Goal: Task Accomplishment & Management: Complete application form

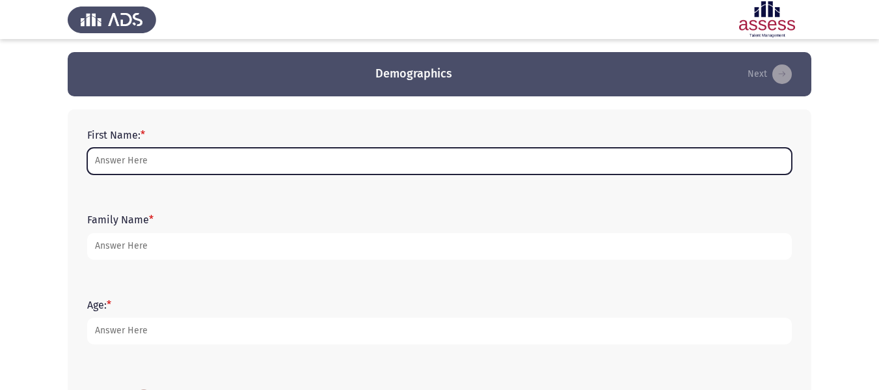
click at [120, 161] on input "First Name: *" at bounding box center [439, 161] width 705 height 27
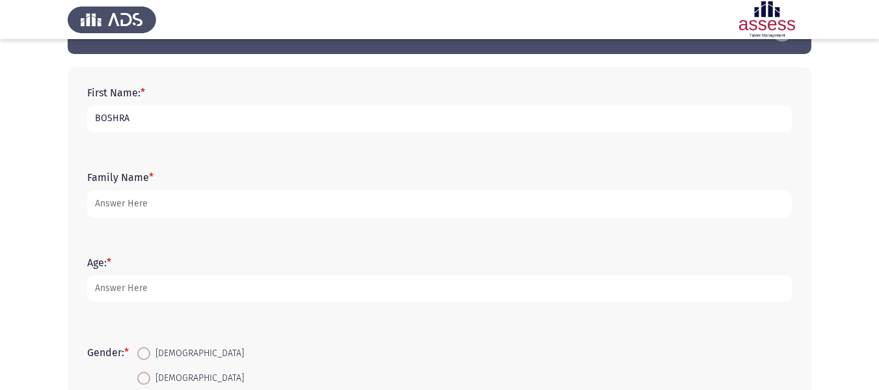
scroll to position [65, 0]
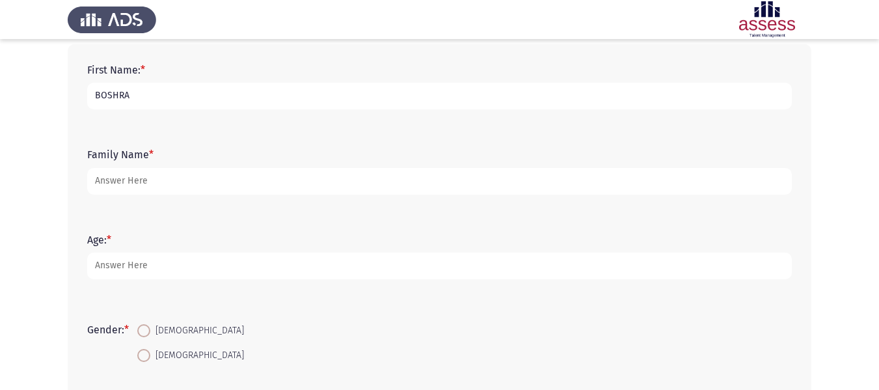
type input "BOSHRA"
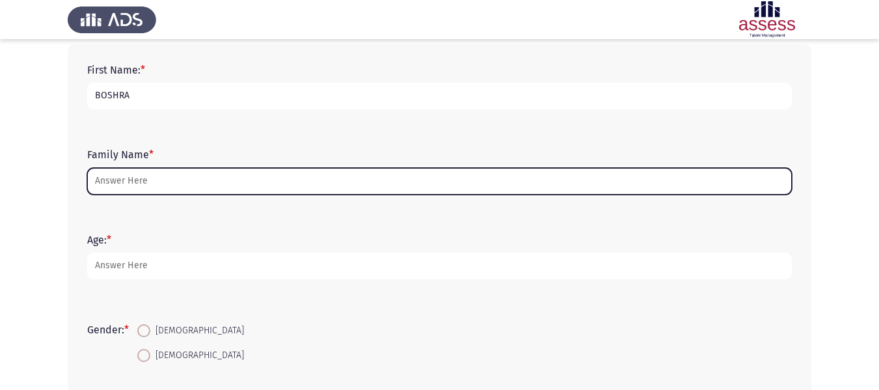
click at [152, 181] on input "Family Name *" at bounding box center [439, 181] width 705 height 27
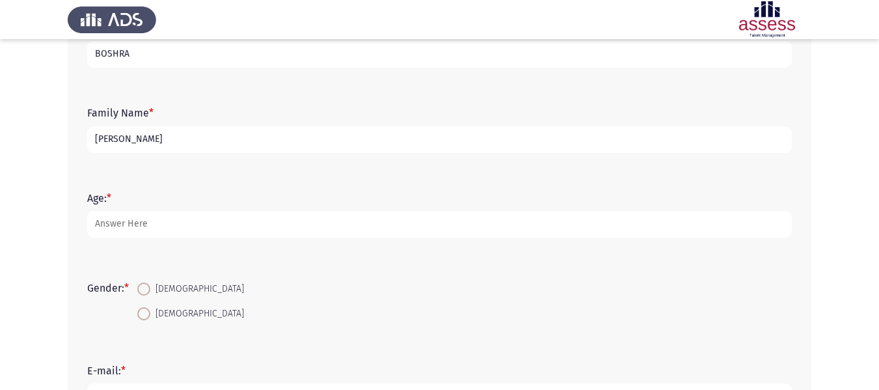
scroll to position [130, 0]
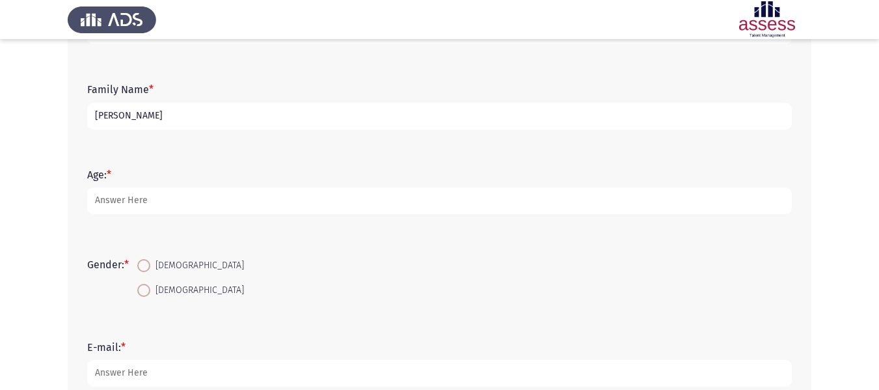
type input "[PERSON_NAME]"
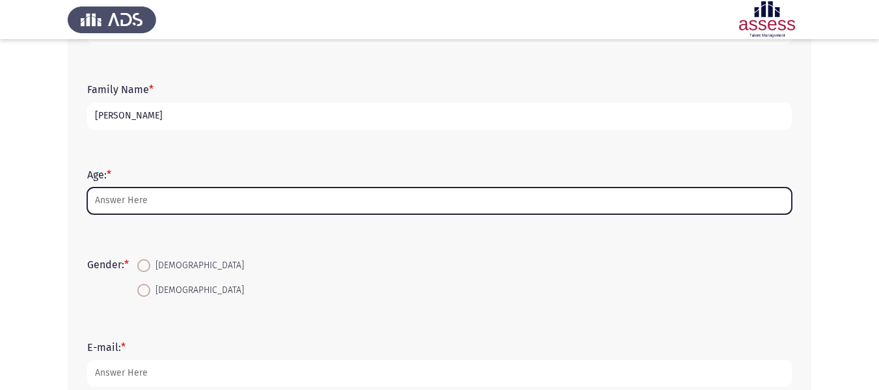
click at [165, 204] on input "Age: *" at bounding box center [439, 200] width 705 height 27
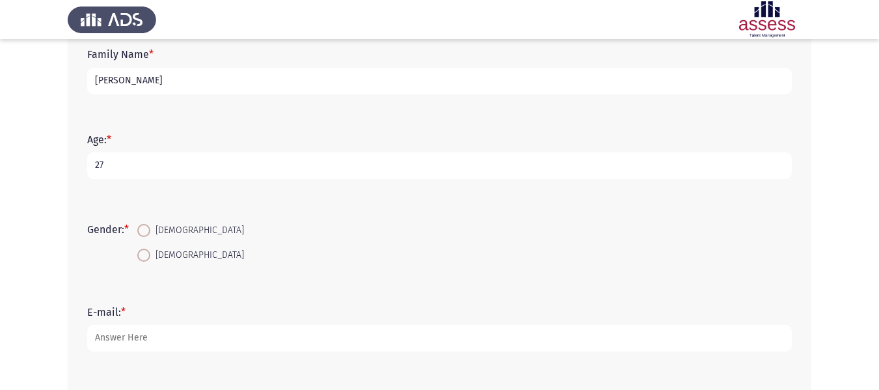
scroll to position [195, 0]
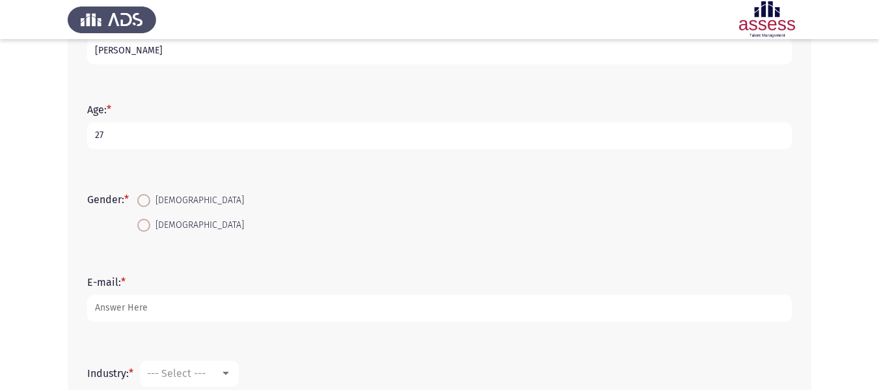
type input "27"
click at [148, 198] on span at bounding box center [143, 200] width 13 height 13
click at [148, 198] on input "[DEMOGRAPHIC_DATA]" at bounding box center [143, 200] width 13 height 13
radio input "true"
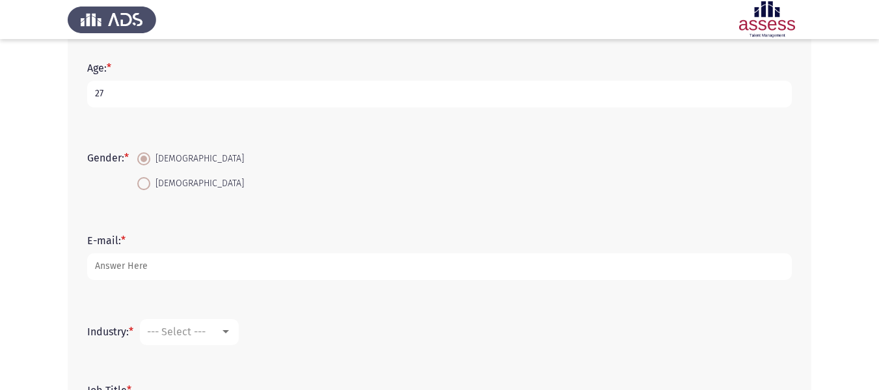
scroll to position [260, 0]
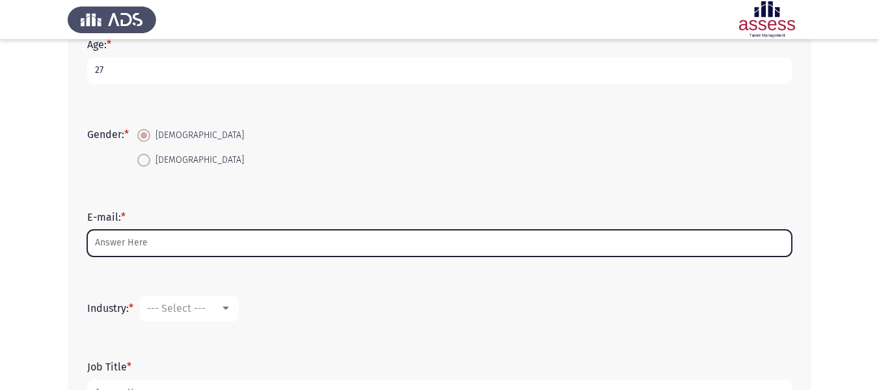
click at [166, 249] on input "E-mail: *" at bounding box center [439, 243] width 705 height 27
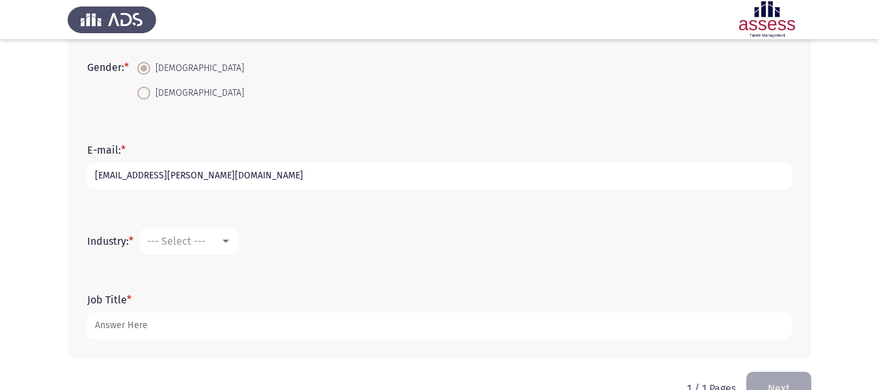
scroll to position [361, 0]
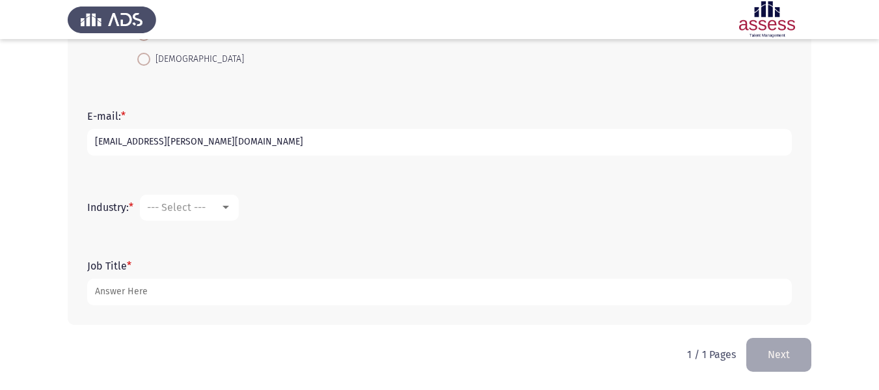
type input "[EMAIL_ADDRESS][PERSON_NAME][DOMAIN_NAME]"
click at [223, 212] on div at bounding box center [226, 207] width 12 height 10
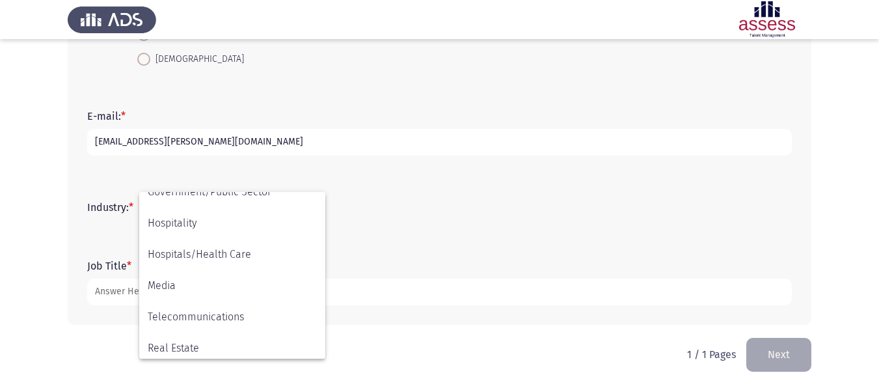
scroll to position [232, 0]
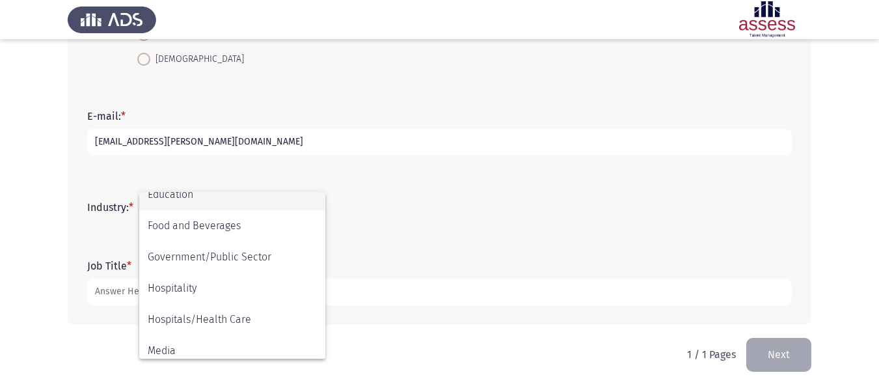
click at [193, 202] on span "Education" at bounding box center [232, 194] width 169 height 31
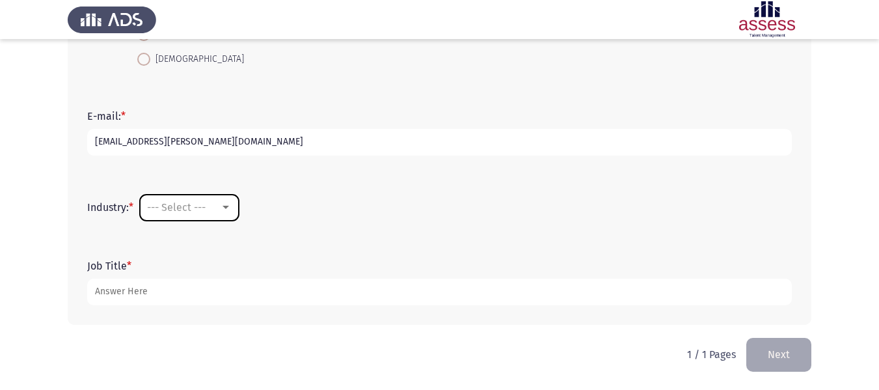
scroll to position [219, 0]
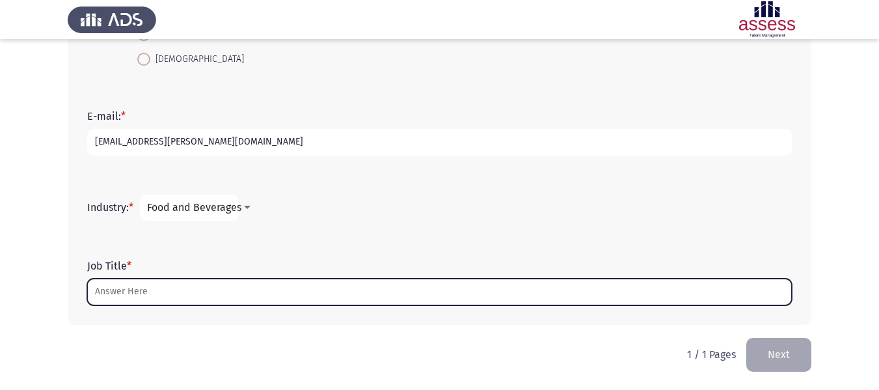
click at [119, 293] on input "Job Title *" at bounding box center [439, 292] width 705 height 27
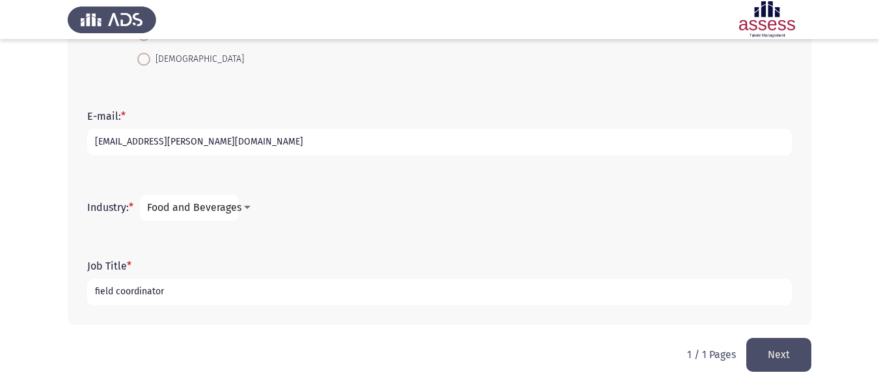
type input "field coordinator"
click at [775, 350] on button "Next" at bounding box center [778, 354] width 65 height 33
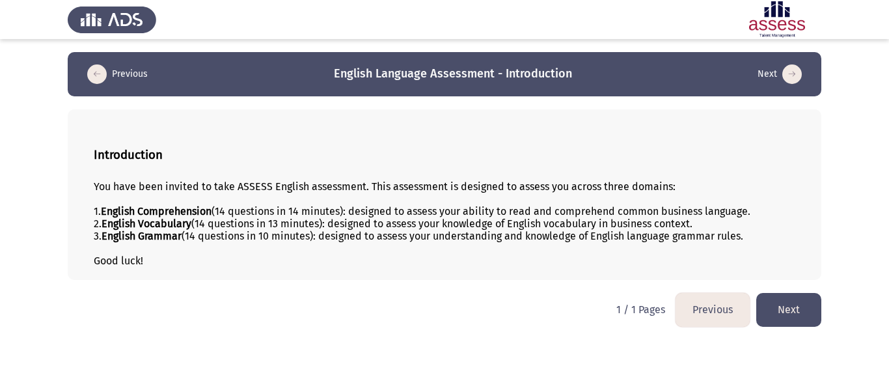
click at [788, 309] on button "Next" at bounding box center [788, 309] width 65 height 33
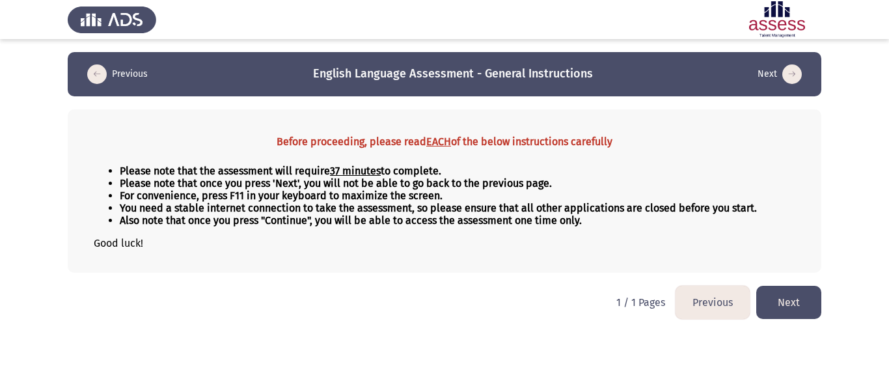
click at [796, 298] on button "Next" at bounding box center [788, 302] width 65 height 33
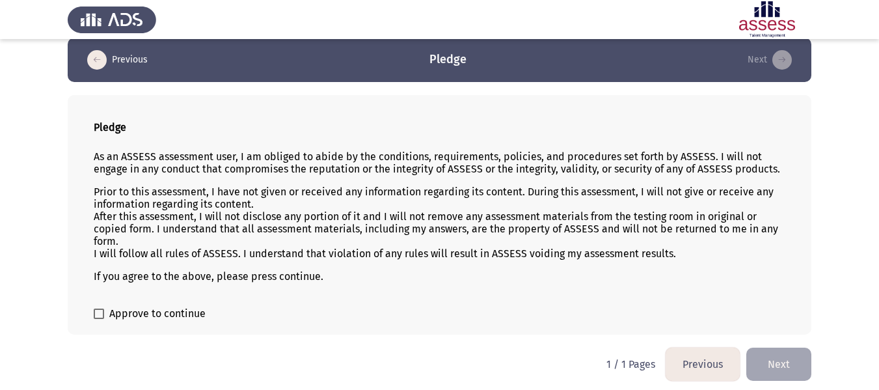
scroll to position [18, 0]
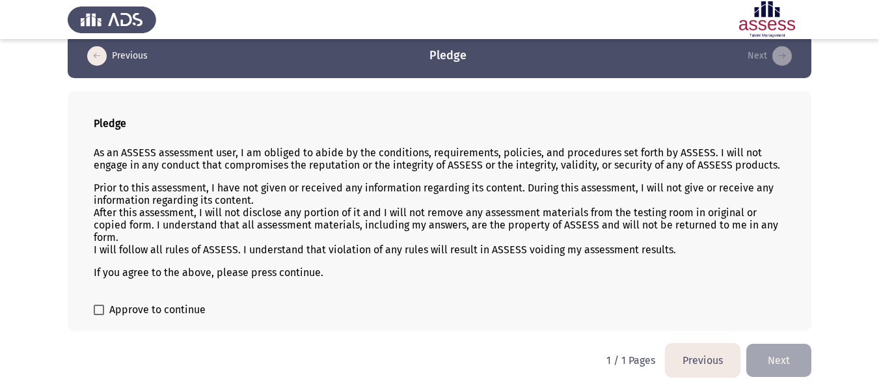
drag, startPoint x: 96, startPoint y: 310, endPoint x: 107, endPoint y: 320, distance: 13.8
click at [97, 311] on span at bounding box center [99, 310] width 10 height 10
click at [98, 315] on input "Approve to continue" at bounding box center [98, 315] width 1 height 1
checkbox input "true"
click at [773, 356] on button "Next" at bounding box center [778, 360] width 65 height 33
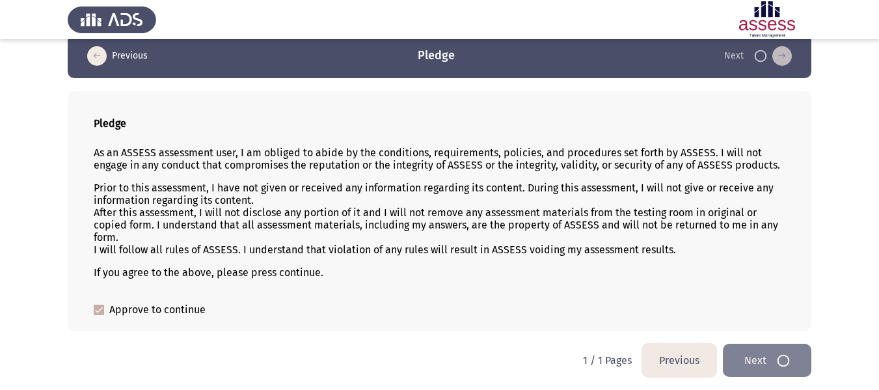
scroll to position [0, 0]
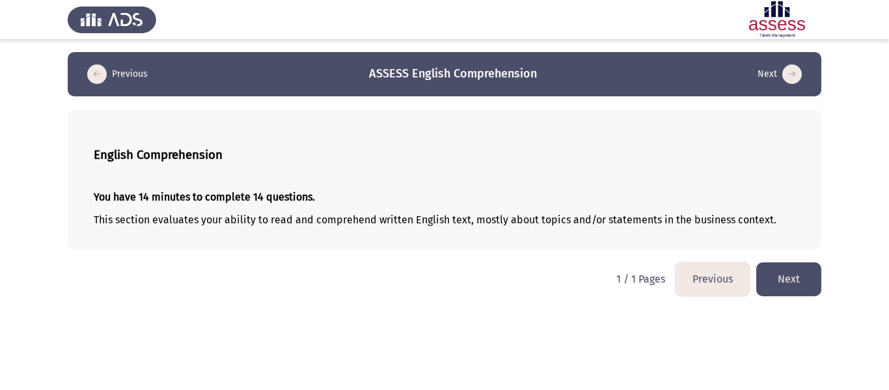
click at [788, 284] on button "Next" at bounding box center [788, 278] width 65 height 33
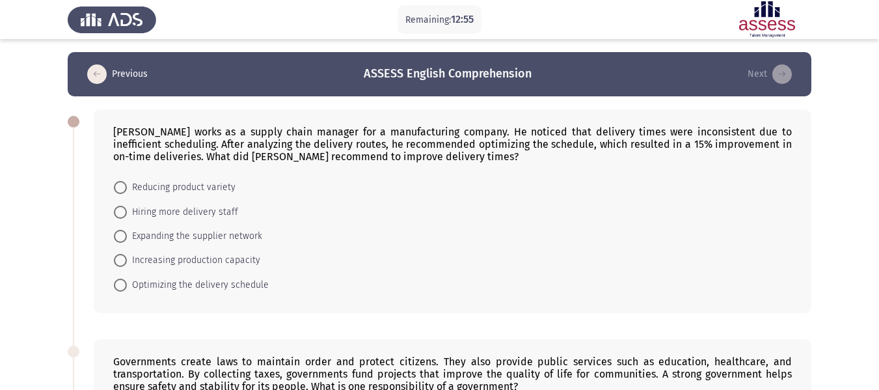
click at [122, 290] on span at bounding box center [120, 285] width 13 height 13
click at [122, 290] on input "Optimizing the delivery schedule" at bounding box center [120, 285] width 13 height 13
radio input "true"
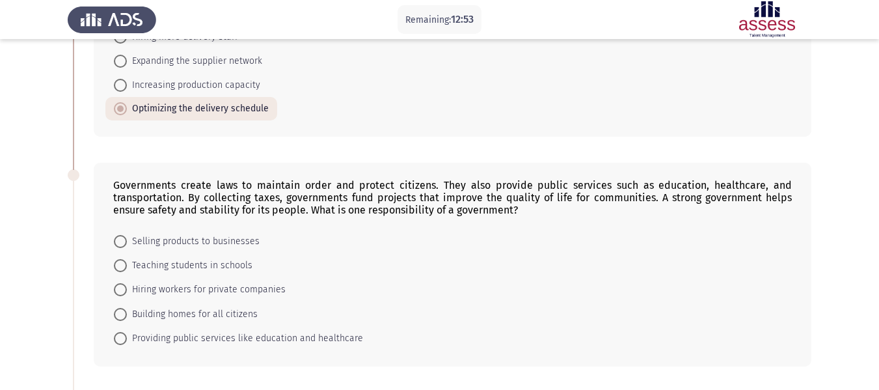
scroll to position [195, 0]
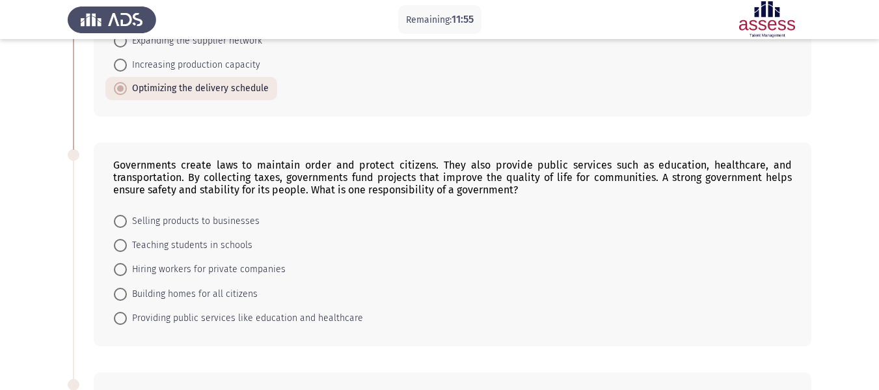
click at [126, 318] on span at bounding box center [120, 318] width 13 height 13
click at [126, 318] on input "Providing public services like education and healthcare" at bounding box center [120, 318] width 13 height 13
radio input "true"
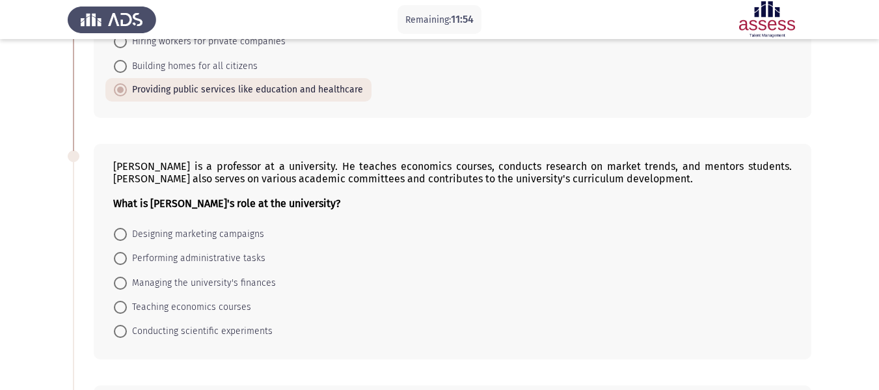
scroll to position [456, 0]
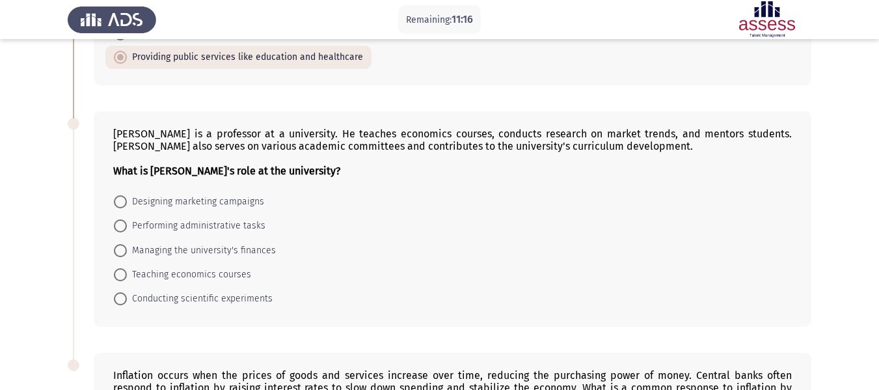
click at [124, 277] on span at bounding box center [120, 274] width 13 height 13
click at [124, 277] on input "Teaching economics courses" at bounding box center [120, 274] width 13 height 13
radio input "true"
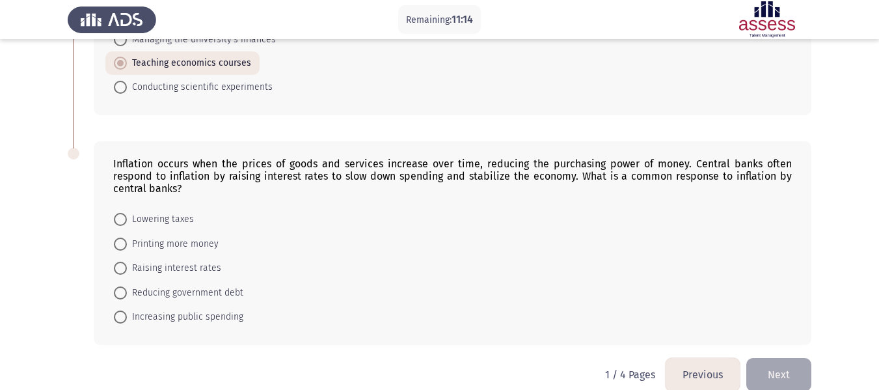
scroll to position [687, 0]
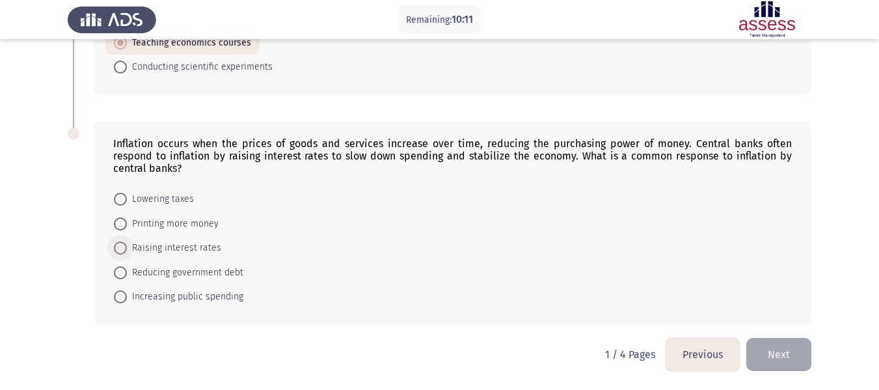
click at [121, 252] on span at bounding box center [120, 247] width 13 height 13
click at [121, 252] on input "Raising interest rates" at bounding box center [120, 247] width 13 height 13
radio input "true"
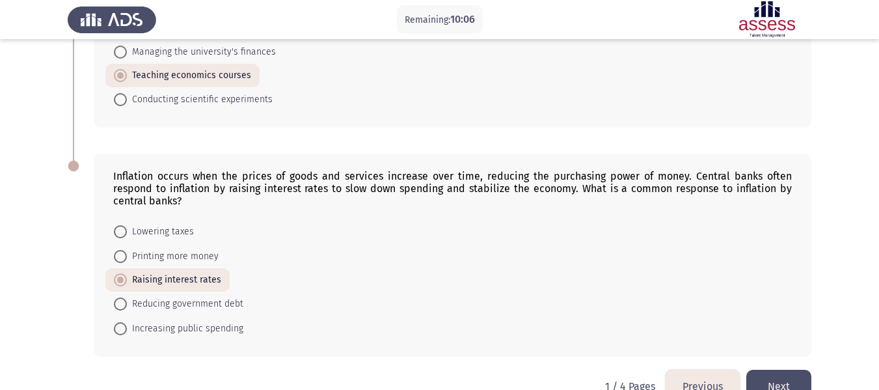
scroll to position [686, 0]
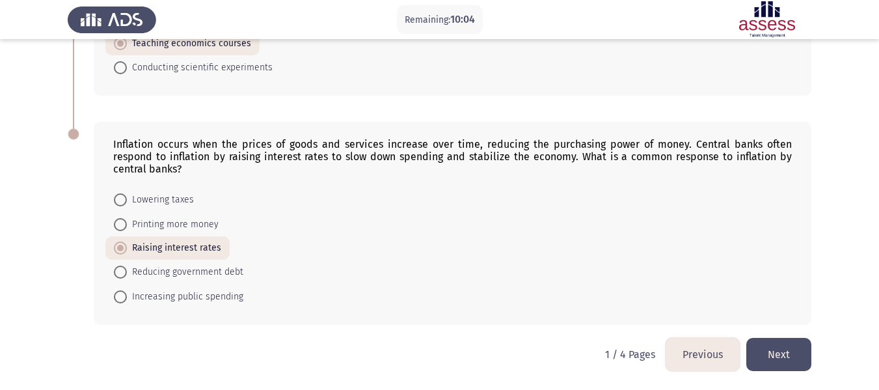
click at [781, 363] on button "Next" at bounding box center [778, 354] width 65 height 33
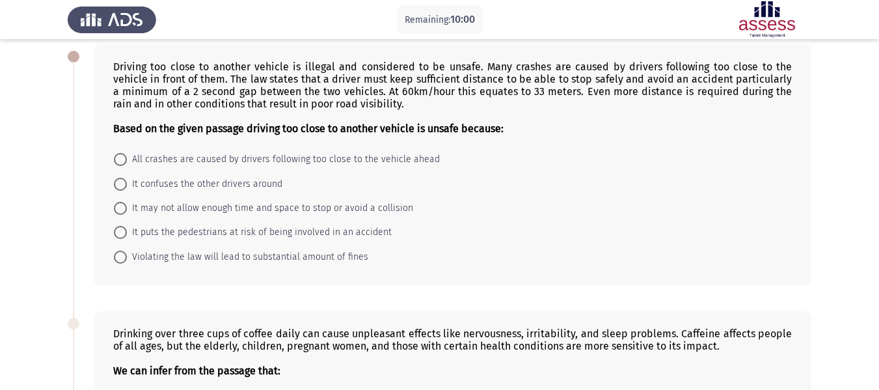
scroll to position [0, 0]
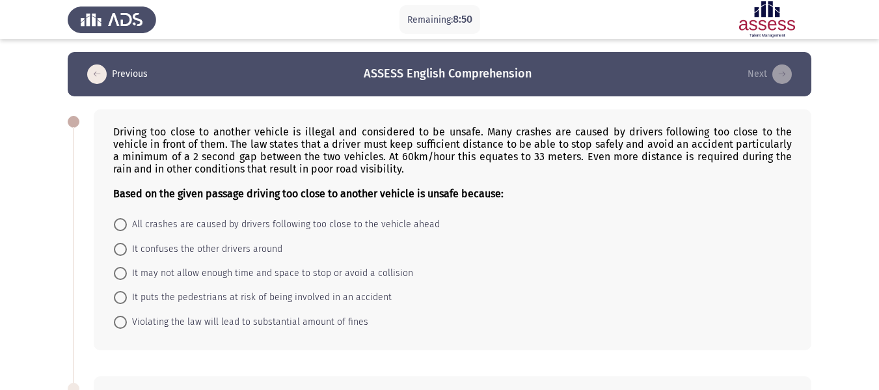
click at [117, 270] on span at bounding box center [120, 273] width 13 height 13
click at [117, 270] on input "It may not allow enough time and space to stop or avoid a collision" at bounding box center [120, 273] width 13 height 13
radio input "true"
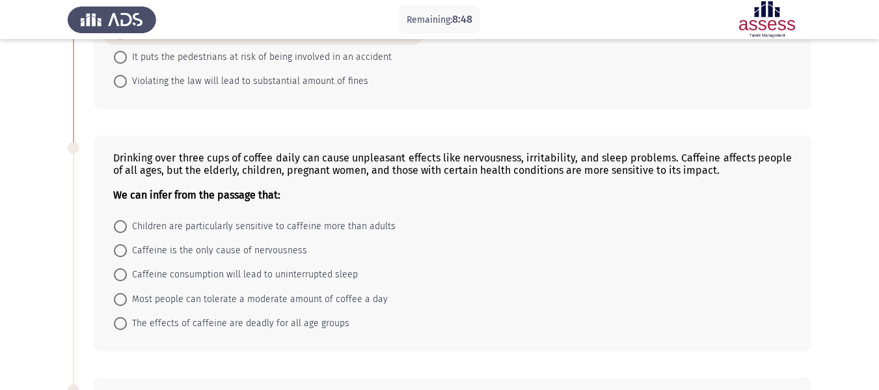
scroll to position [260, 0]
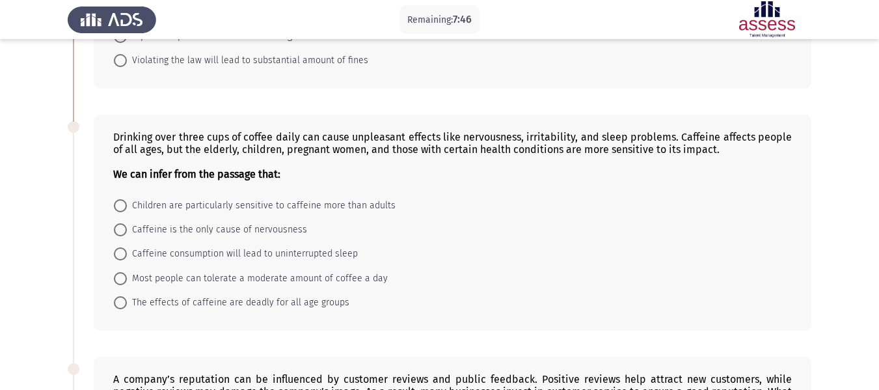
click at [605, 323] on div "Drinking over three cups of coffee daily can cause unpleasant effects like nerv…" at bounding box center [453, 223] width 718 height 216
click at [116, 302] on span at bounding box center [120, 302] width 13 height 13
click at [116, 302] on input "The effects of caffeine are deadly for all age groups" at bounding box center [120, 302] width 13 height 13
radio input "true"
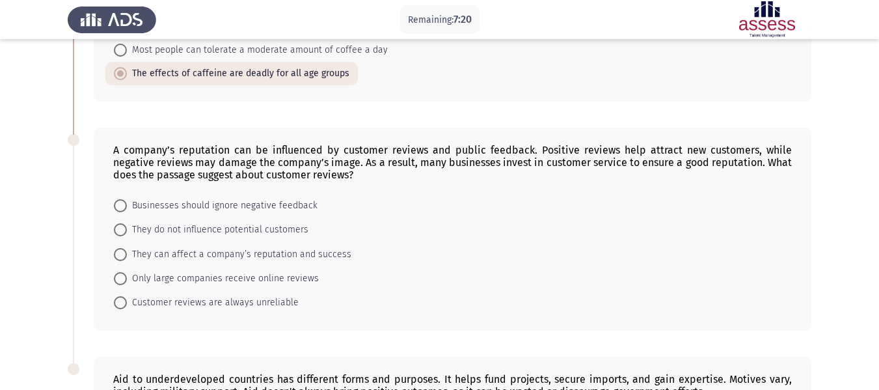
scroll to position [521, 0]
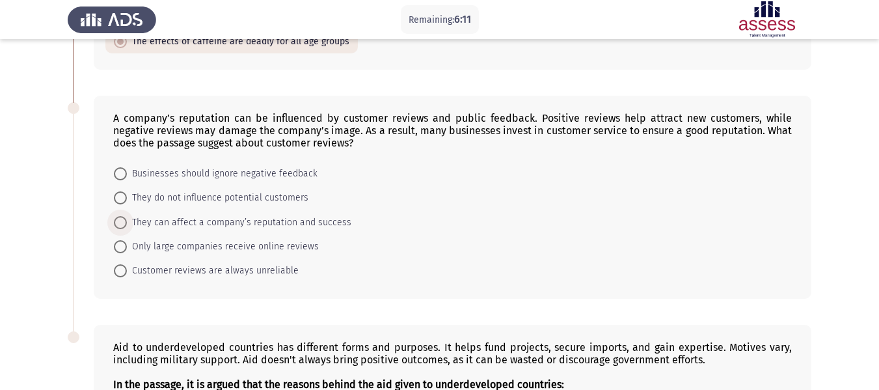
click at [148, 221] on span "They can affect a company’s reputation and success" at bounding box center [239, 223] width 225 height 16
click at [127, 221] on input "They can affect a company’s reputation and success" at bounding box center [120, 222] width 13 height 13
radio input "true"
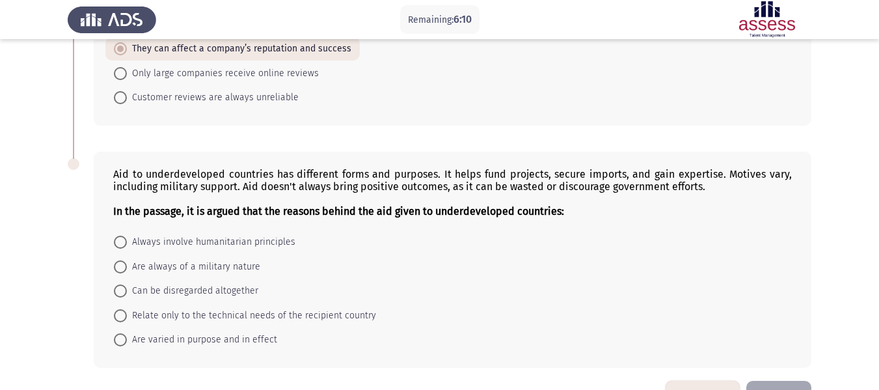
scroll to position [716, 0]
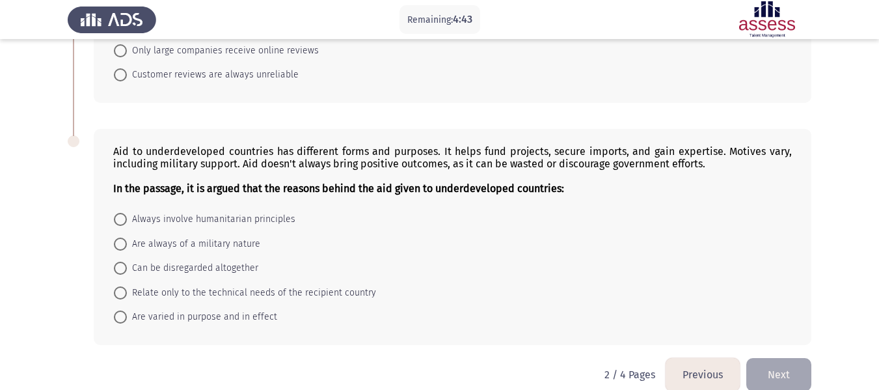
click at [125, 246] on span at bounding box center [120, 244] width 13 height 13
click at [125, 246] on input "Are always of a military nature" at bounding box center [120, 244] width 13 height 13
radio input "true"
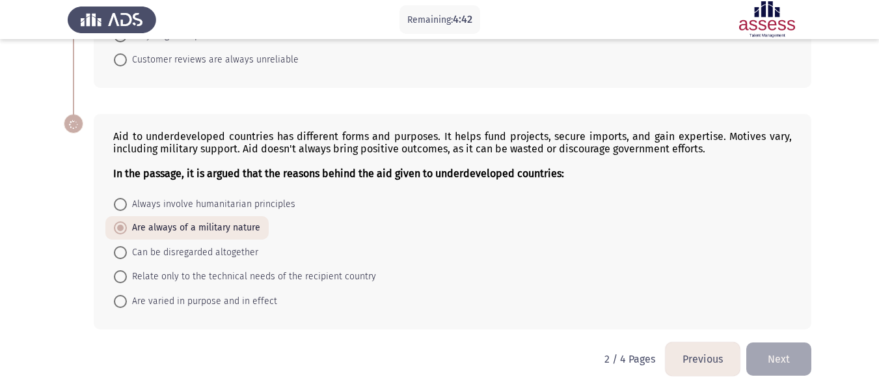
scroll to position [735, 0]
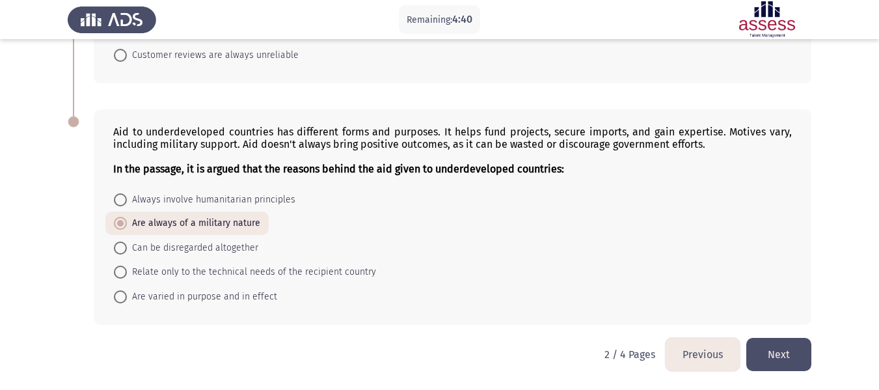
click at [781, 349] on button "Next" at bounding box center [778, 354] width 65 height 33
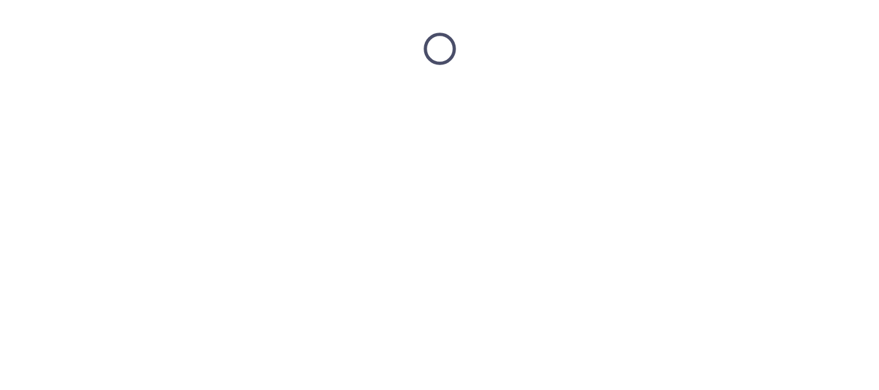
scroll to position [0, 0]
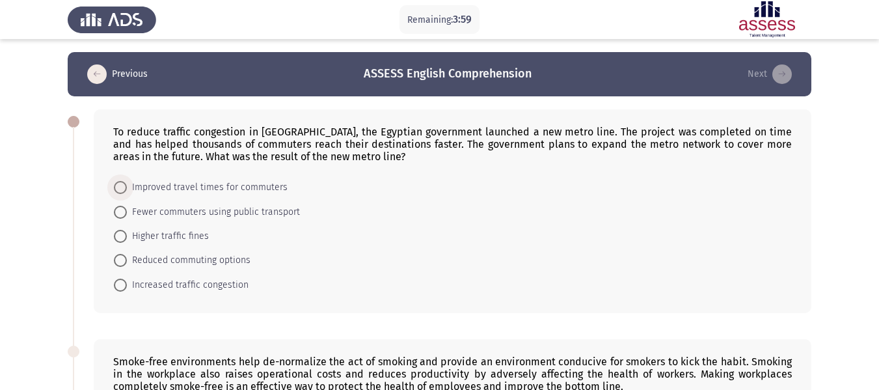
click at [120, 187] on span at bounding box center [120, 187] width 0 height 0
click at [120, 187] on input "Improved travel times for commuters" at bounding box center [120, 187] width 13 height 13
radio input "true"
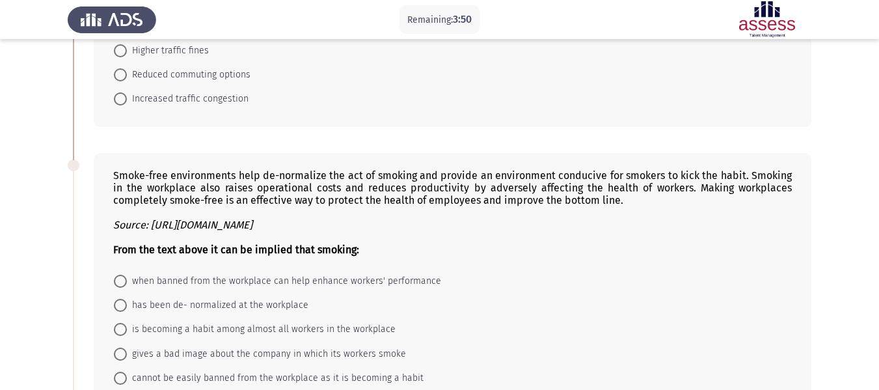
scroll to position [195, 0]
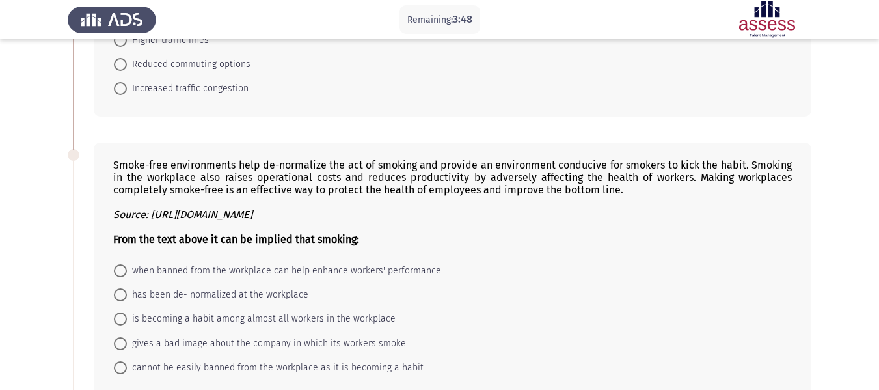
click at [403, 92] on form "Improved travel times for commuters Fewer commuters using public transport High…" at bounding box center [452, 40] width 679 height 120
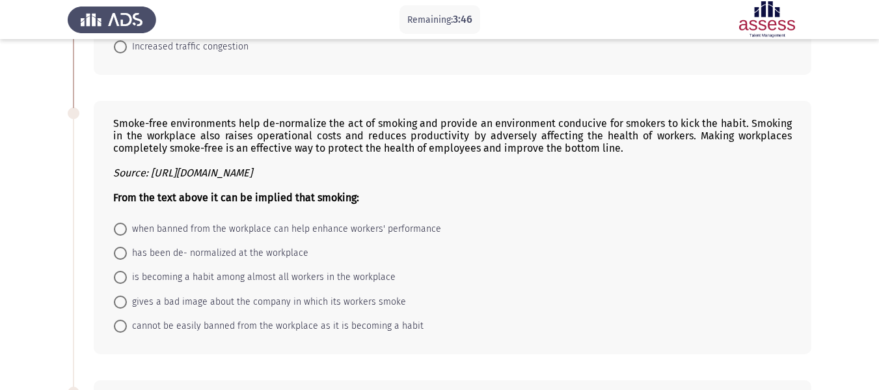
scroll to position [260, 0]
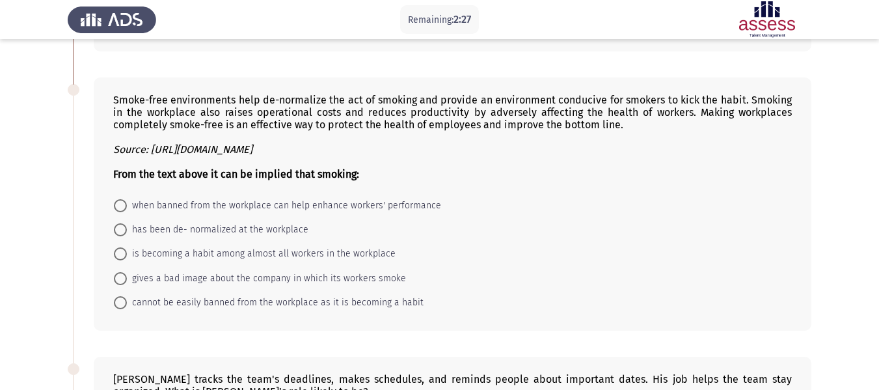
click at [122, 200] on span at bounding box center [120, 205] width 13 height 13
click at [122, 200] on input "when banned from the workplace can help enhance workers' performance" at bounding box center [120, 205] width 13 height 13
radio input "true"
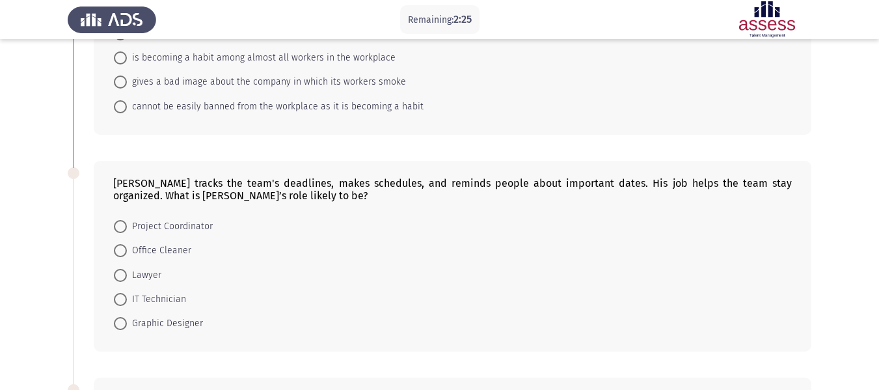
scroll to position [521, 0]
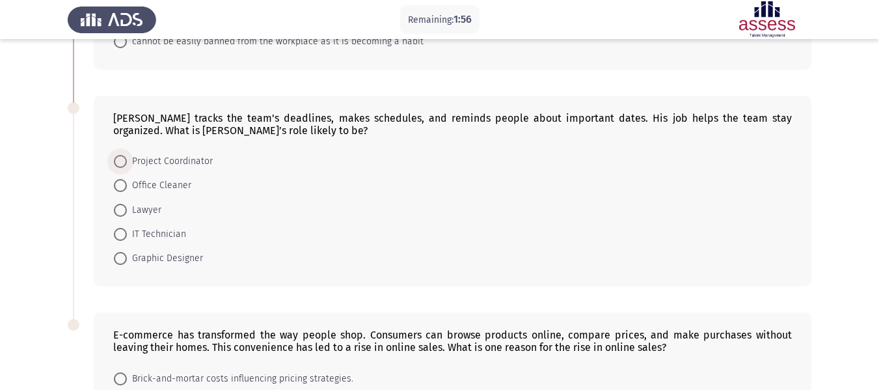
click at [123, 162] on span at bounding box center [120, 161] width 13 height 13
click at [123, 162] on input "Project Coordinator" at bounding box center [120, 161] width 13 height 13
radio input "true"
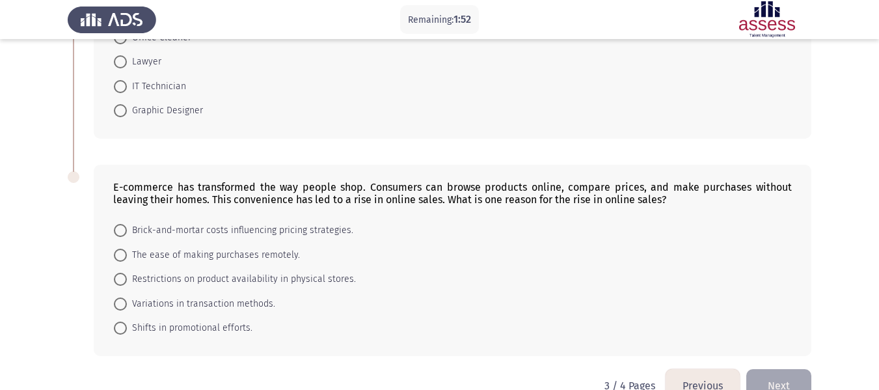
scroll to position [699, 0]
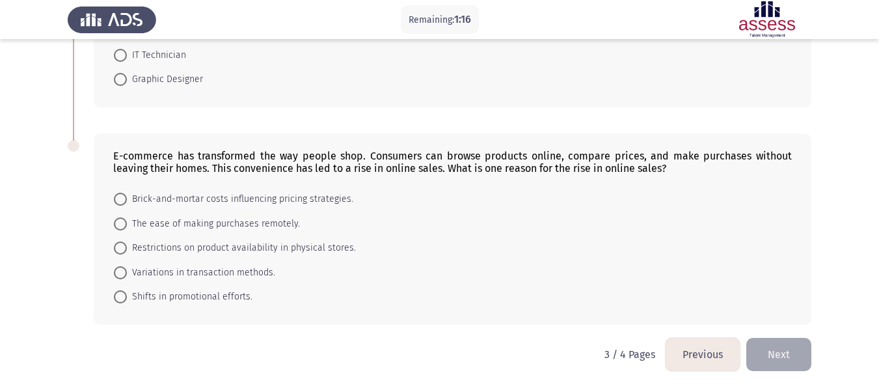
click at [124, 226] on span at bounding box center [120, 223] width 13 height 13
click at [124, 226] on input "The ease of making purchases remotely." at bounding box center [120, 223] width 13 height 13
radio input "true"
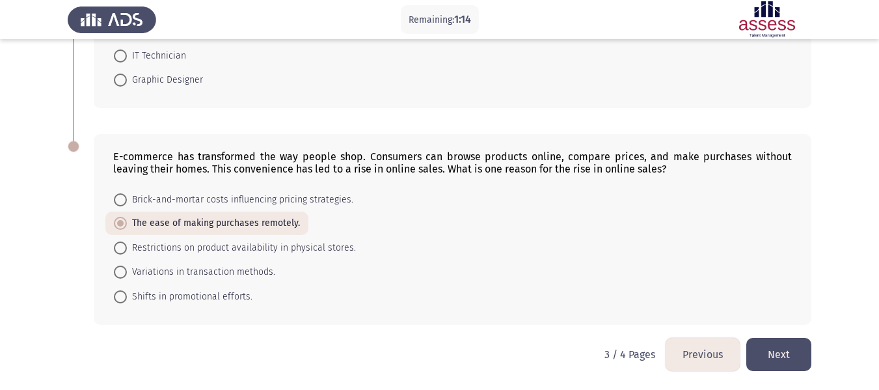
click at [773, 347] on button "Next" at bounding box center [778, 354] width 65 height 33
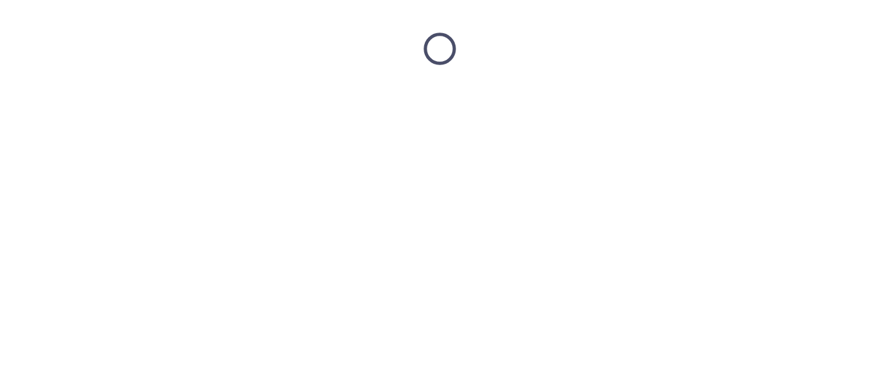
scroll to position [0, 0]
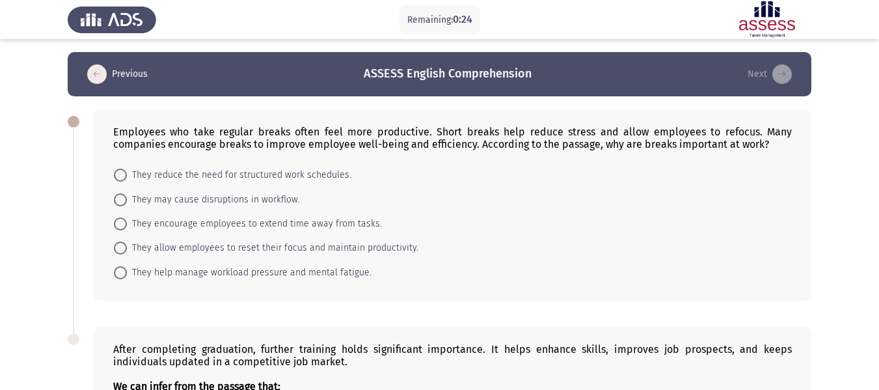
click at [116, 251] on span at bounding box center [120, 247] width 13 height 13
click at [116, 251] on input "They allow employees to reset their focus and maintain productivity." at bounding box center [120, 247] width 13 height 13
radio input "true"
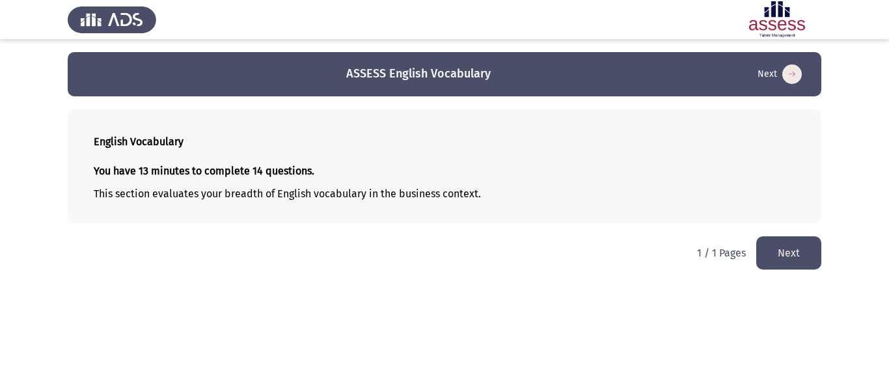
click at [810, 260] on button "Next" at bounding box center [788, 252] width 65 height 33
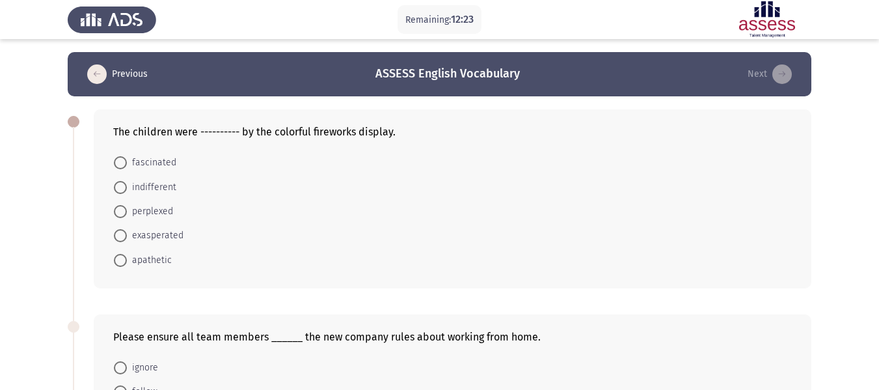
click at [126, 239] on span at bounding box center [120, 235] width 13 height 13
click at [126, 239] on input "exasperated" at bounding box center [120, 235] width 13 height 13
radio input "true"
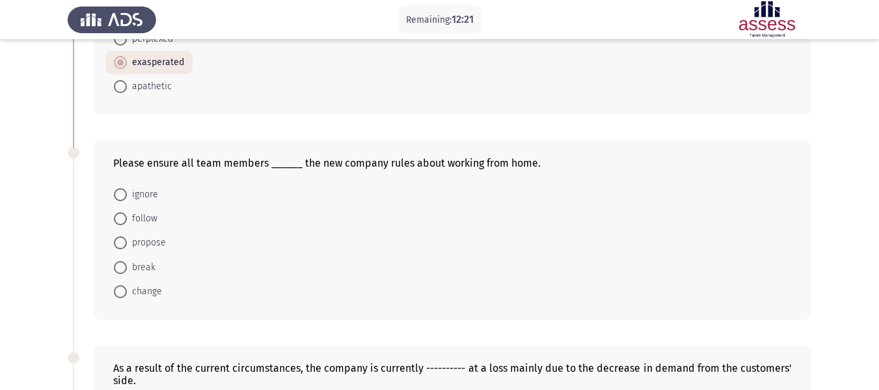
scroll to position [195, 0]
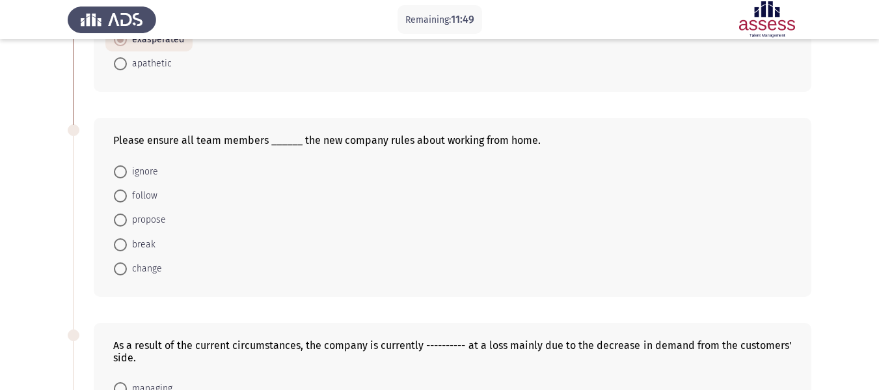
click at [122, 192] on span at bounding box center [120, 195] width 13 height 13
click at [122, 192] on input "follow" at bounding box center [120, 195] width 13 height 13
radio input "true"
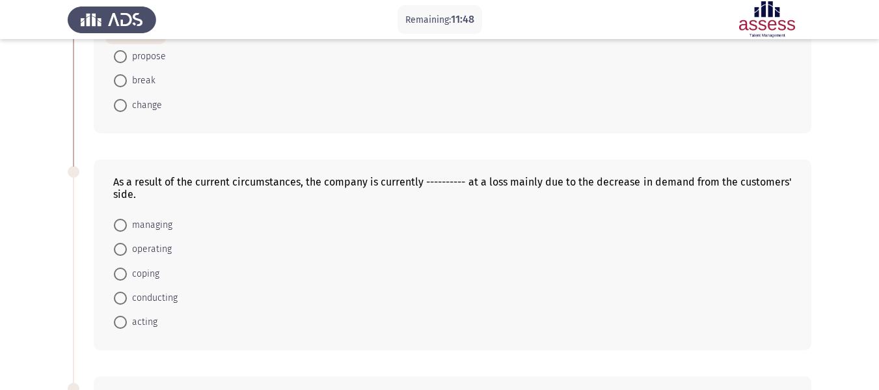
scroll to position [390, 0]
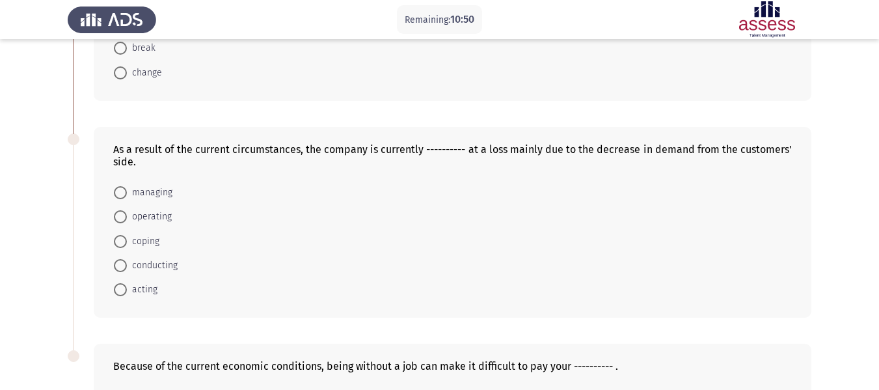
click at [143, 215] on span "operating" at bounding box center [149, 217] width 45 height 16
click at [127, 215] on input "operating" at bounding box center [120, 216] width 13 height 13
radio input "true"
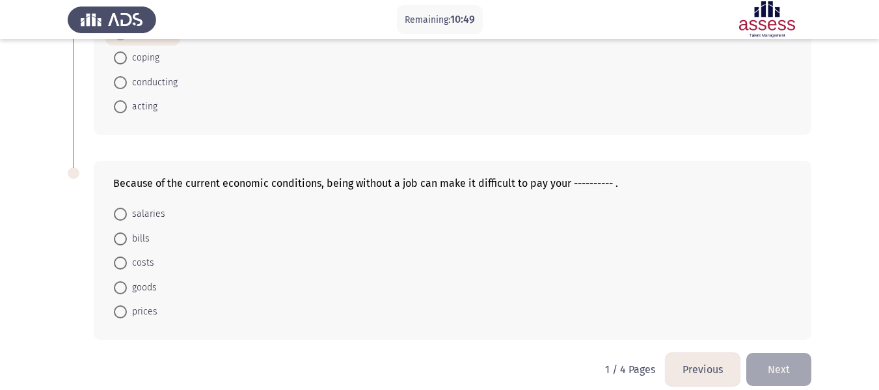
scroll to position [588, 0]
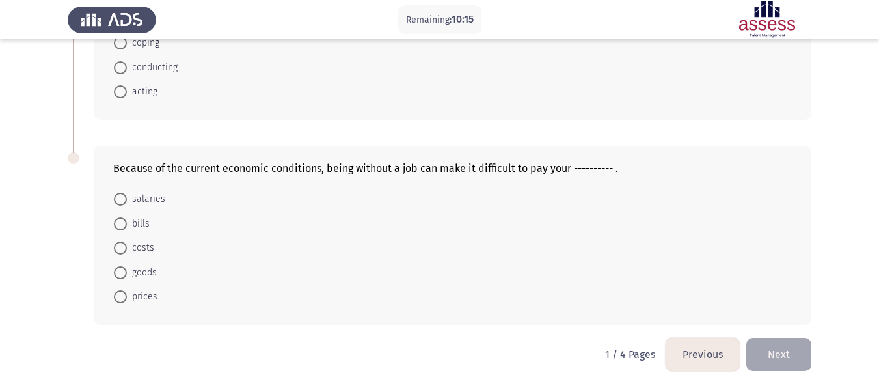
click at [139, 230] on span "bills" at bounding box center [138, 224] width 23 height 16
click at [127, 230] on input "bills" at bounding box center [120, 223] width 13 height 13
radio input "true"
click at [798, 356] on button "Next" at bounding box center [778, 354] width 65 height 33
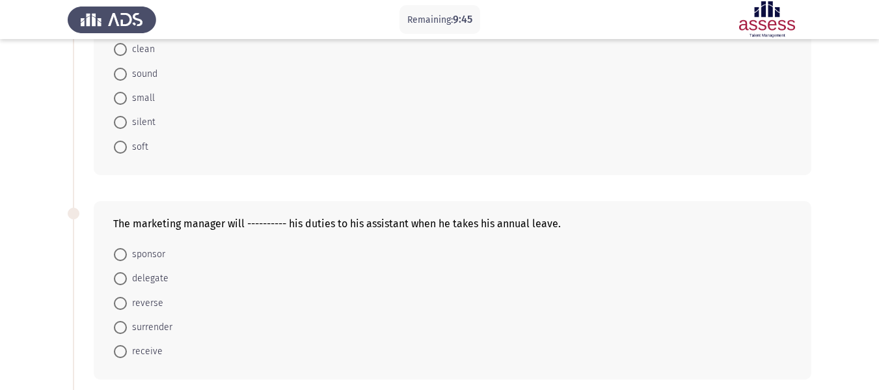
scroll to position [65, 0]
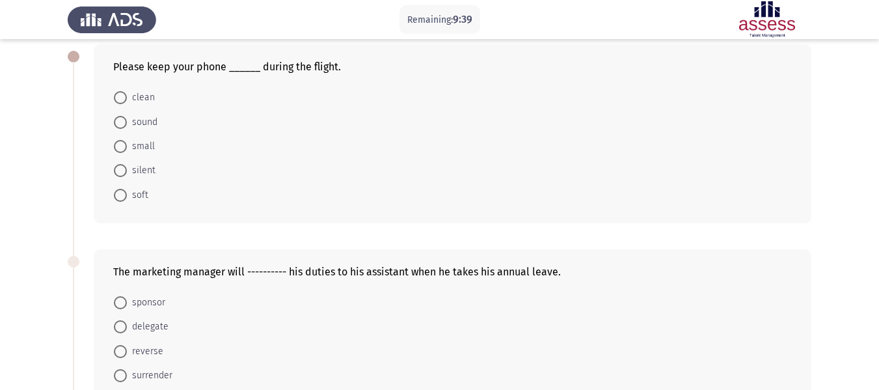
click at [143, 170] on span "silent" at bounding box center [141, 171] width 29 height 16
click at [127, 170] on input "silent" at bounding box center [120, 170] width 13 height 13
radio input "true"
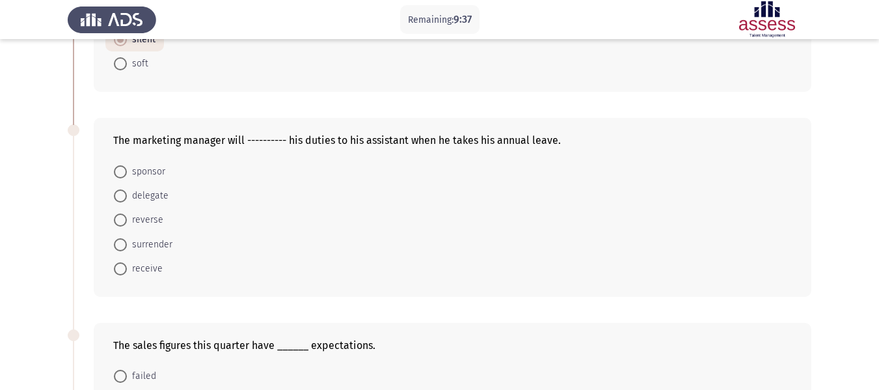
scroll to position [260, 0]
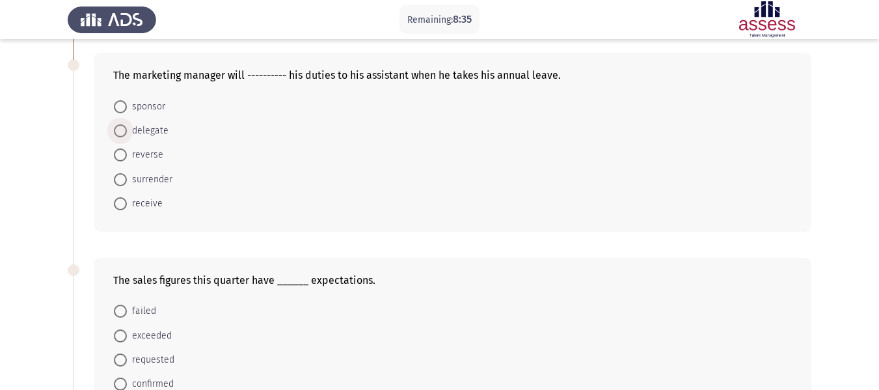
click at [143, 132] on span "delegate" at bounding box center [148, 131] width 42 height 16
click at [127, 132] on input "delegate" at bounding box center [120, 130] width 13 height 13
radio input "true"
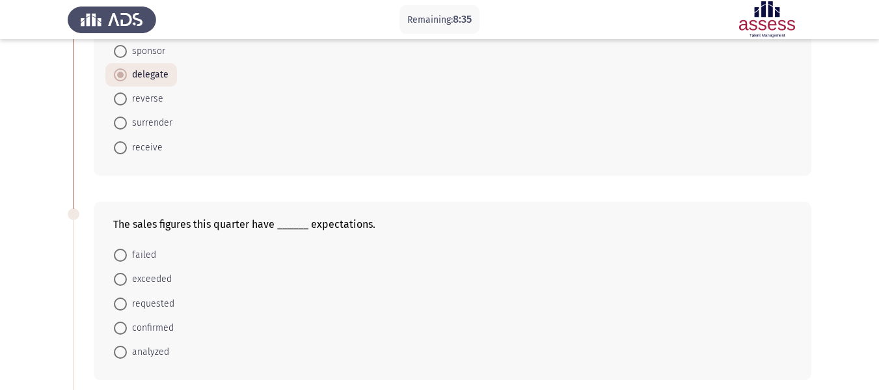
scroll to position [390, 0]
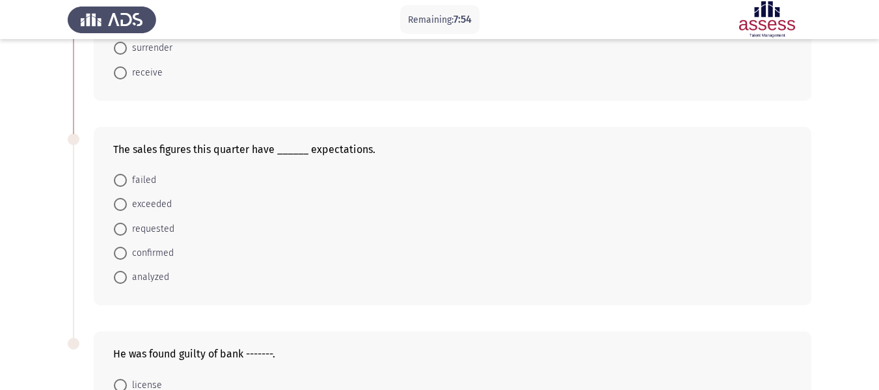
click at [142, 203] on span "exceeded" at bounding box center [149, 205] width 45 height 16
click at [127, 203] on input "exceeded" at bounding box center [120, 204] width 13 height 13
radio input "true"
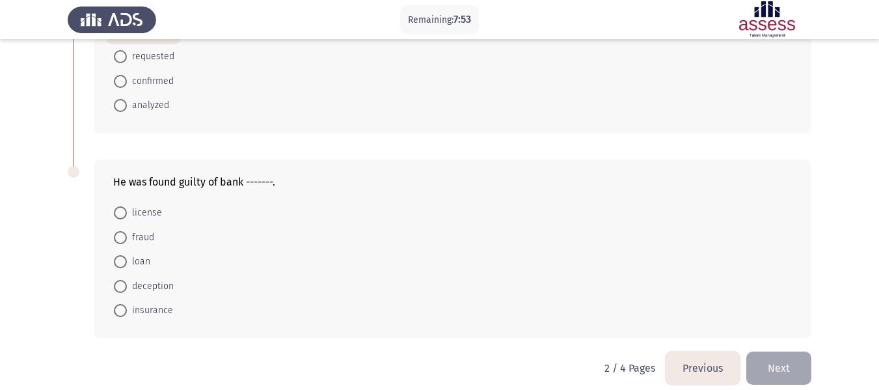
scroll to position [575, 0]
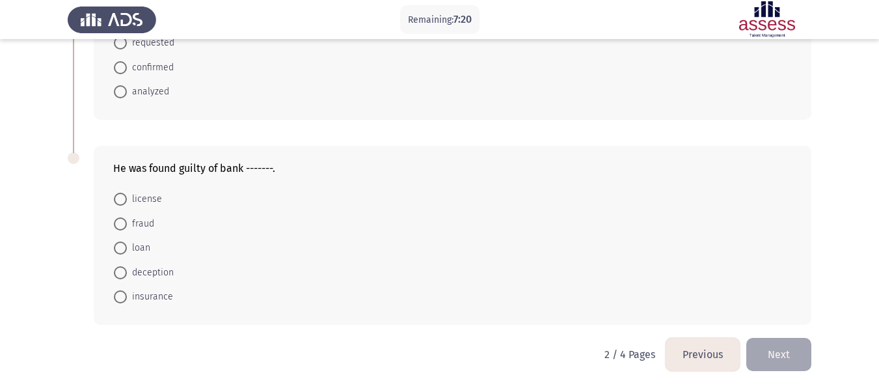
click at [124, 271] on span at bounding box center [120, 272] width 13 height 13
click at [124, 271] on input "deception" at bounding box center [120, 272] width 13 height 13
radio input "true"
click at [786, 351] on button "Next" at bounding box center [778, 354] width 65 height 33
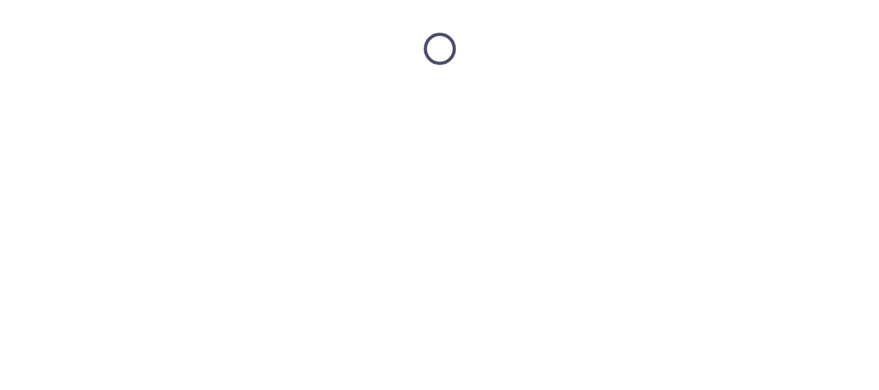
scroll to position [0, 0]
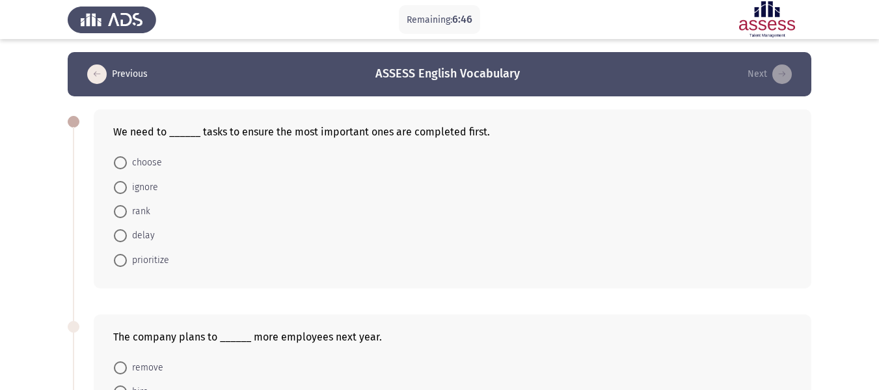
click at [122, 259] on span at bounding box center [120, 260] width 13 height 13
click at [122, 259] on input "prioritize" at bounding box center [120, 260] width 13 height 13
radio input "true"
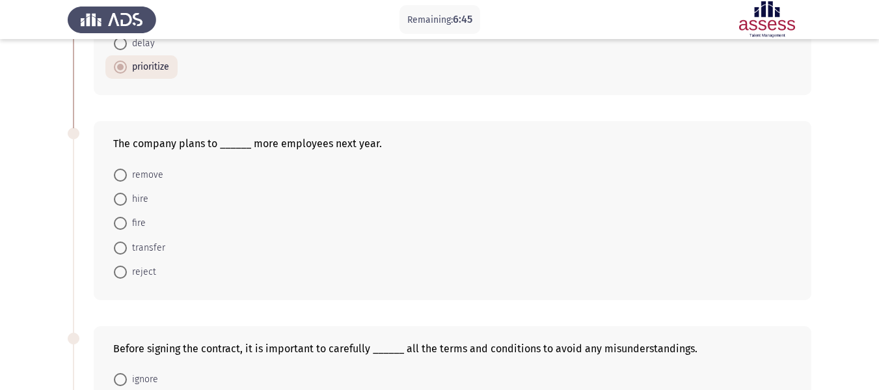
scroll to position [195, 0]
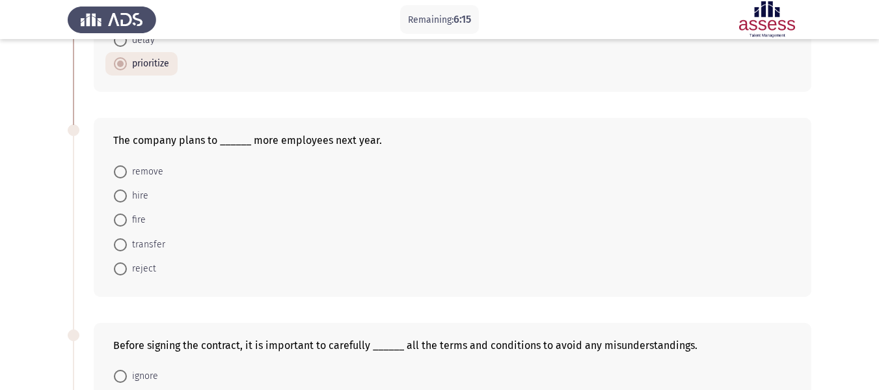
click at [124, 248] on span at bounding box center [120, 244] width 13 height 13
click at [124, 248] on input "transfer" at bounding box center [120, 244] width 13 height 13
radio input "true"
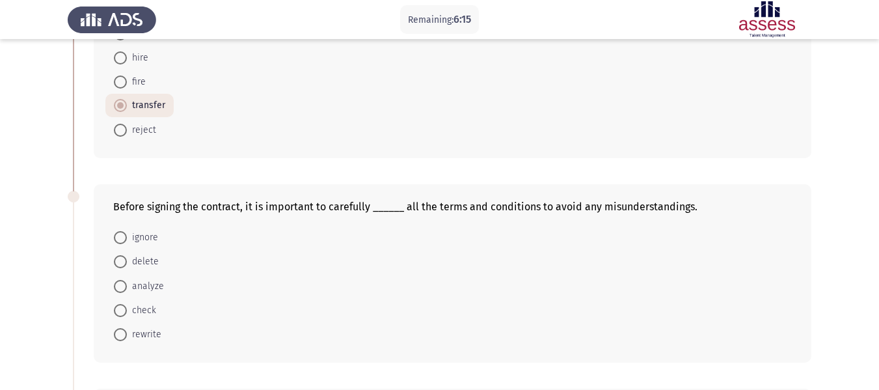
scroll to position [390, 0]
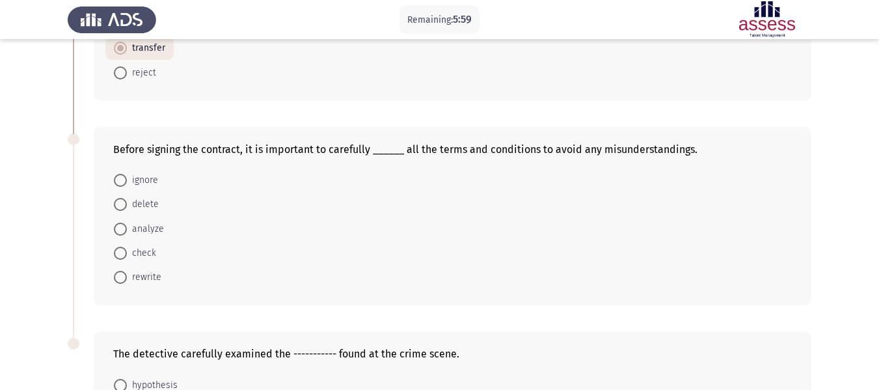
click at [129, 232] on span "analyze" at bounding box center [145, 229] width 37 height 16
click at [127, 232] on input "analyze" at bounding box center [120, 229] width 13 height 13
radio input "true"
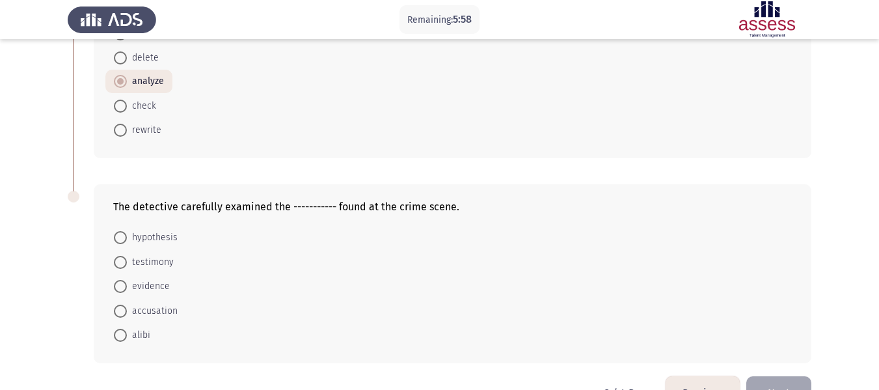
scroll to position [575, 0]
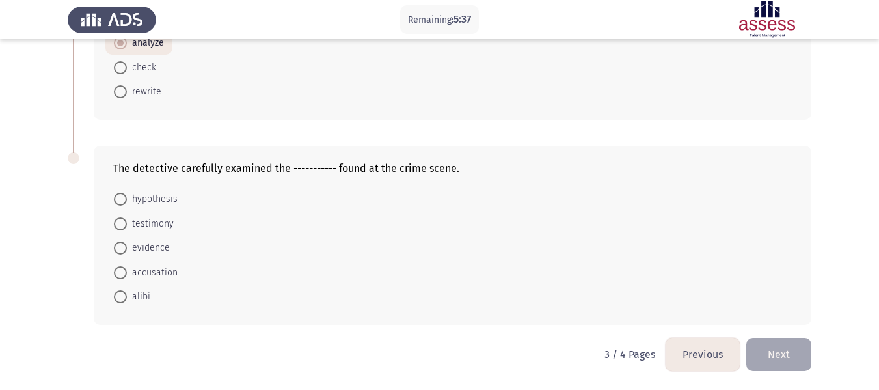
click at [124, 247] on span at bounding box center [120, 247] width 13 height 13
click at [124, 247] on input "evidence" at bounding box center [120, 247] width 13 height 13
radio input "true"
click at [791, 354] on button "Next" at bounding box center [778, 354] width 65 height 33
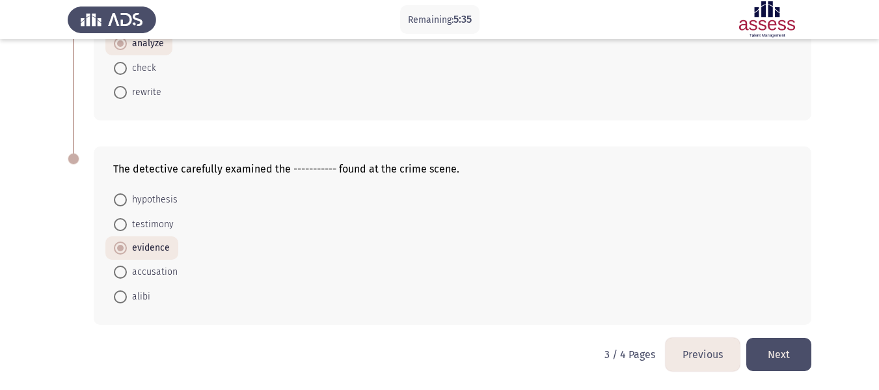
scroll to position [0, 0]
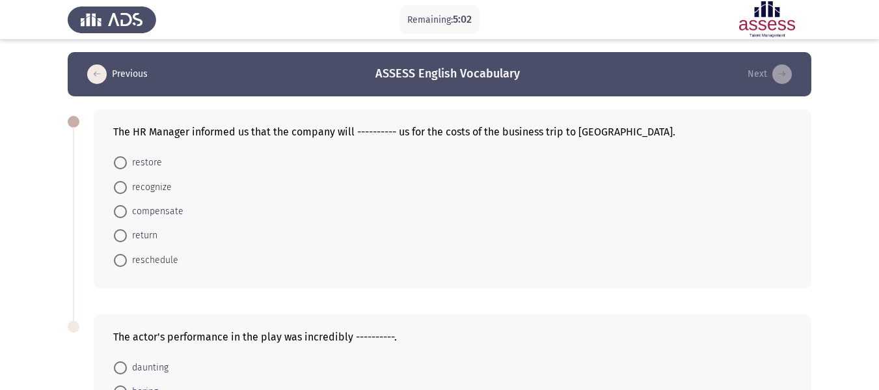
click at [144, 211] on span "compensate" at bounding box center [155, 212] width 57 height 16
click at [127, 211] on input "compensate" at bounding box center [120, 211] width 13 height 13
radio input "true"
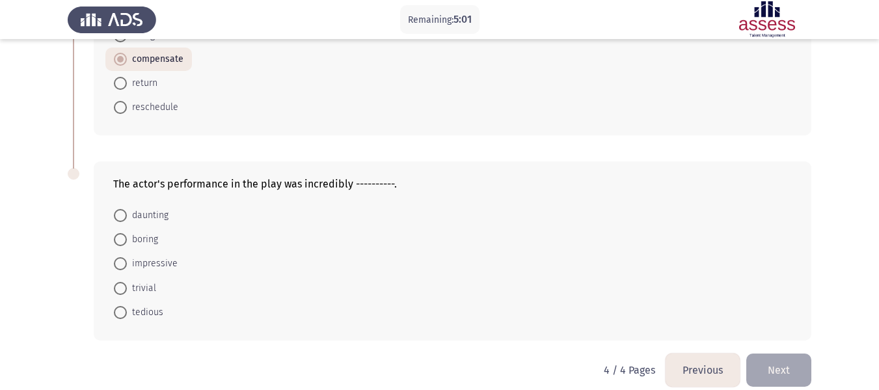
scroll to position [167, 0]
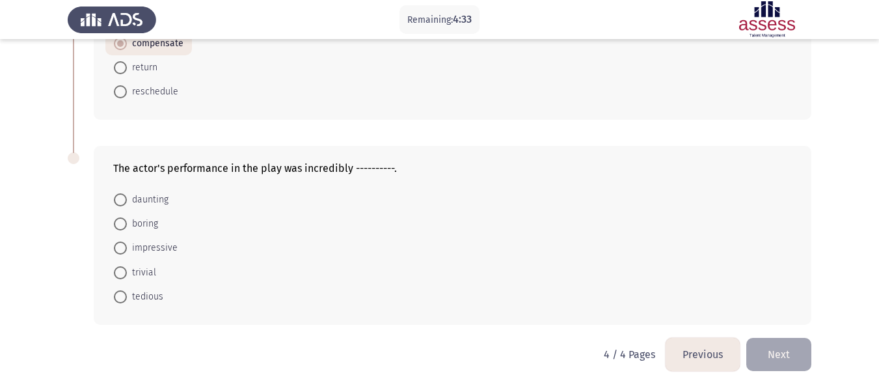
click at [123, 250] on span at bounding box center [120, 247] width 13 height 13
click at [123, 250] on input "impressive" at bounding box center [120, 247] width 13 height 13
radio input "true"
click at [783, 352] on button "Next" at bounding box center [778, 354] width 65 height 33
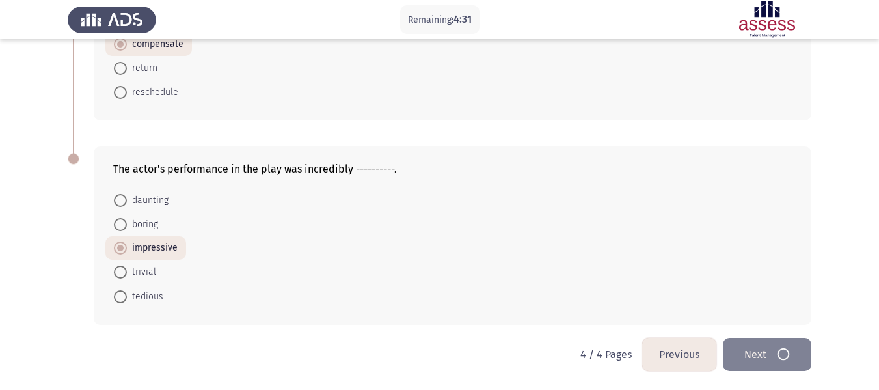
scroll to position [0, 0]
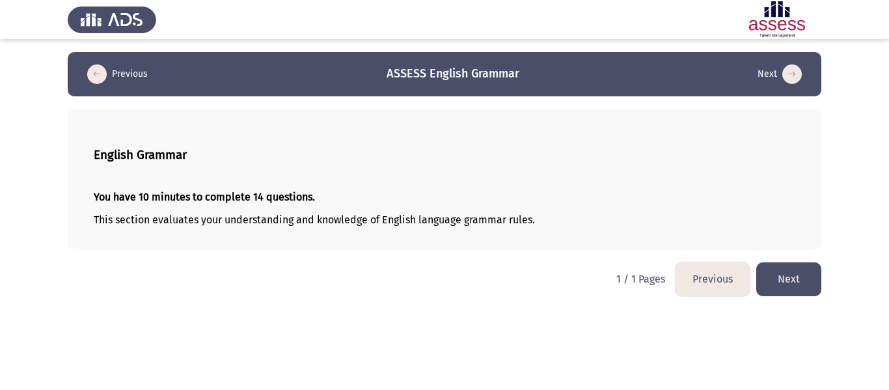
click at [448, 309] on html "Previous ASSESS English Grammar Next English Grammar You have 10 minutes to com…" at bounding box center [444, 154] width 889 height 309
click at [783, 277] on button "Next" at bounding box center [788, 278] width 65 height 33
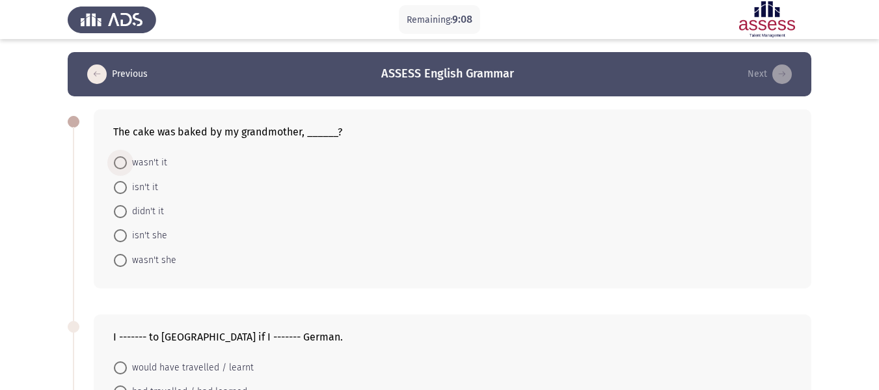
click at [135, 162] on span "wasn't it" at bounding box center [147, 163] width 40 height 16
click at [127, 162] on input "wasn't it" at bounding box center [120, 162] width 13 height 13
radio input "true"
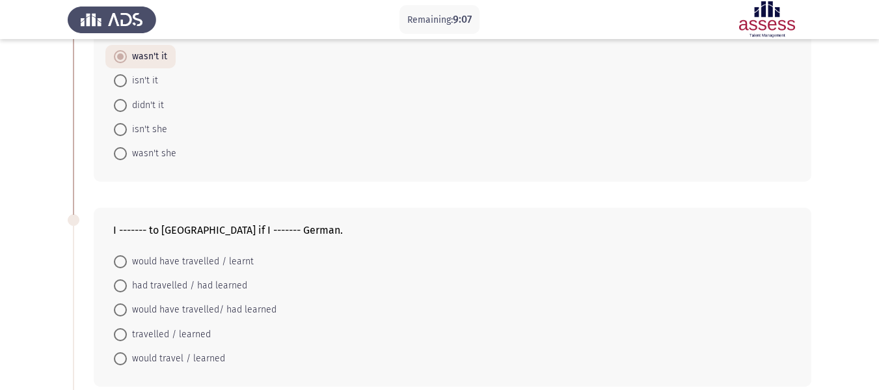
scroll to position [130, 0]
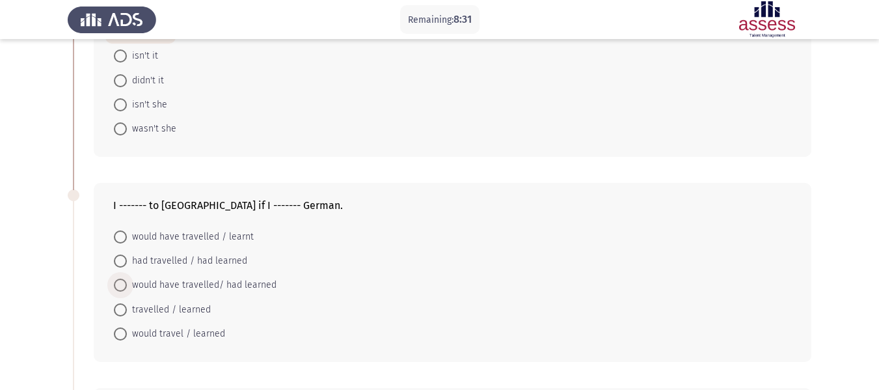
click at [127, 283] on span "would have travelled/ had learned" at bounding box center [202, 285] width 150 height 16
click at [127, 283] on input "would have travelled/ had learned" at bounding box center [120, 285] width 13 height 13
radio input "true"
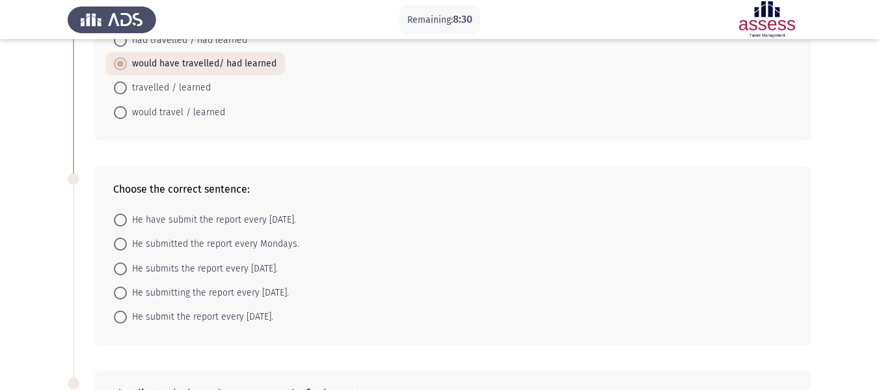
scroll to position [390, 0]
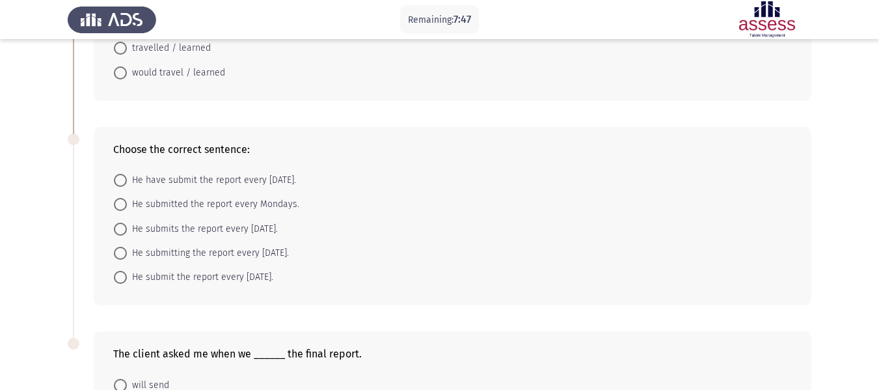
click at [120, 229] on span at bounding box center [120, 229] width 0 height 0
click at [120, 228] on input "He submits the report every [DATE]." at bounding box center [120, 229] width 13 height 13
radio input "true"
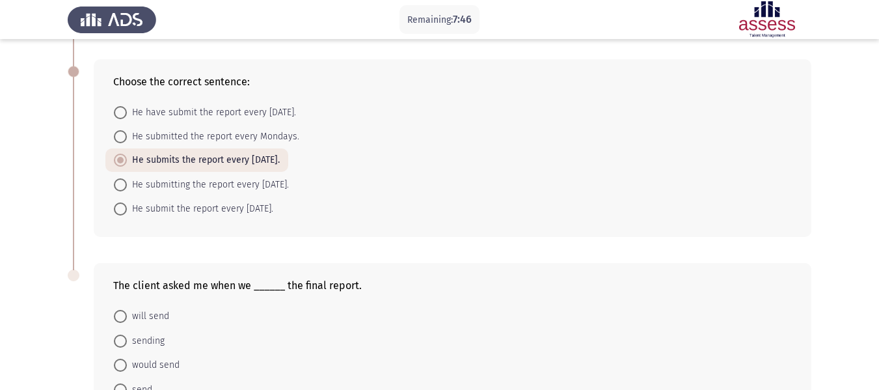
scroll to position [575, 0]
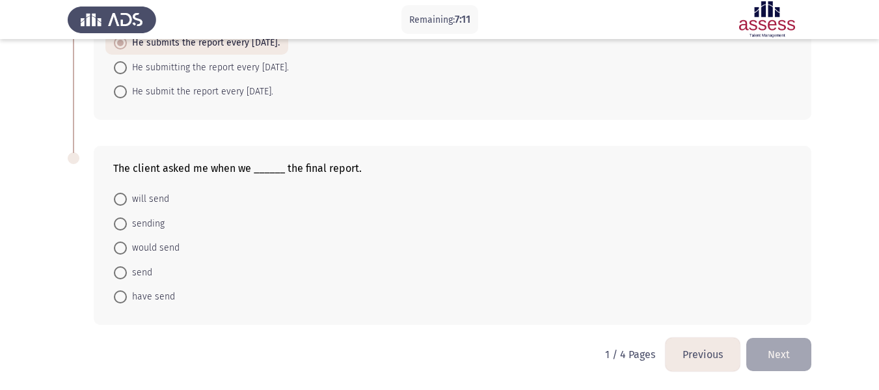
click at [122, 195] on span at bounding box center [120, 199] width 13 height 13
click at [122, 195] on input "will send" at bounding box center [120, 199] width 13 height 13
radio input "true"
click at [787, 362] on button "Next" at bounding box center [778, 354] width 65 height 33
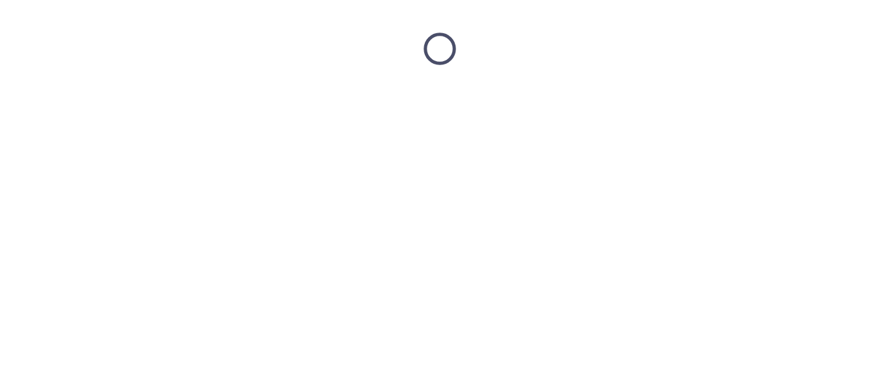
scroll to position [0, 0]
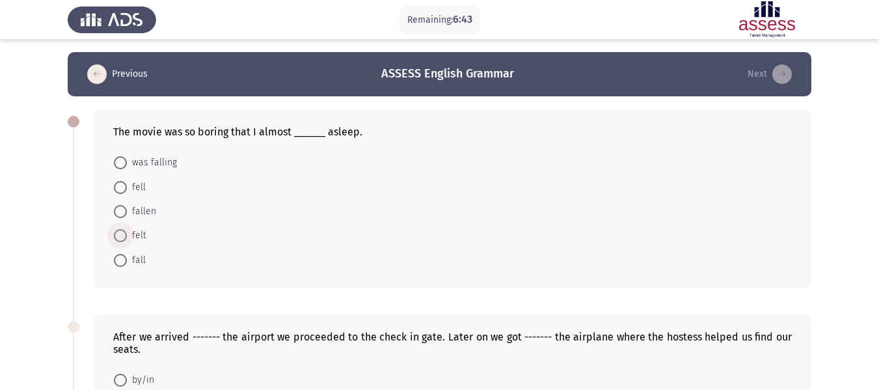
click at [126, 239] on span at bounding box center [120, 235] width 13 height 13
click at [126, 239] on input "felt" at bounding box center [120, 235] width 13 height 13
radio input "true"
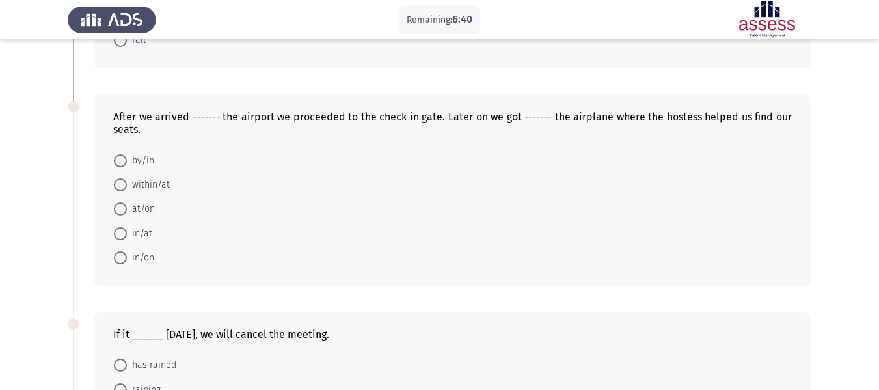
scroll to position [195, 0]
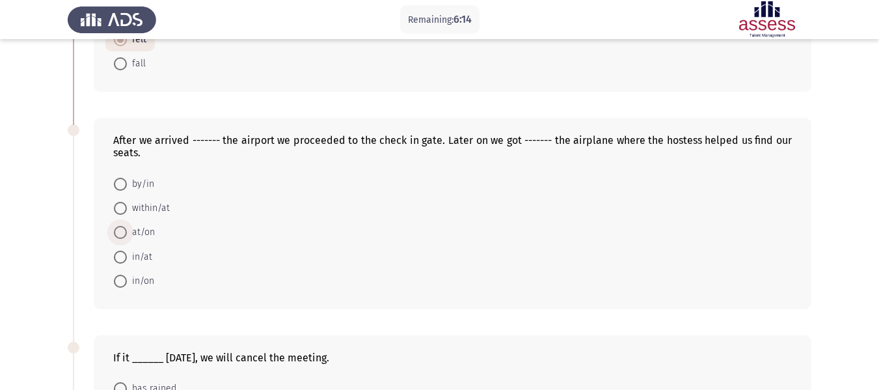
click at [127, 231] on span "at/on" at bounding box center [141, 233] width 28 height 16
click at [127, 231] on input "at/on" at bounding box center [120, 232] width 13 height 13
radio input "true"
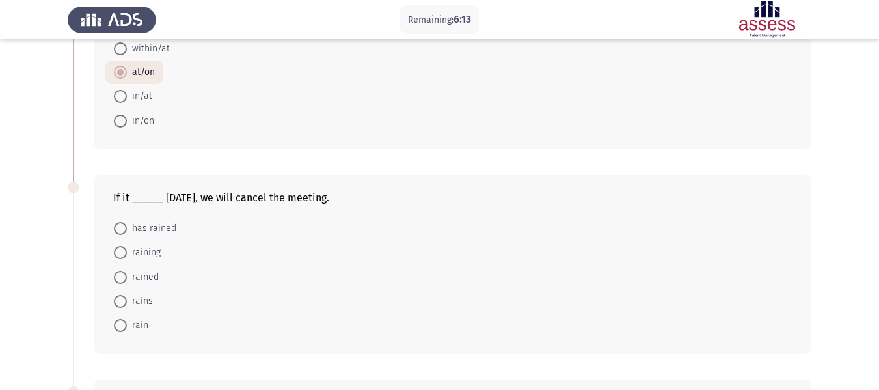
scroll to position [456, 0]
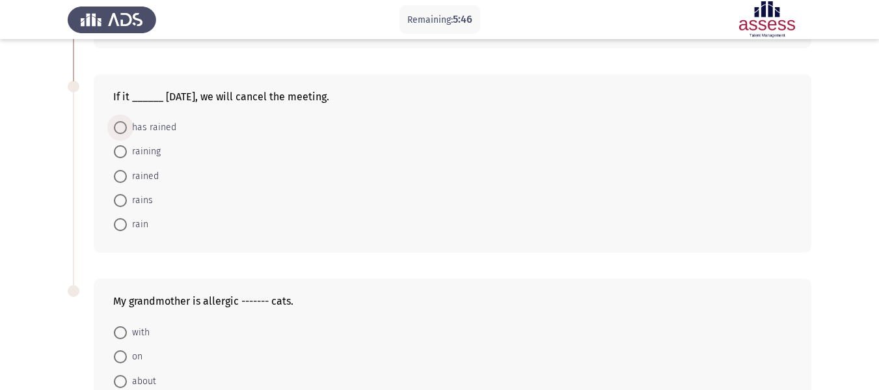
click at [127, 128] on span "has rained" at bounding box center [151, 128] width 49 height 16
click at [127, 128] on input "has rained" at bounding box center [120, 127] width 13 height 13
radio input "true"
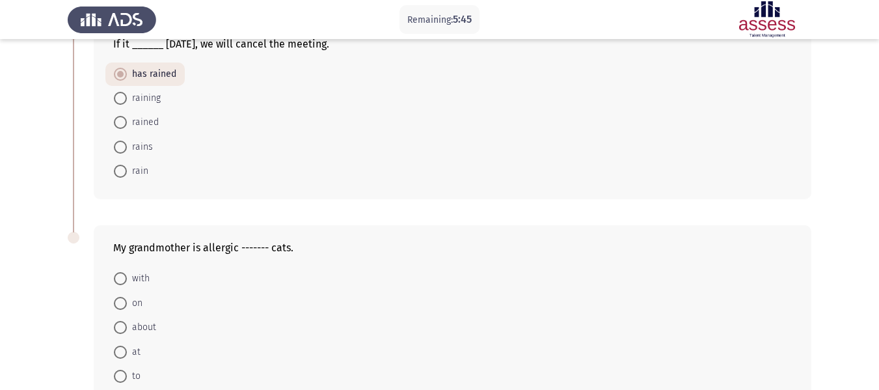
scroll to position [586, 0]
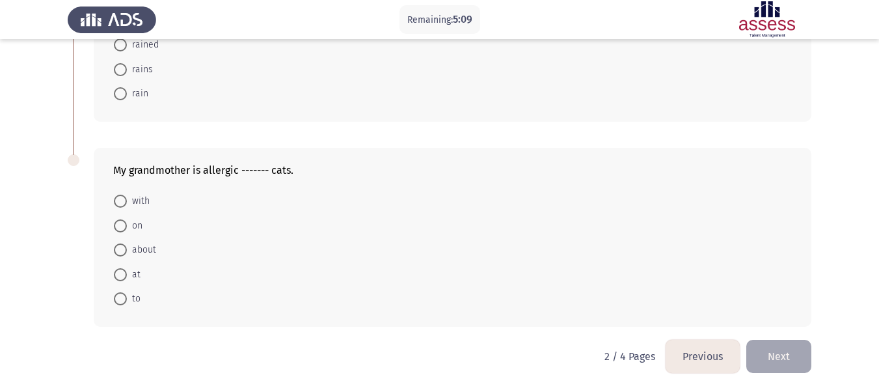
click at [120, 202] on span at bounding box center [120, 201] width 13 height 13
click at [120, 202] on input "with" at bounding box center [120, 201] width 13 height 13
radio input "true"
click at [781, 346] on button "Next" at bounding box center [778, 354] width 65 height 33
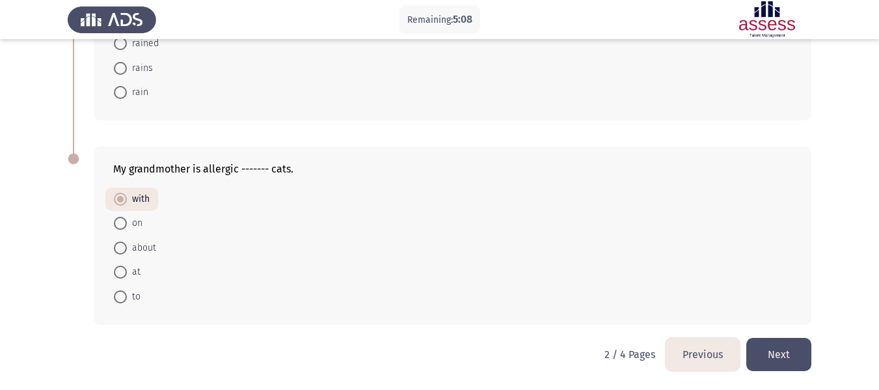
scroll to position [0, 0]
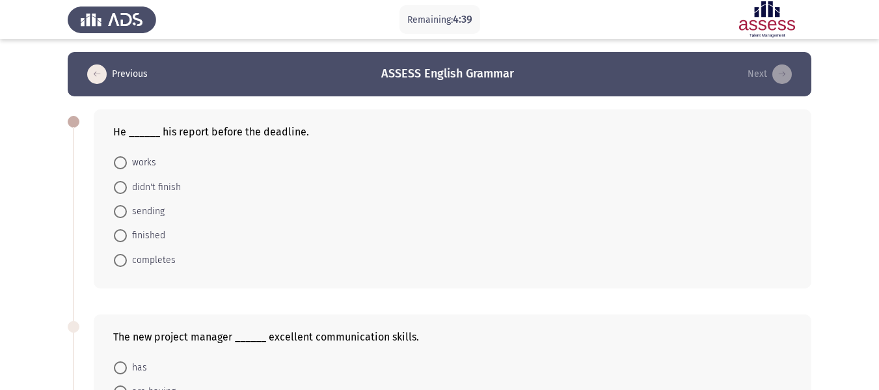
click at [126, 238] on span at bounding box center [120, 235] width 13 height 13
click at [126, 238] on input "finished" at bounding box center [120, 235] width 13 height 13
radio input "true"
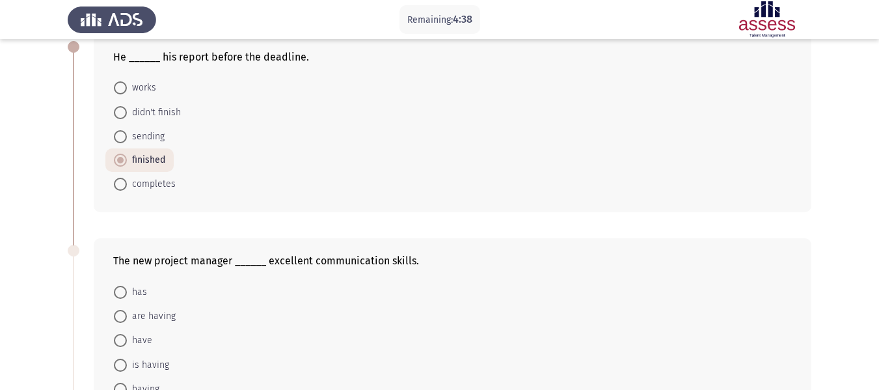
scroll to position [195, 0]
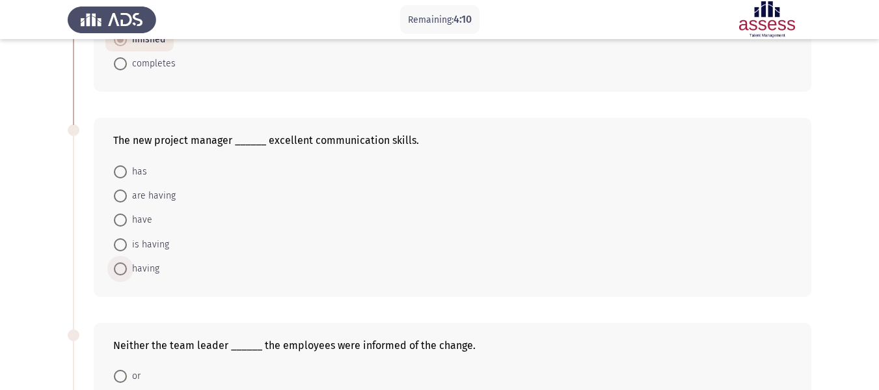
click at [122, 271] on span at bounding box center [120, 268] width 13 height 13
click at [122, 271] on input "having" at bounding box center [120, 268] width 13 height 13
radio input "true"
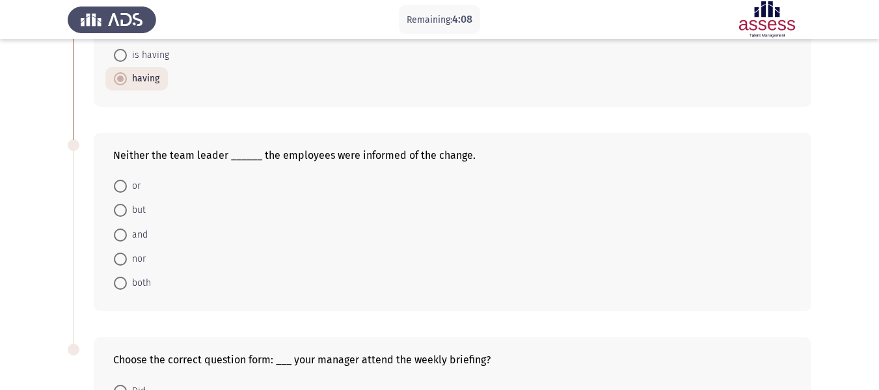
scroll to position [390, 0]
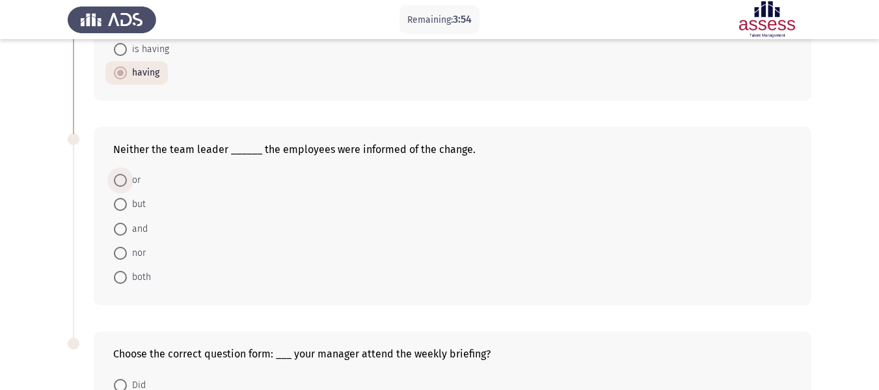
click at [123, 178] on span at bounding box center [120, 180] width 13 height 13
click at [123, 178] on input "or" at bounding box center [120, 180] width 13 height 13
radio input "true"
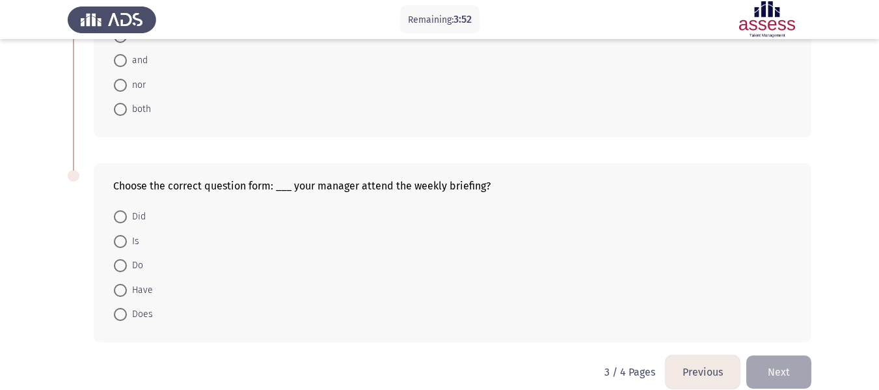
scroll to position [575, 0]
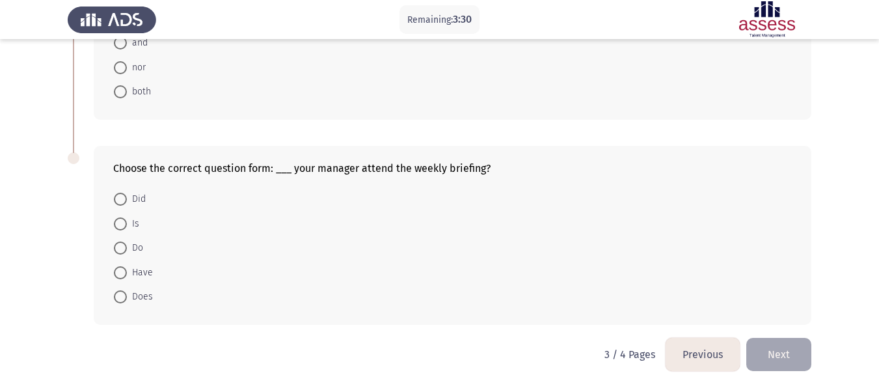
click at [135, 197] on span "Did" at bounding box center [136, 199] width 19 height 16
click at [127, 197] on input "Did" at bounding box center [120, 199] width 13 height 13
radio input "true"
click at [792, 352] on button "Next" at bounding box center [778, 354] width 65 height 33
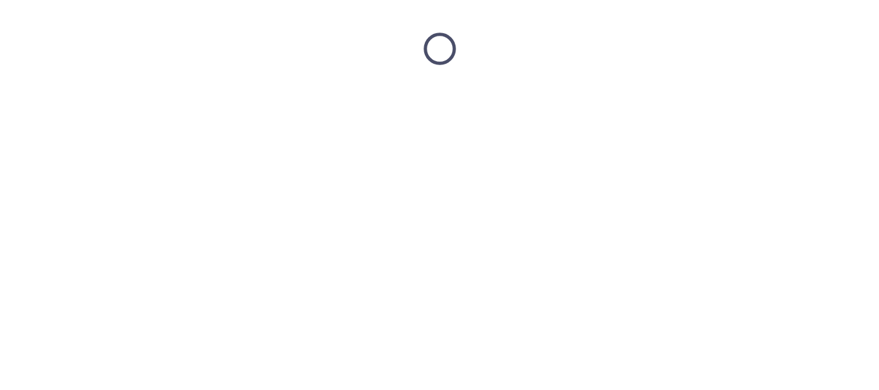
scroll to position [0, 0]
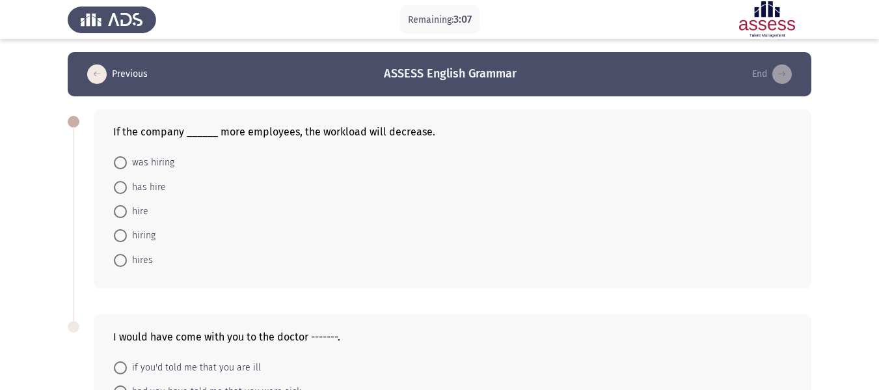
click at [147, 189] on span "has hire" at bounding box center [146, 188] width 39 height 16
click at [127, 189] on input "has hire" at bounding box center [120, 187] width 13 height 13
radio input "true"
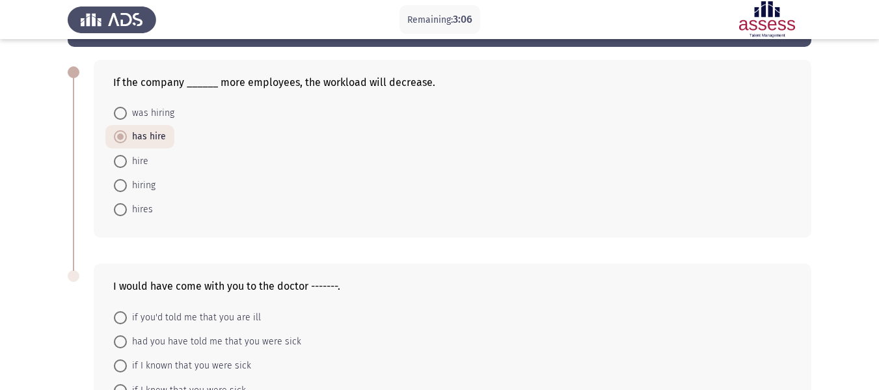
scroll to position [167, 0]
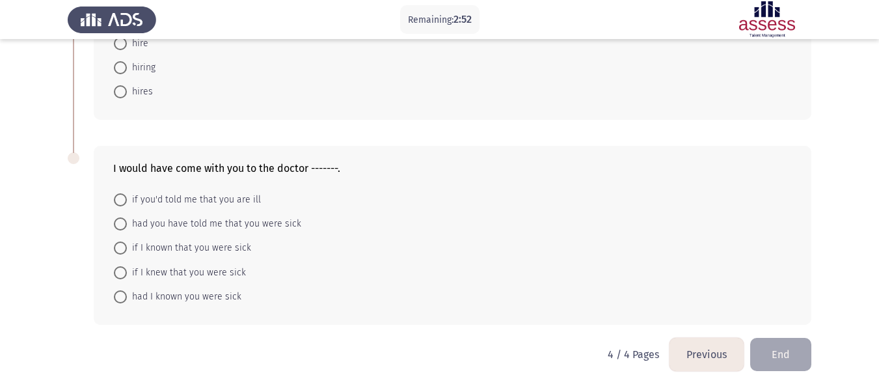
click at [185, 195] on span "if you'd told me that you are ill" at bounding box center [194, 200] width 134 height 16
click at [127, 195] on input "if you'd told me that you are ill" at bounding box center [120, 199] width 13 height 13
radio input "true"
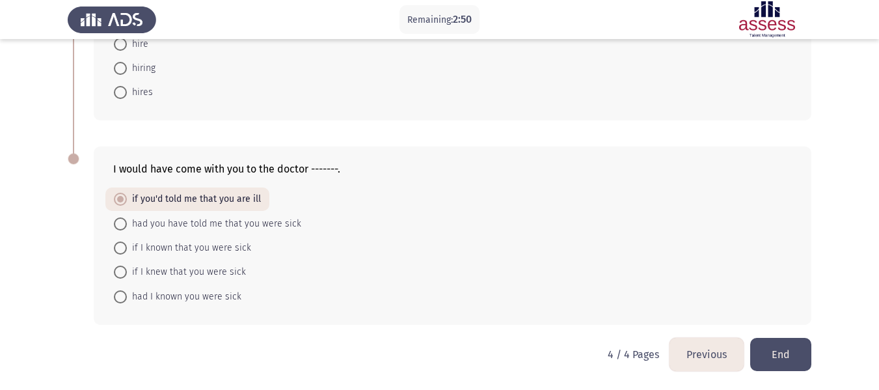
click at [783, 359] on button "End" at bounding box center [780, 354] width 61 height 33
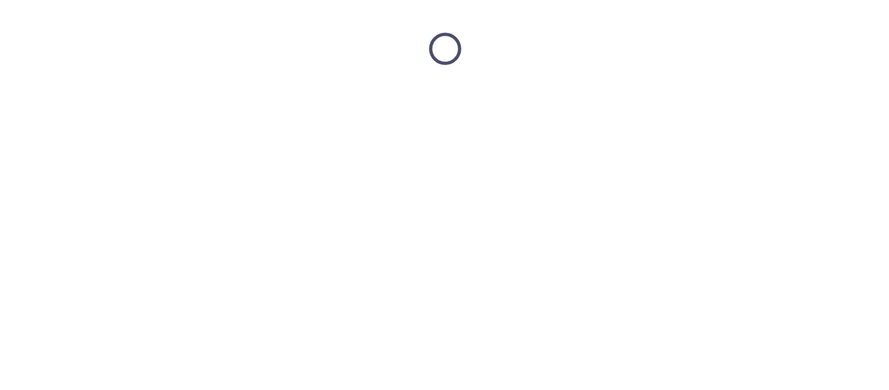
scroll to position [0, 0]
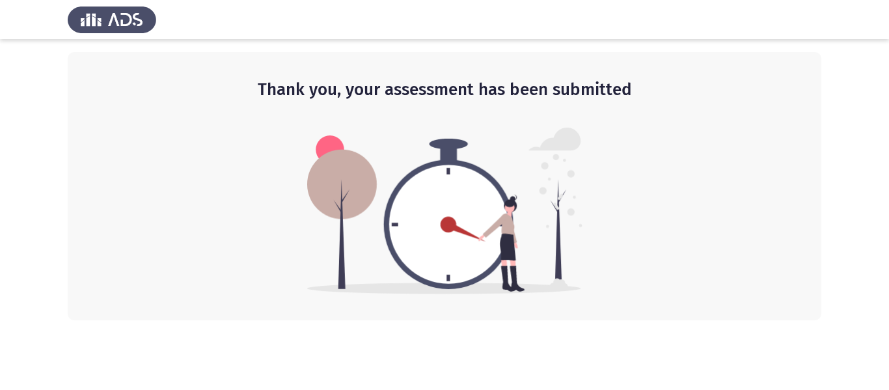
click at [427, 251] on img at bounding box center [444, 211] width 275 height 167
click at [135, 23] on img at bounding box center [112, 19] width 89 height 36
click at [136, 22] on img at bounding box center [112, 19] width 89 height 36
click at [340, 207] on img at bounding box center [444, 211] width 275 height 167
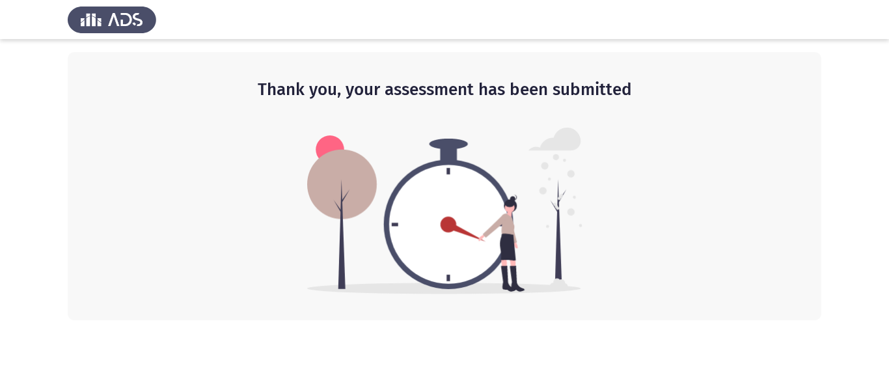
drag, startPoint x: 485, startPoint y: 226, endPoint x: 483, endPoint y: 252, distance: 26.1
click at [484, 225] on img at bounding box center [444, 211] width 275 height 167
click at [481, 261] on img at bounding box center [444, 211] width 275 height 167
click at [480, 262] on img at bounding box center [444, 211] width 275 height 167
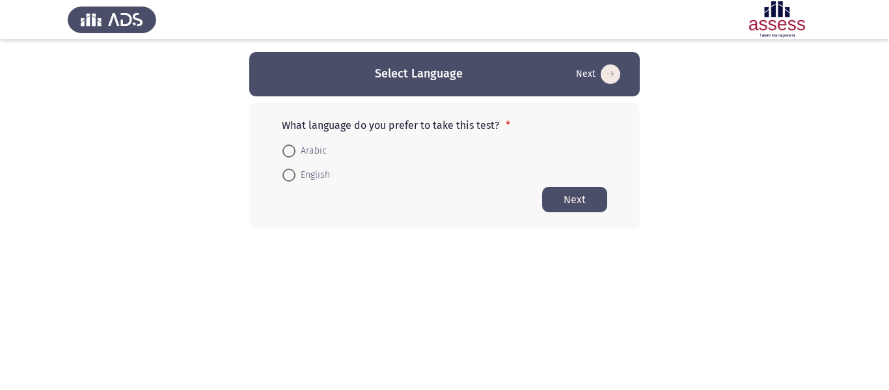
click at [293, 156] on span at bounding box center [288, 150] width 13 height 13
click at [293, 156] on input "Arabic" at bounding box center [288, 150] width 13 height 13
radio input "true"
click at [593, 195] on button "Next" at bounding box center [574, 198] width 65 height 25
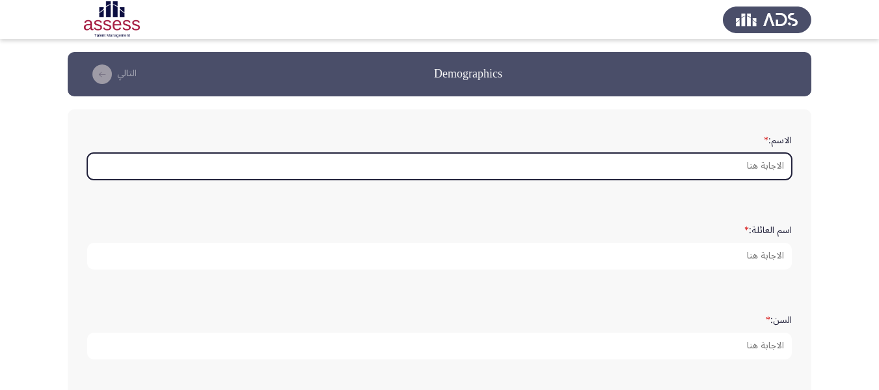
click at [724, 169] on input "الاسم: *" at bounding box center [439, 166] width 705 height 27
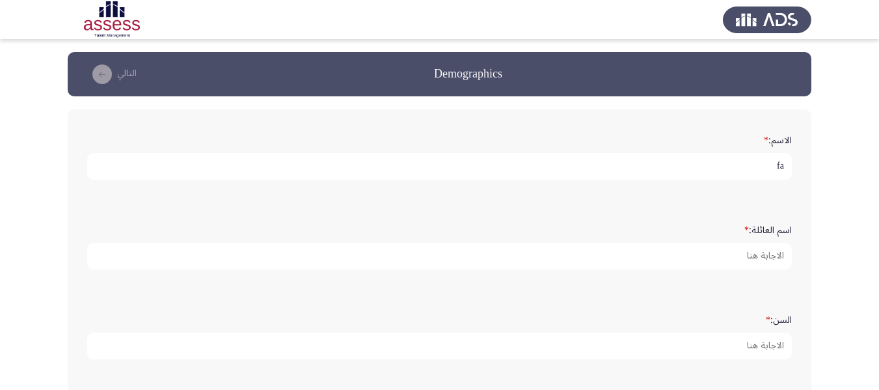
type input "f"
type input "بشري شنوده"
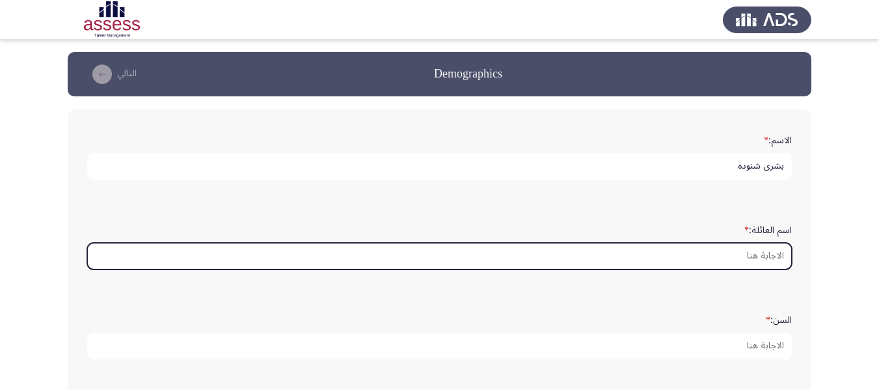
click at [737, 252] on input "اسم العائلة: *" at bounding box center [439, 256] width 705 height 27
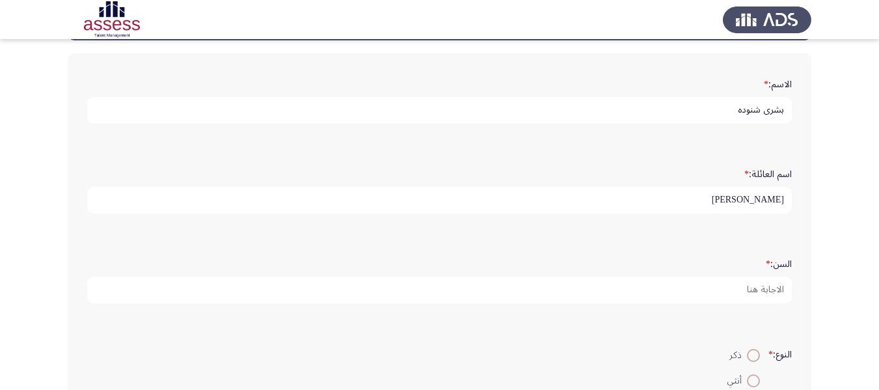
scroll to position [130, 0]
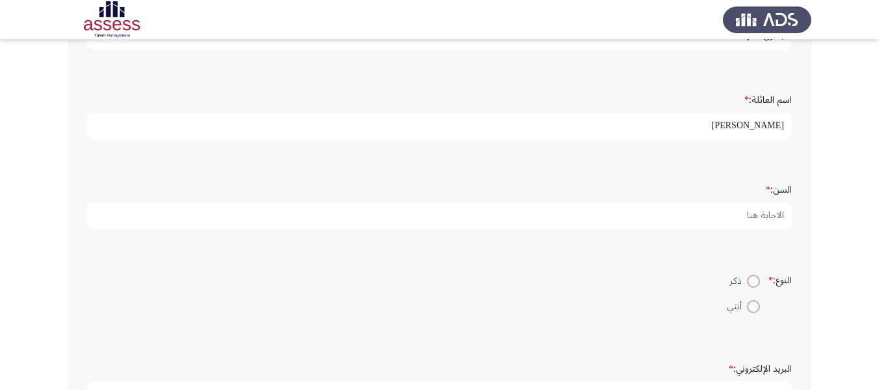
type input "نصر"
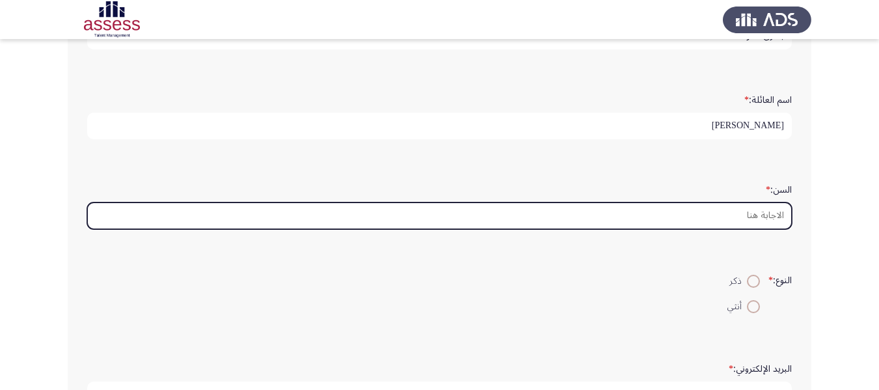
click at [735, 214] on input "السن: *" at bounding box center [439, 215] width 705 height 27
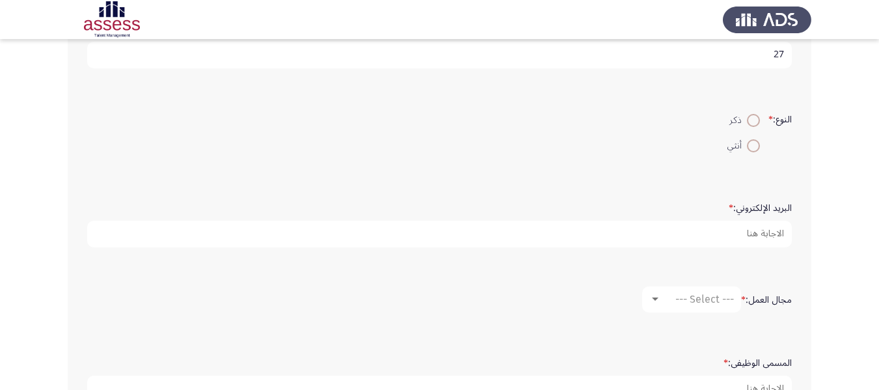
scroll to position [325, 0]
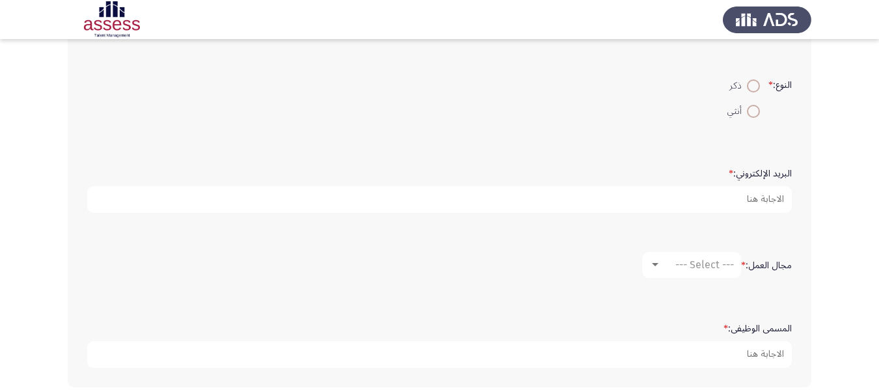
type input "27"
click at [749, 83] on span at bounding box center [753, 85] width 13 height 13
click at [749, 83] on input "ذكر" at bounding box center [753, 85] width 13 height 13
radio input "true"
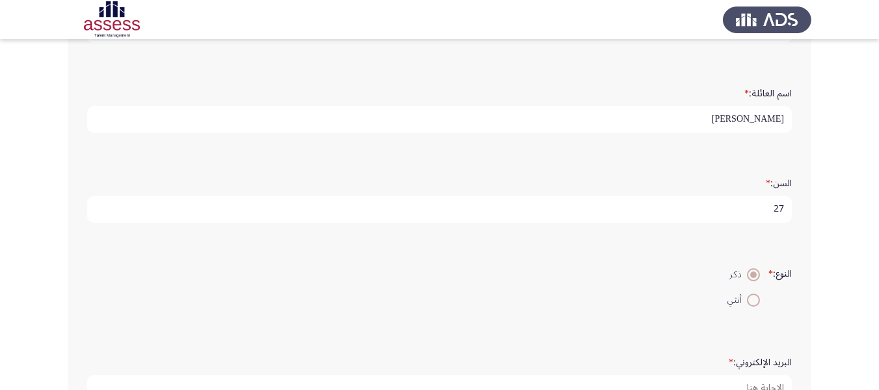
scroll to position [323, 0]
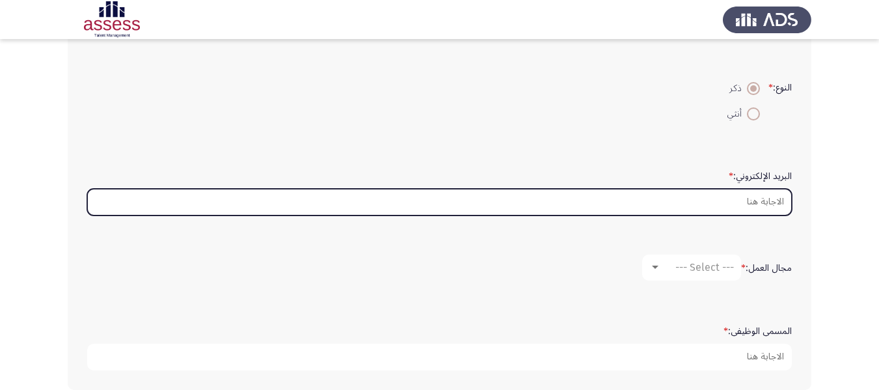
click at [754, 200] on input "البريد الإلكتروني: *" at bounding box center [439, 202] width 705 height 27
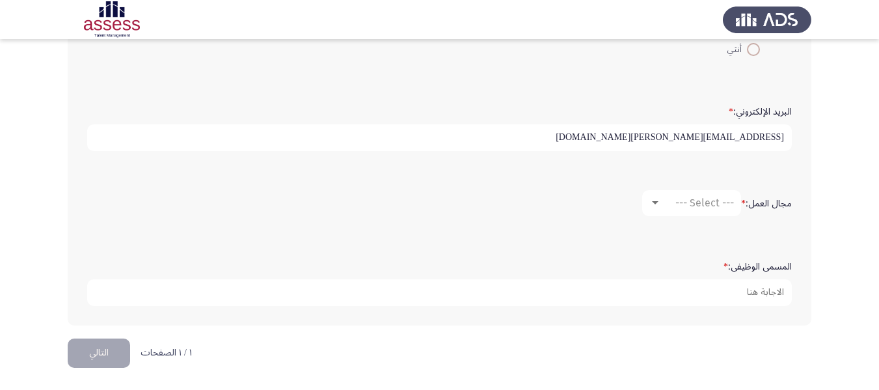
scroll to position [388, 0]
type input "boshra.shenoda@armaniousfoundation.org"
click at [681, 204] on span "--- Select ---" at bounding box center [704, 202] width 59 height 12
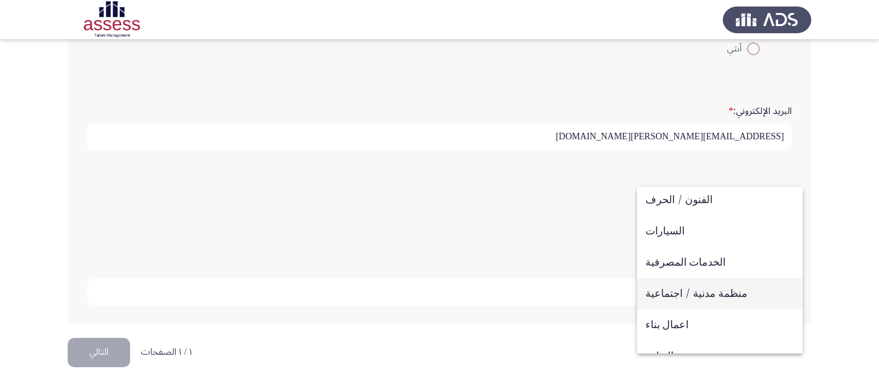
scroll to position [130, 0]
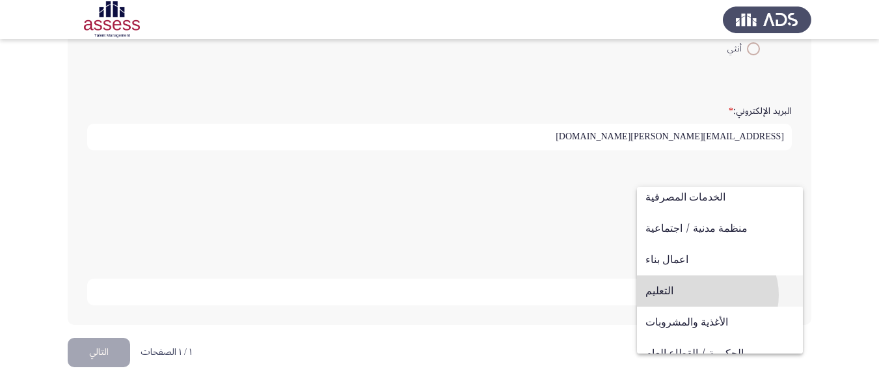
click at [707, 295] on span "التعليم" at bounding box center [720, 290] width 149 height 31
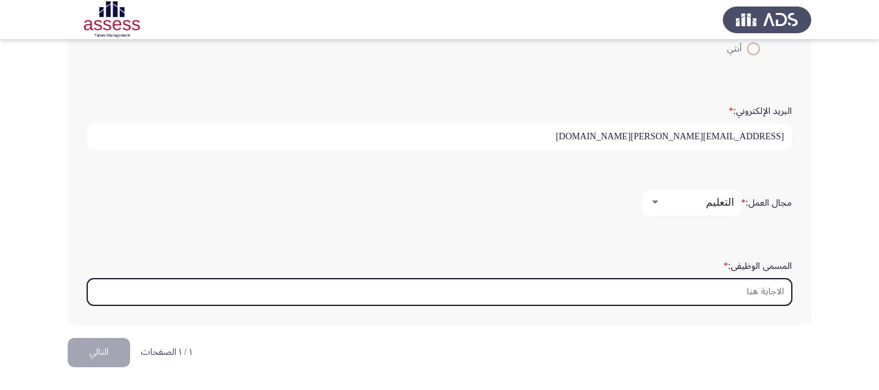
click at [720, 293] on input "المسمى الوظيفى: *" at bounding box center [439, 292] width 705 height 27
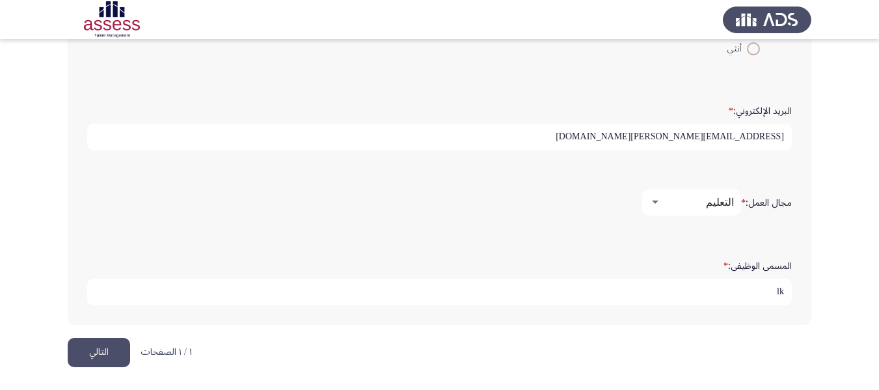
type input "l"
type input "منسق ميداني"
click at [103, 350] on button "التالي" at bounding box center [99, 352] width 62 height 29
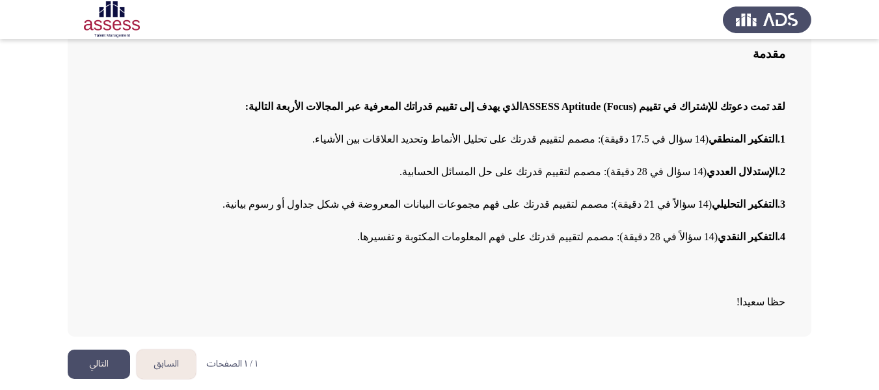
scroll to position [109, 0]
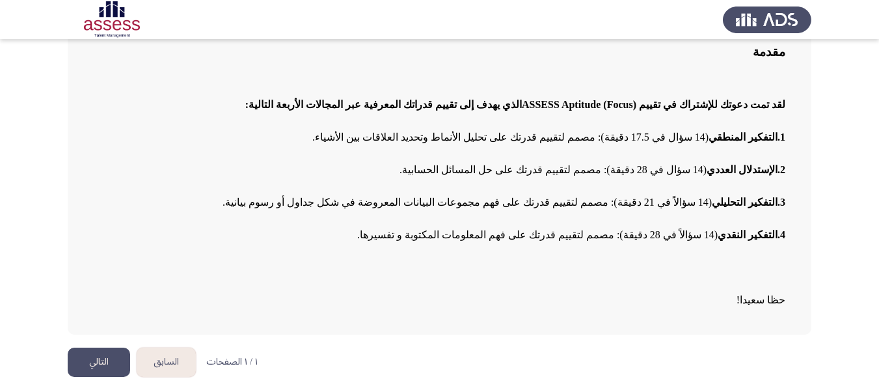
click at [87, 365] on button "التالي" at bounding box center [99, 361] width 62 height 29
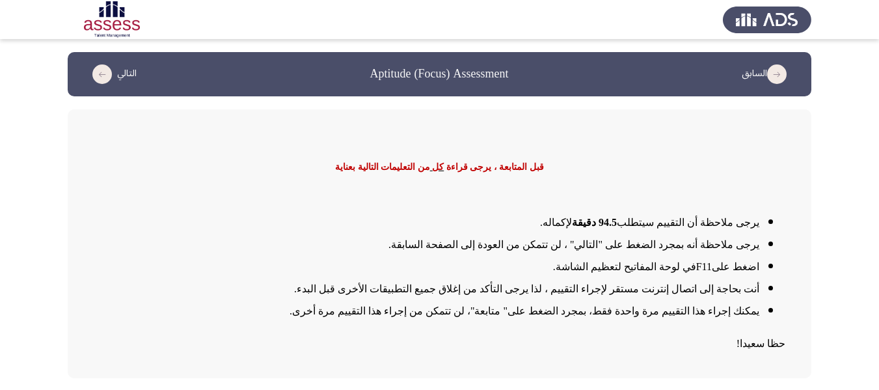
scroll to position [44, 0]
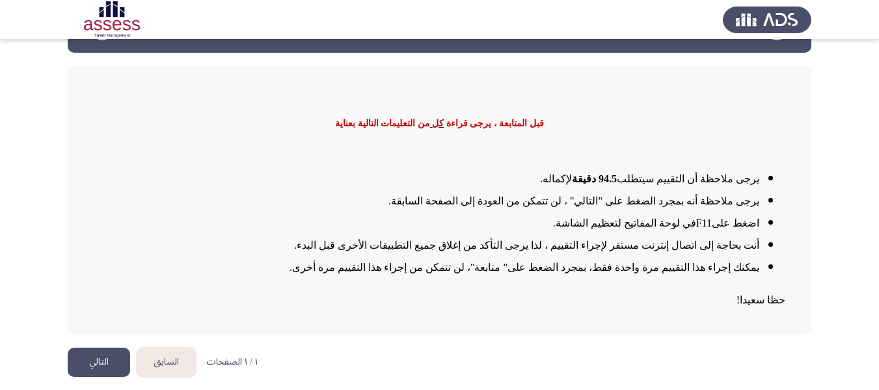
click at [98, 357] on button "التالي" at bounding box center [99, 361] width 62 height 29
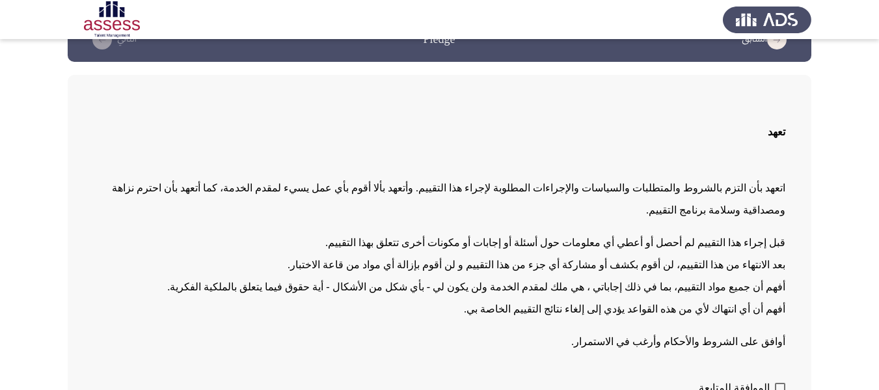
scroll to position [89, 0]
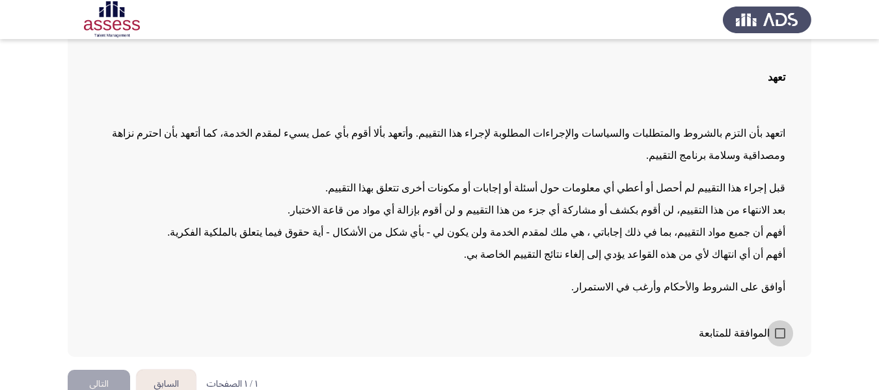
click at [773, 325] on label "الموافقة للمتابعة" at bounding box center [742, 333] width 87 height 16
click at [780, 338] on input "الموافقة للمتابعة" at bounding box center [780, 338] width 1 height 1
checkbox input "true"
click at [102, 370] on button "التالي" at bounding box center [99, 384] width 62 height 29
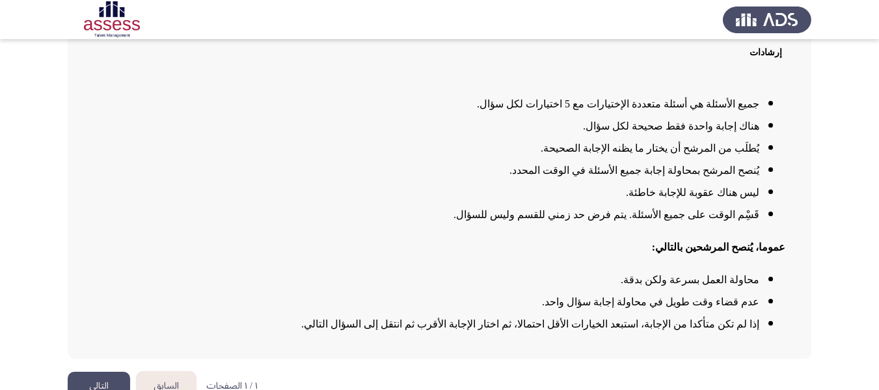
scroll to position [130, 0]
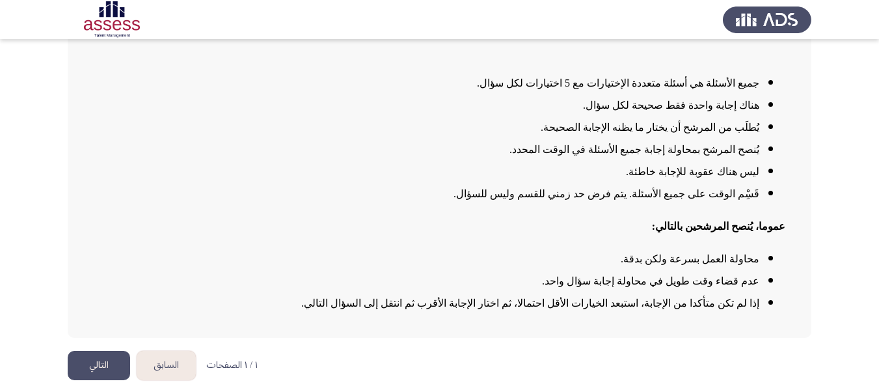
click at [107, 357] on button "التالي" at bounding box center [99, 365] width 62 height 29
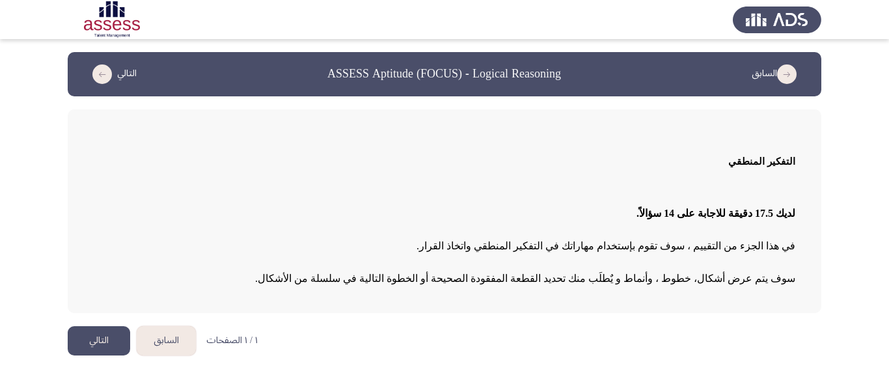
click at [97, 338] on button "التالي" at bounding box center [99, 340] width 62 height 29
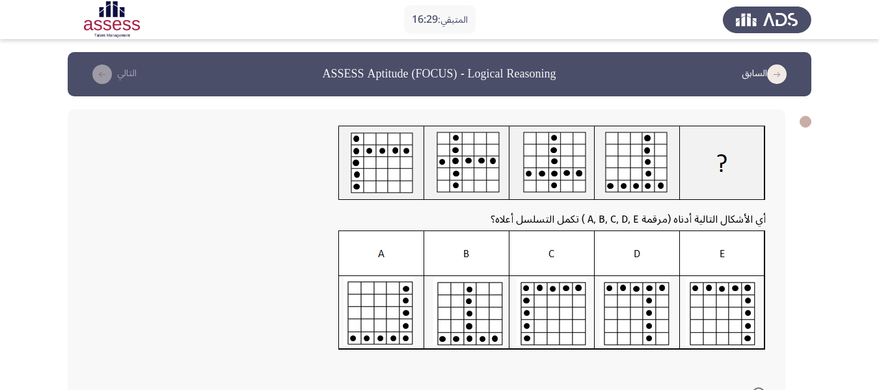
click at [733, 308] on img at bounding box center [552, 290] width 428 height 120
click at [733, 285] on img at bounding box center [552, 290] width 428 height 120
click at [729, 248] on img at bounding box center [552, 290] width 428 height 120
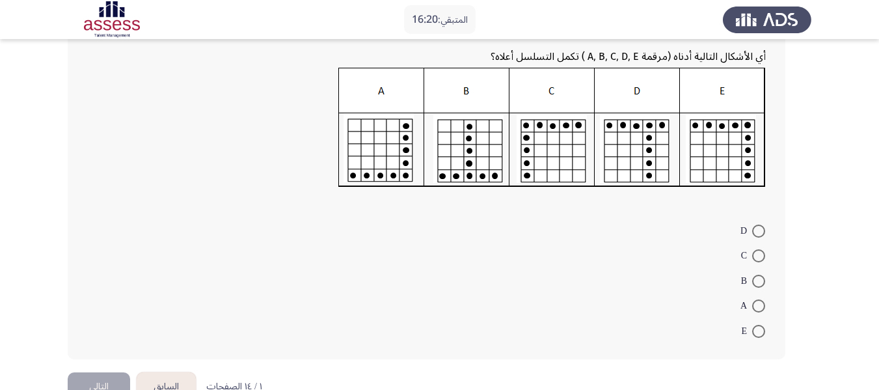
scroll to position [195, 0]
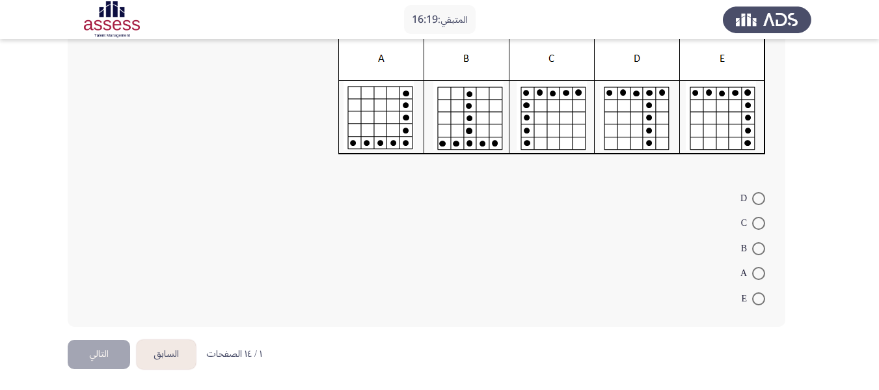
click at [758, 299] on span at bounding box center [758, 298] width 13 height 13
click at [758, 299] on input "E" at bounding box center [758, 298] width 13 height 13
radio input "true"
click at [114, 346] on button "التالي" at bounding box center [99, 352] width 62 height 29
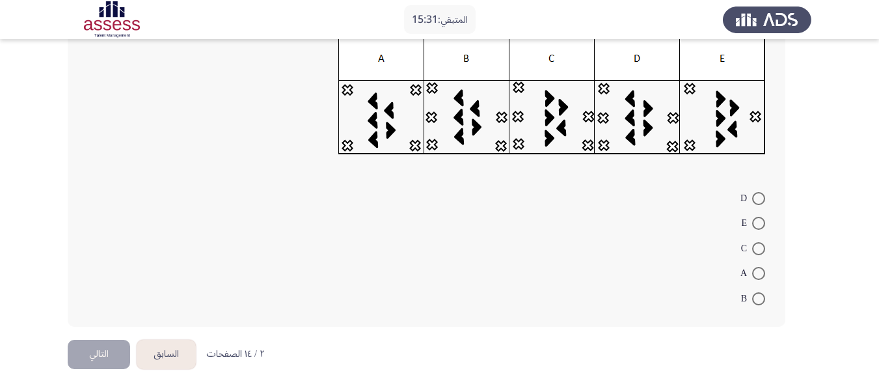
click at [763, 302] on span at bounding box center [758, 298] width 13 height 13
click at [763, 302] on input "B" at bounding box center [758, 298] width 13 height 13
radio input "true"
click at [118, 357] on button "التالي" at bounding box center [99, 352] width 62 height 29
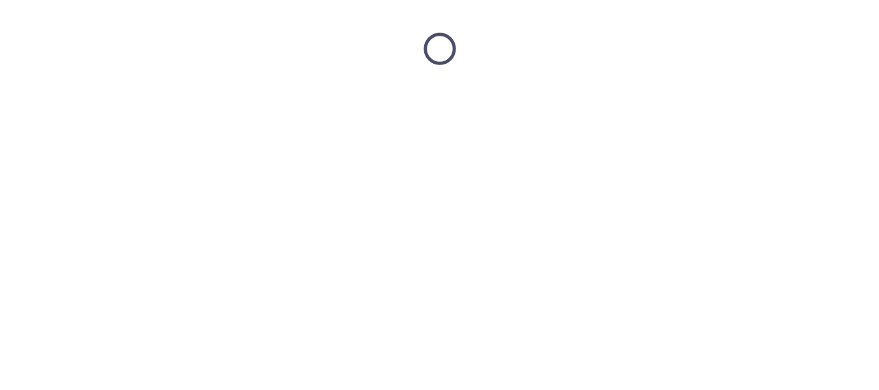
scroll to position [0, 0]
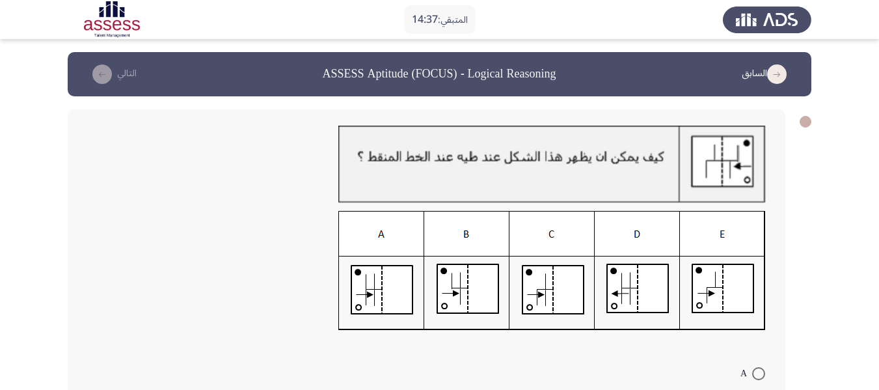
click at [730, 293] on img at bounding box center [552, 271] width 428 height 120
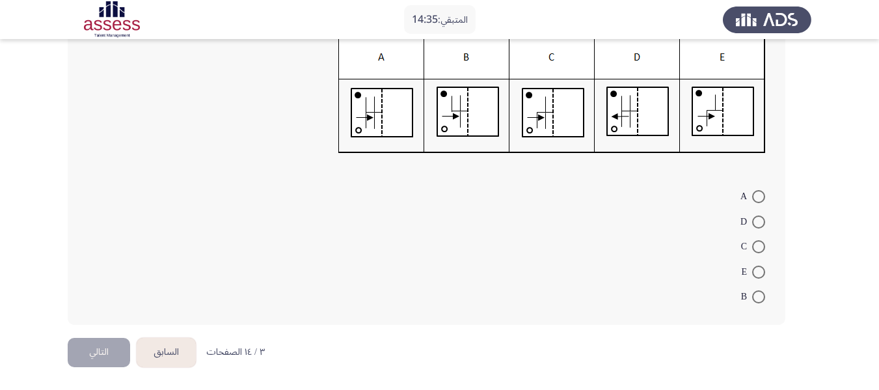
click at [760, 271] on span at bounding box center [758, 272] width 13 height 13
click at [760, 271] on input "E" at bounding box center [758, 272] width 13 height 13
radio input "true"
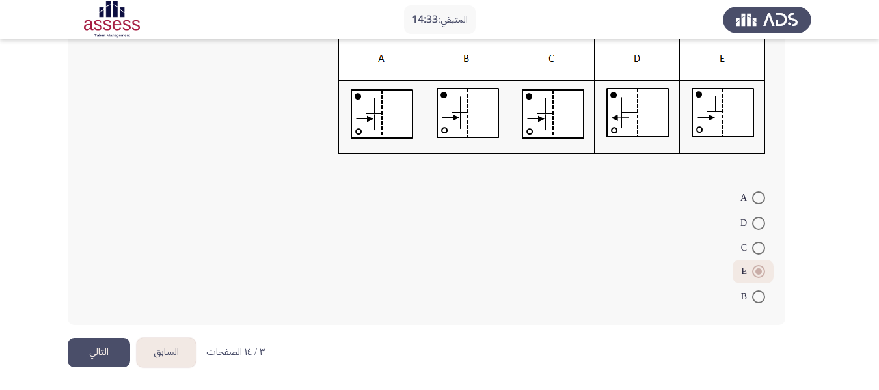
click at [108, 355] on button "التالي" at bounding box center [99, 352] width 62 height 29
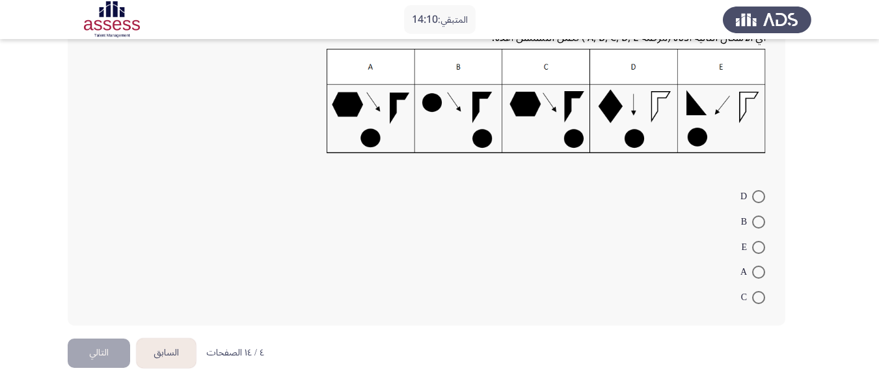
scroll to position [177, 0]
click at [754, 198] on span at bounding box center [758, 195] width 13 height 13
click at [754, 198] on input "D" at bounding box center [758, 195] width 13 height 13
radio input "true"
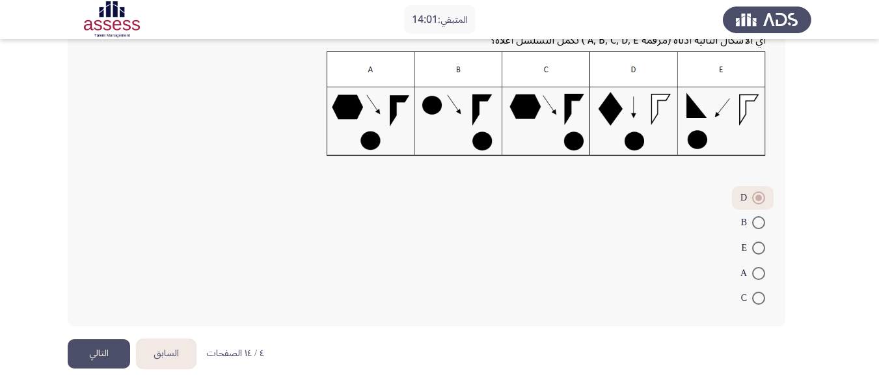
scroll to position [175, 0]
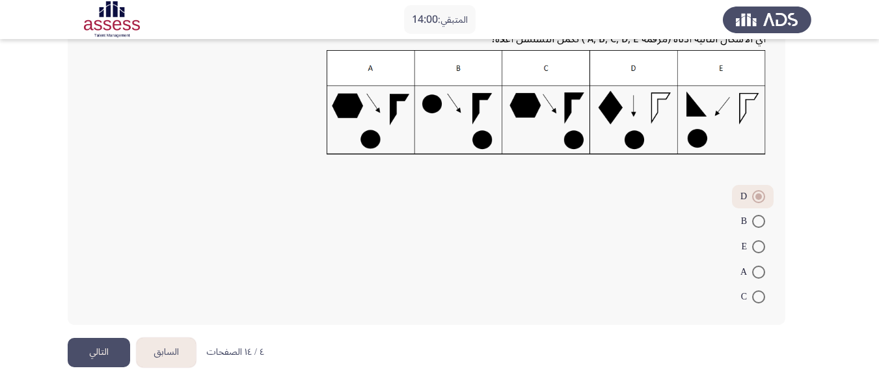
click at [750, 274] on span "A" at bounding box center [747, 272] width 12 height 16
click at [752, 274] on input "A" at bounding box center [758, 272] width 13 height 13
radio input "true"
click at [100, 359] on button "التالي" at bounding box center [99, 352] width 62 height 29
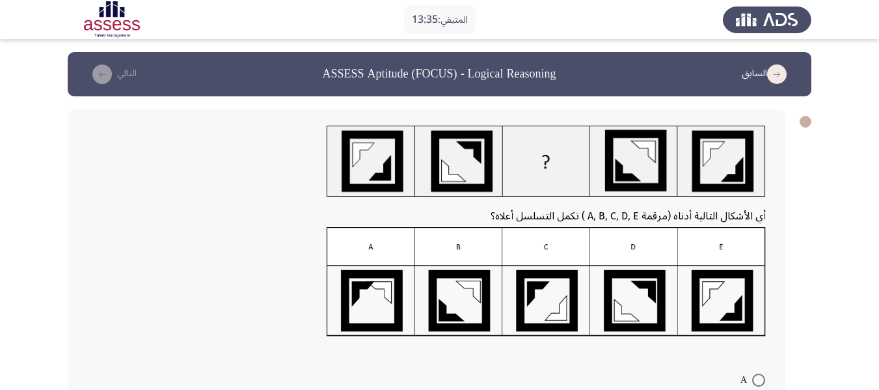
click at [558, 300] on img at bounding box center [546, 282] width 439 height 110
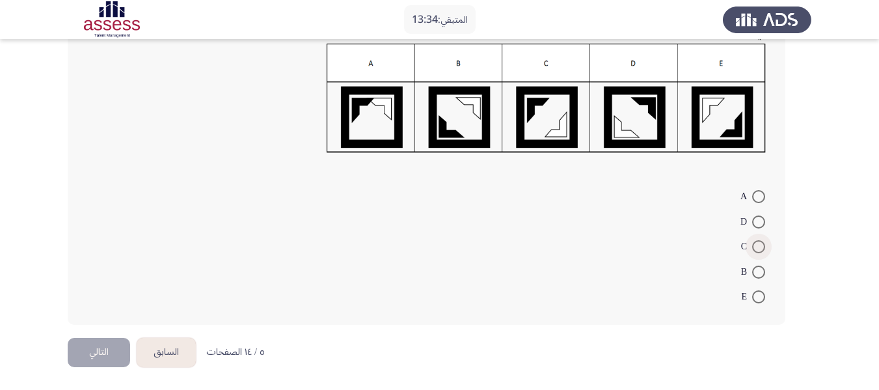
click at [756, 246] on span at bounding box center [758, 246] width 13 height 13
click at [756, 246] on input "C" at bounding box center [758, 246] width 13 height 13
radio input "true"
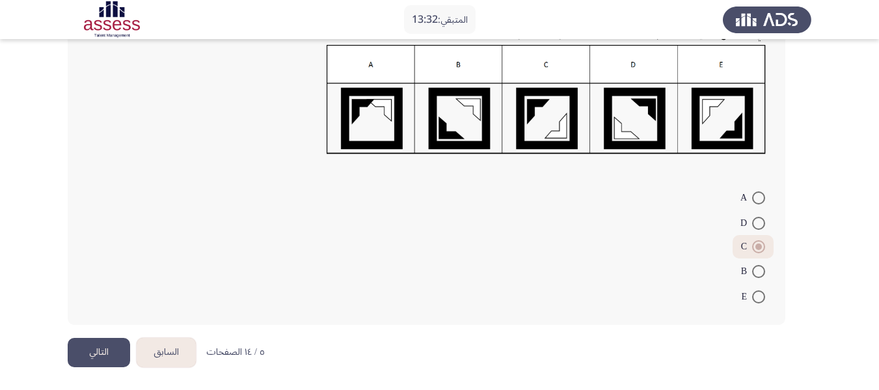
click at [109, 349] on button "التالي" at bounding box center [99, 352] width 62 height 29
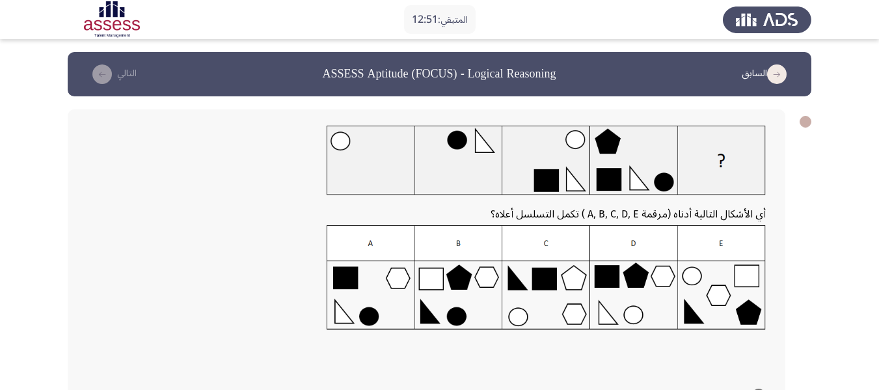
click at [646, 276] on img at bounding box center [546, 277] width 439 height 105
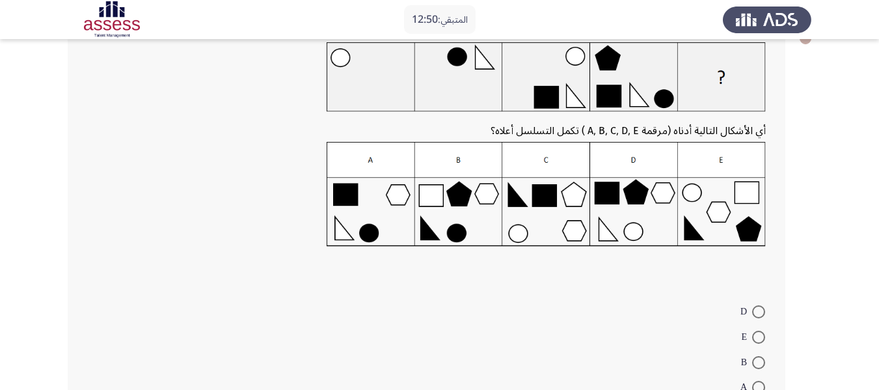
scroll to position [199, 0]
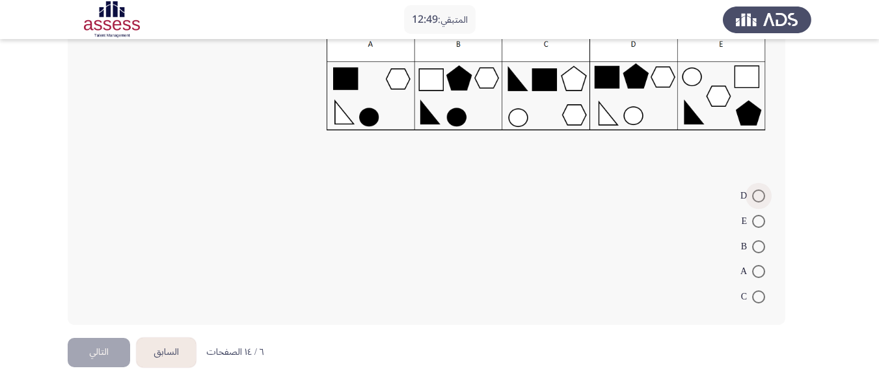
click at [763, 196] on span at bounding box center [758, 195] width 13 height 13
click at [763, 196] on input "D" at bounding box center [758, 195] width 13 height 13
radio input "true"
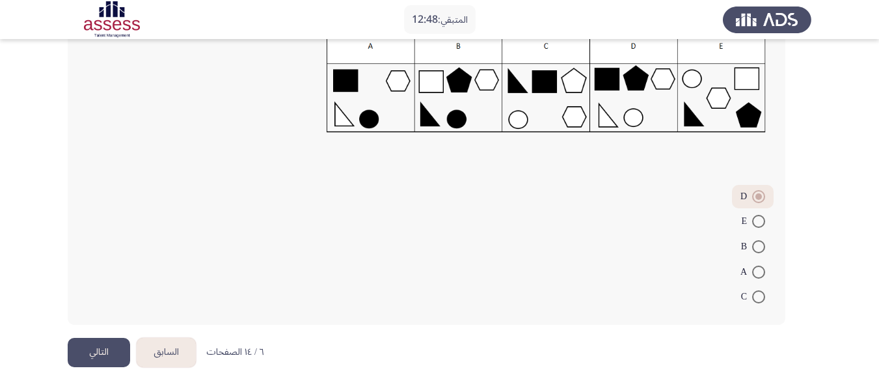
click at [99, 344] on button "التالي" at bounding box center [99, 352] width 62 height 29
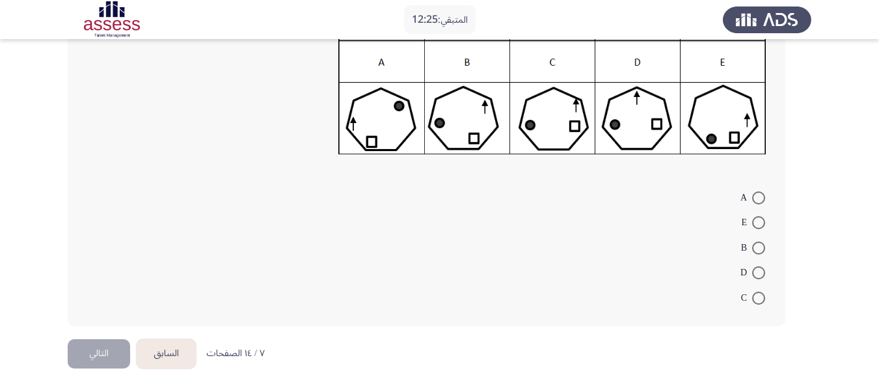
scroll to position [193, 0]
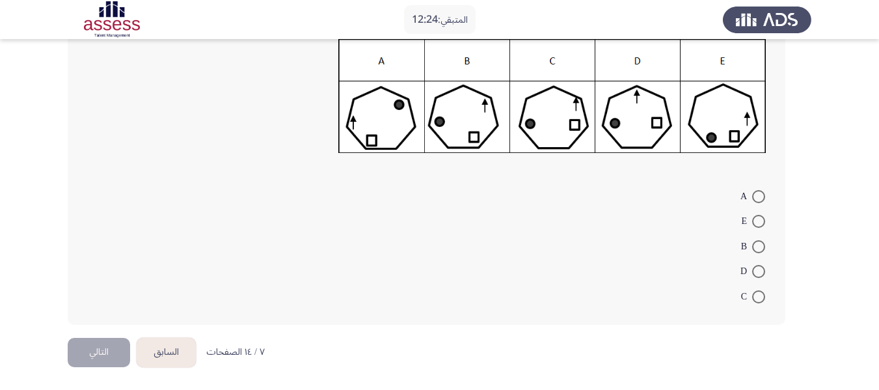
click at [759, 227] on span at bounding box center [758, 221] width 13 height 13
click at [759, 227] on input "E" at bounding box center [758, 221] width 13 height 13
radio input "true"
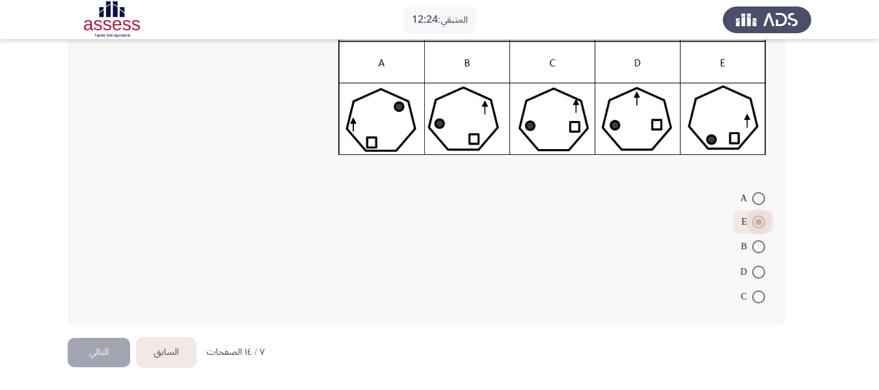
scroll to position [191, 0]
click at [113, 351] on button "التالي" at bounding box center [99, 352] width 62 height 29
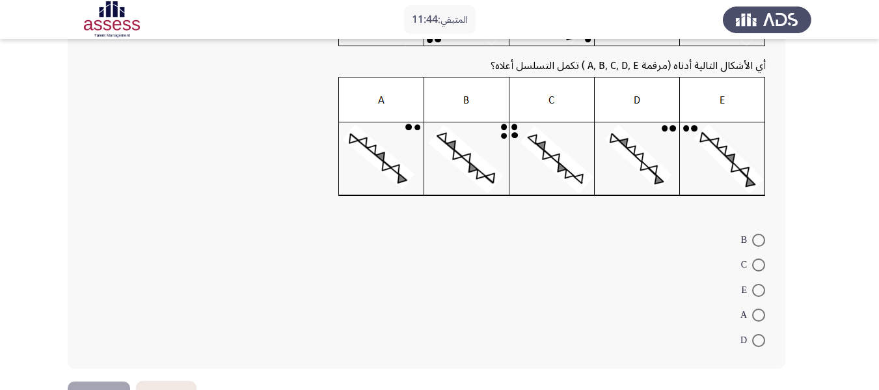
scroll to position [195, 0]
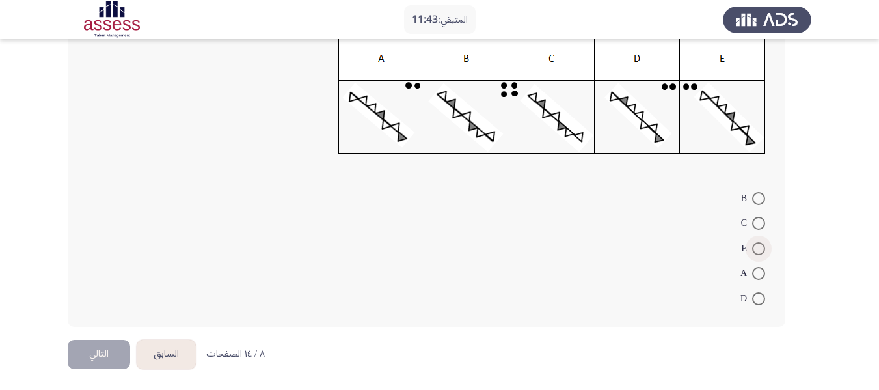
click at [756, 251] on span at bounding box center [758, 248] width 13 height 13
click at [756, 251] on input "E" at bounding box center [758, 248] width 13 height 13
radio input "true"
click at [110, 350] on button "التالي" at bounding box center [99, 352] width 62 height 29
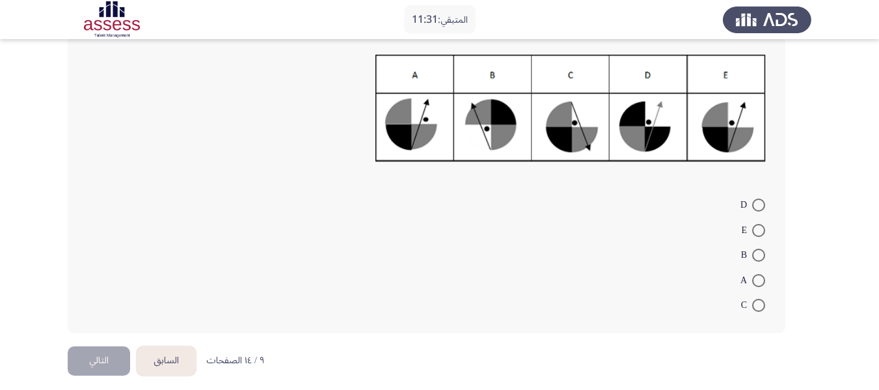
scroll to position [178, 0]
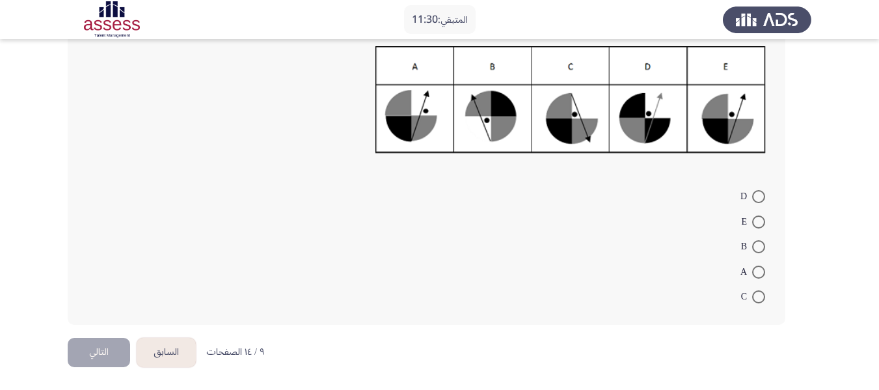
click at [754, 299] on span at bounding box center [758, 296] width 13 height 13
click at [754, 299] on input "C" at bounding box center [758, 296] width 13 height 13
radio input "true"
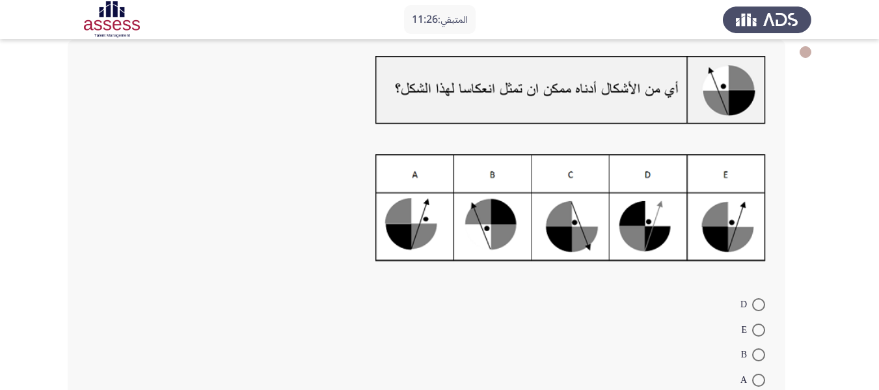
scroll to position [46, 0]
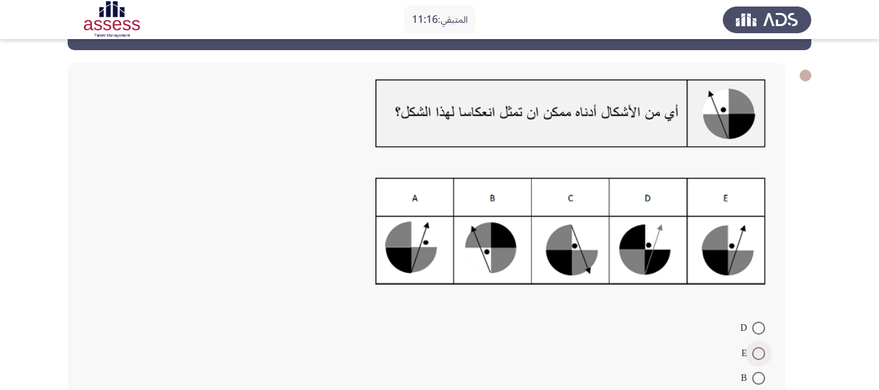
click at [757, 349] on span at bounding box center [758, 353] width 13 height 13
click at [757, 349] on input "E" at bounding box center [758, 353] width 13 height 13
radio input "true"
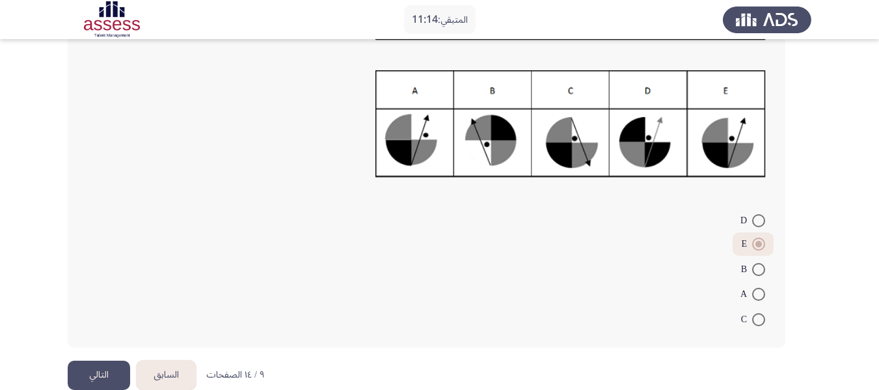
scroll to position [176, 0]
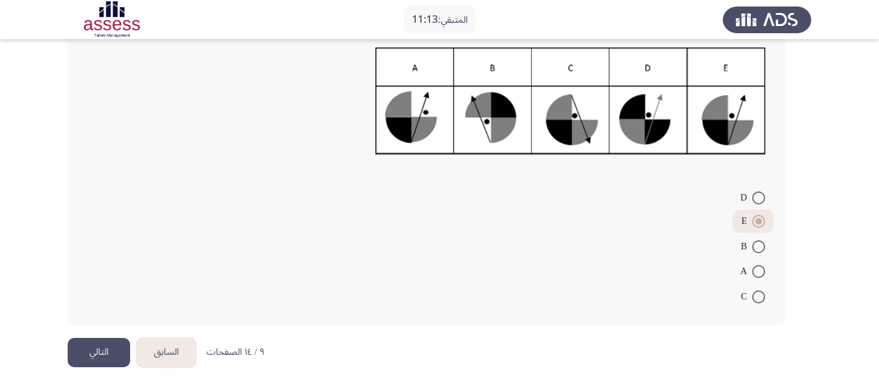
click at [113, 349] on button "التالي" at bounding box center [99, 352] width 62 height 29
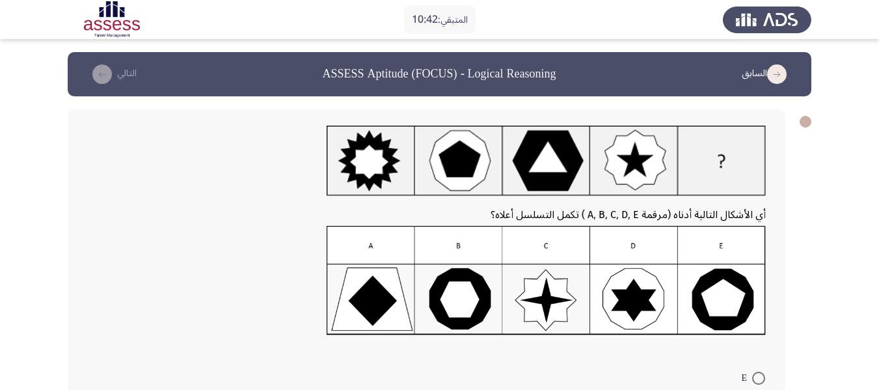
click at [462, 298] on img at bounding box center [546, 280] width 439 height 109
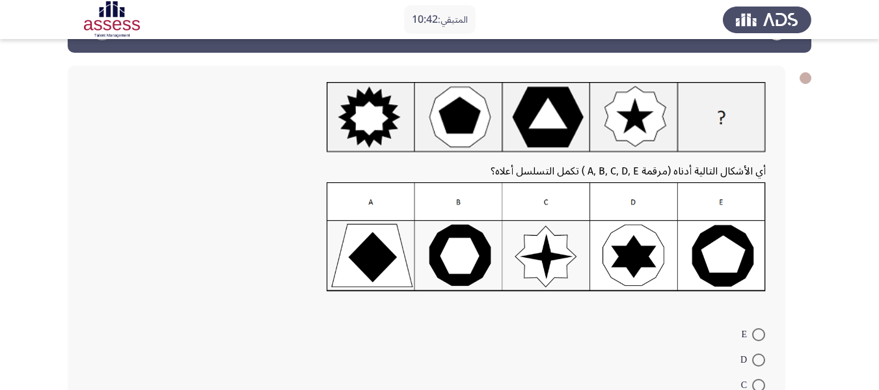
scroll to position [130, 0]
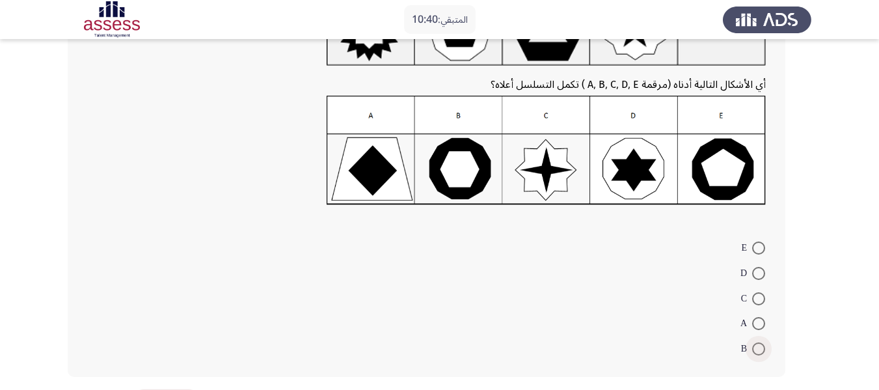
click at [756, 351] on span at bounding box center [758, 348] width 13 height 13
click at [756, 351] on input "B" at bounding box center [758, 348] width 13 height 13
radio input "true"
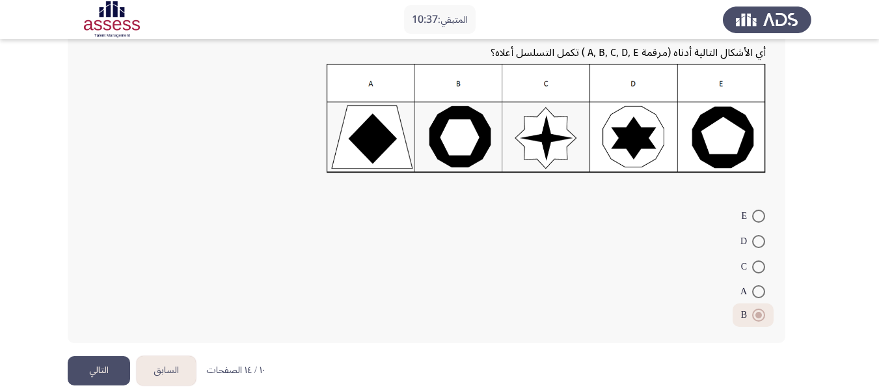
scroll to position [180, 0]
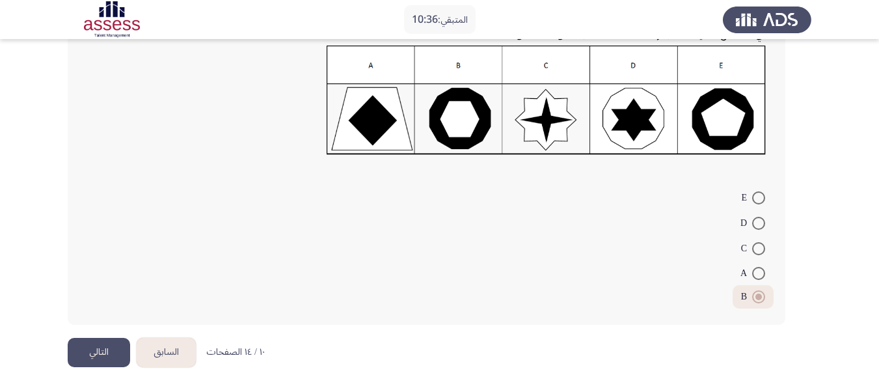
drag, startPoint x: 112, startPoint y: 349, endPoint x: 110, endPoint y: 343, distance: 6.8
click at [111, 349] on button "التالي" at bounding box center [99, 352] width 62 height 29
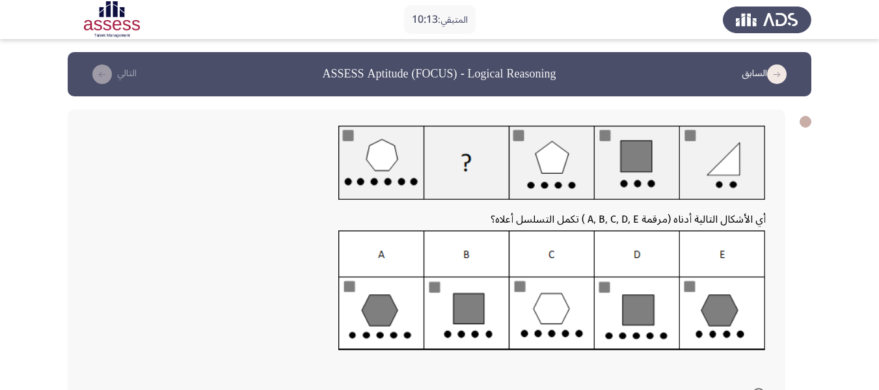
click at [398, 309] on img at bounding box center [552, 290] width 428 height 121
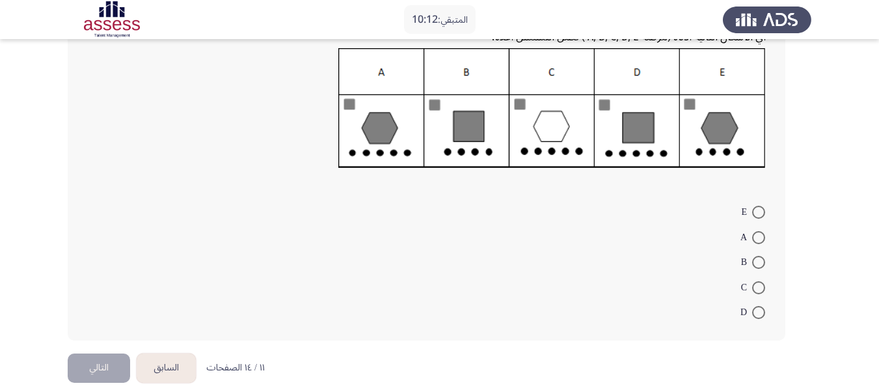
scroll to position [195, 0]
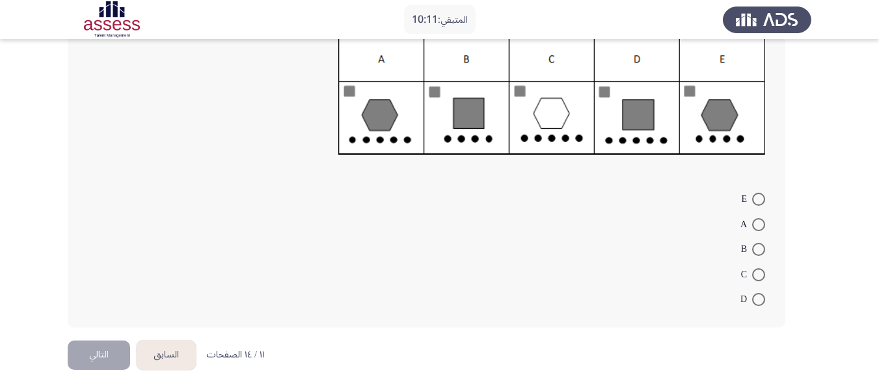
click at [753, 225] on span at bounding box center [758, 224] width 13 height 13
click at [753, 225] on input "A" at bounding box center [758, 224] width 13 height 13
radio input "true"
click at [87, 349] on button "التالي" at bounding box center [99, 353] width 62 height 29
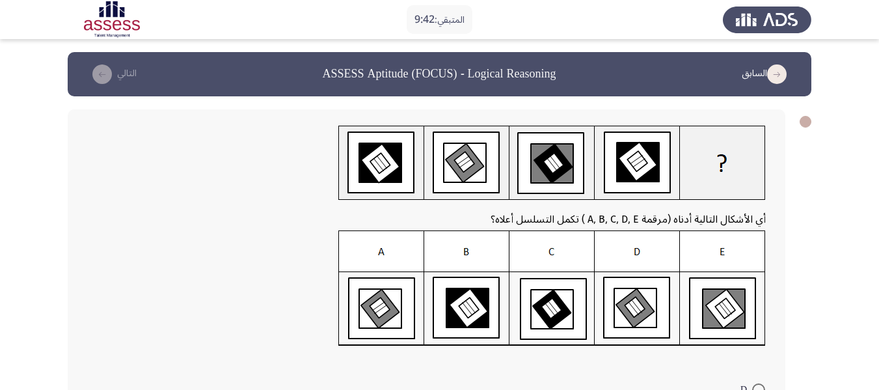
click at [630, 304] on img at bounding box center [552, 288] width 428 height 116
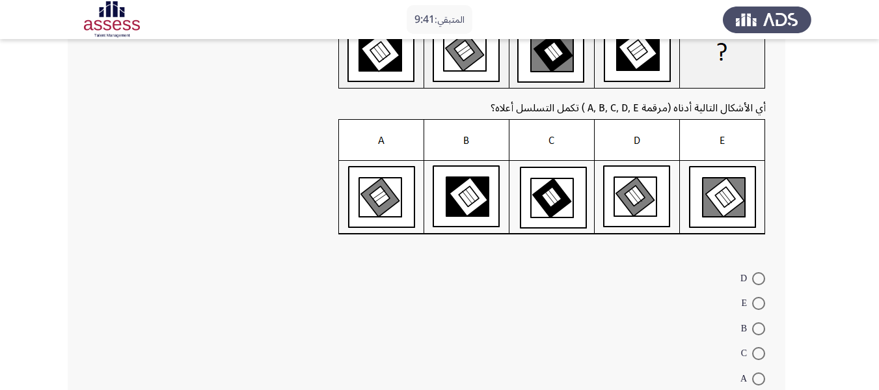
scroll to position [130, 0]
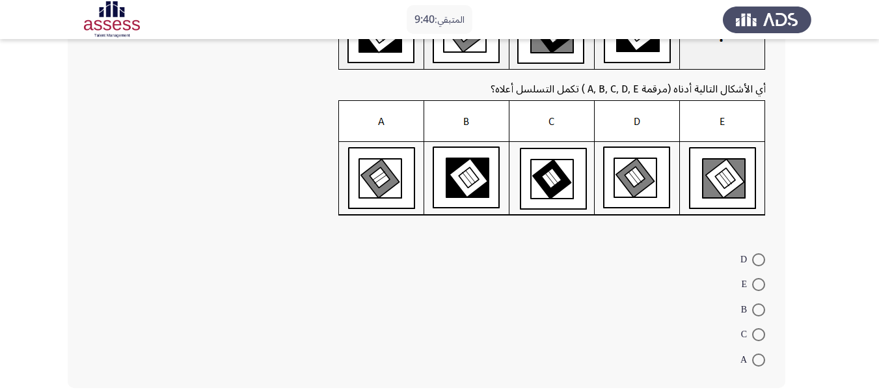
click at [757, 263] on span at bounding box center [758, 259] width 13 height 13
click at [757, 263] on input "D" at bounding box center [758, 259] width 13 height 13
radio input "true"
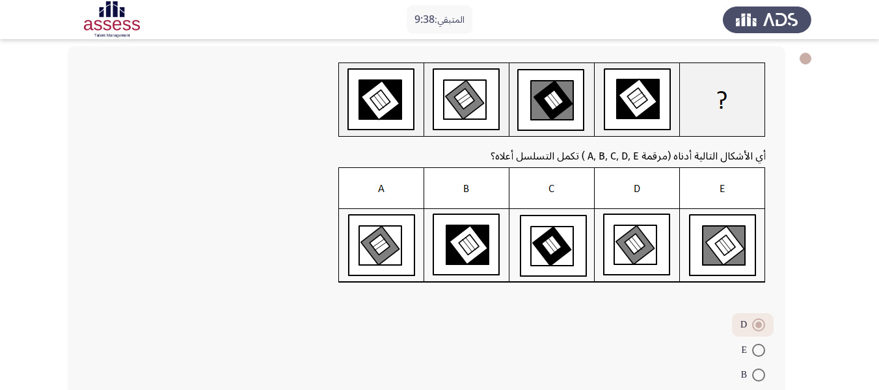
scroll to position [191, 0]
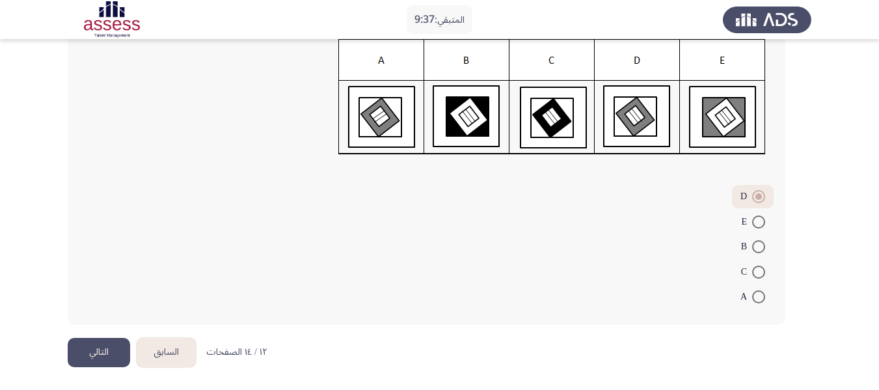
click at [109, 349] on button "التالي" at bounding box center [99, 352] width 62 height 29
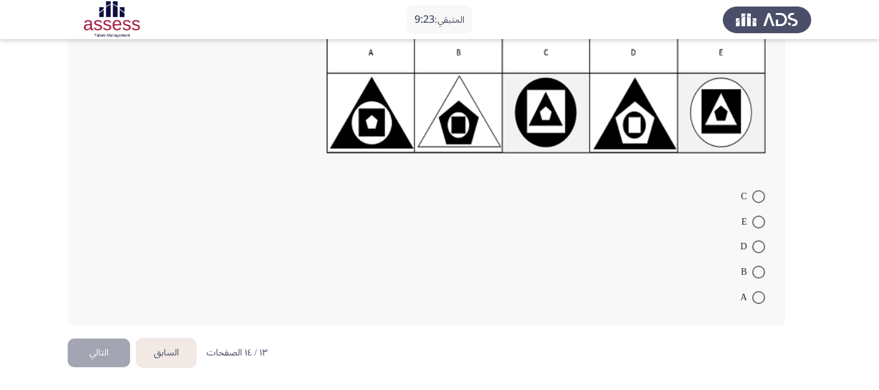
scroll to position [197, 0]
click at [753, 247] on span at bounding box center [758, 245] width 13 height 13
click at [753, 247] on input "D" at bounding box center [758, 245] width 13 height 13
radio input "true"
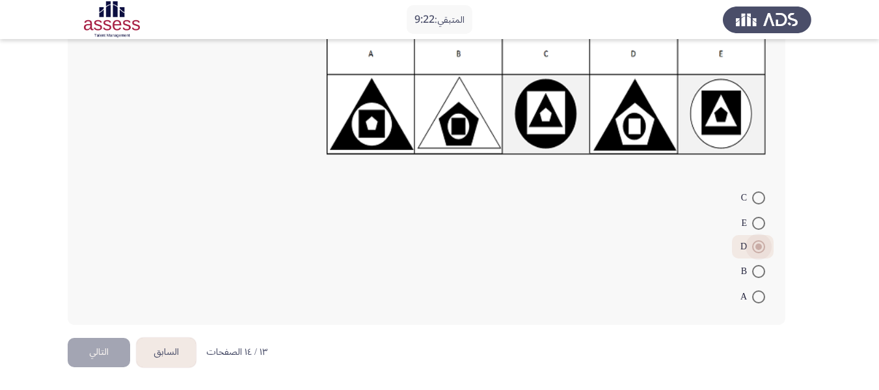
scroll to position [195, 0]
click at [110, 361] on button "التالي" at bounding box center [99, 352] width 62 height 29
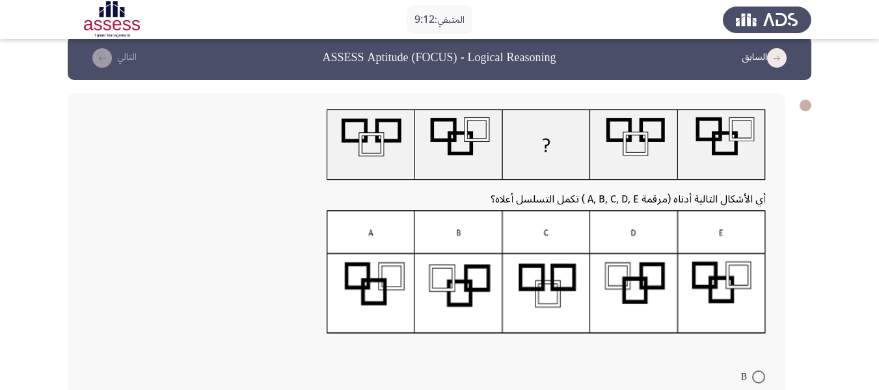
scroll to position [0, 0]
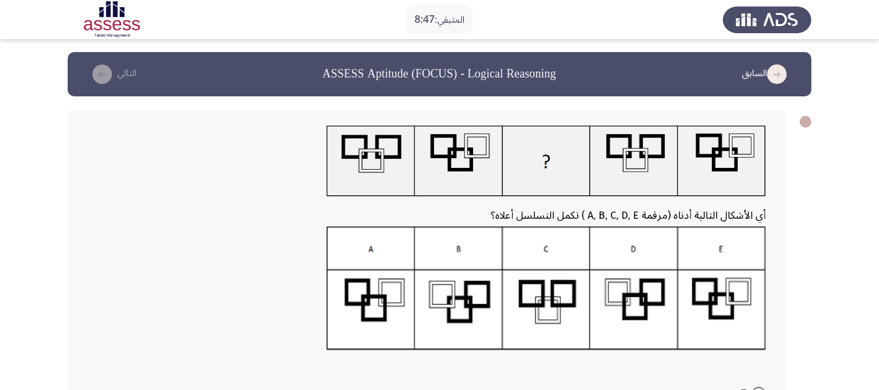
click at [625, 297] on img at bounding box center [546, 288] width 439 height 124
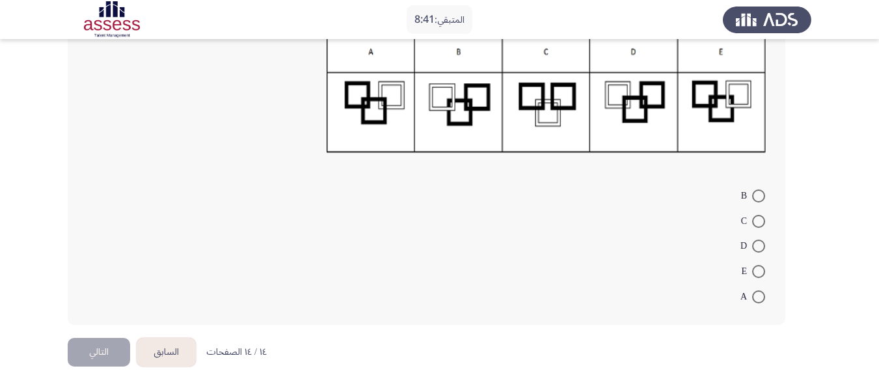
click at [758, 247] on span at bounding box center [758, 245] width 13 height 13
click at [758, 247] on input "D" at bounding box center [758, 245] width 13 height 13
radio input "true"
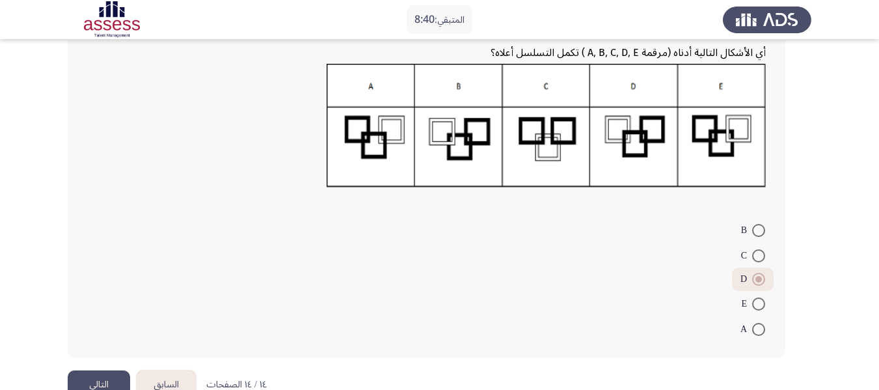
scroll to position [195, 0]
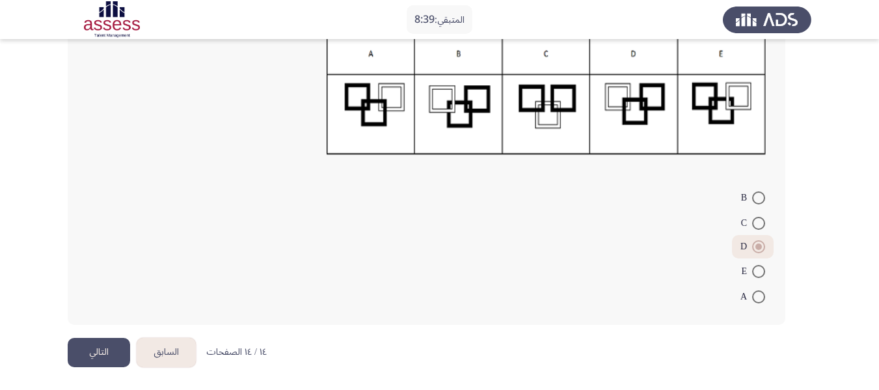
click at [105, 344] on button "التالي" at bounding box center [99, 352] width 62 height 29
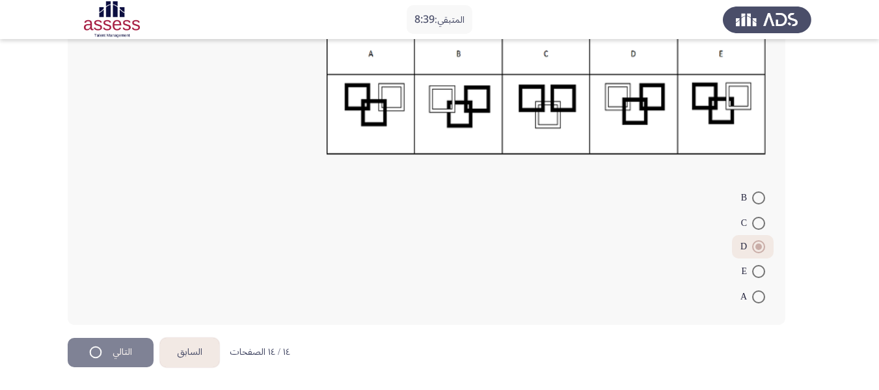
scroll to position [0, 0]
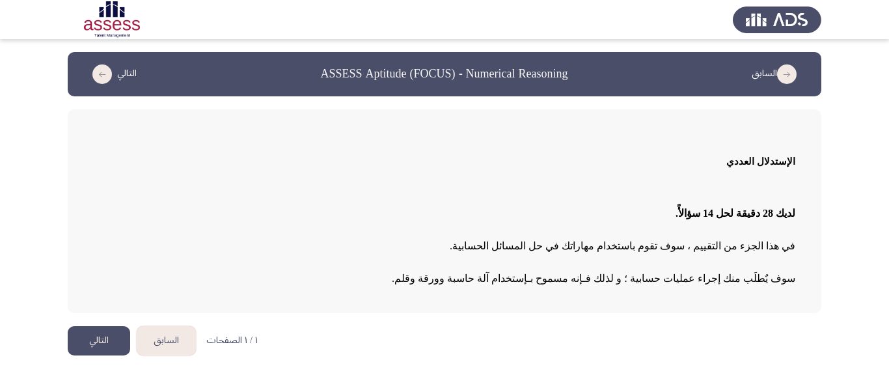
click at [109, 342] on button "التالي" at bounding box center [99, 340] width 62 height 29
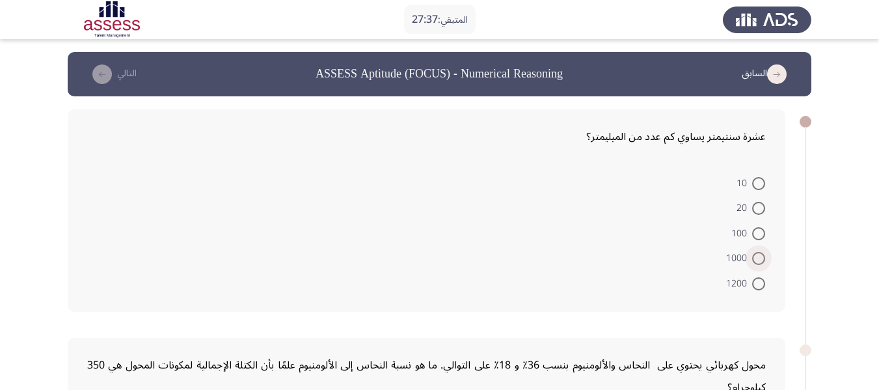
click at [756, 254] on span at bounding box center [758, 258] width 13 height 13
click at [756, 254] on input "1000" at bounding box center [758, 258] width 13 height 13
radio input "true"
click at [755, 232] on span at bounding box center [758, 233] width 13 height 13
click at [755, 232] on input "100" at bounding box center [758, 233] width 13 height 13
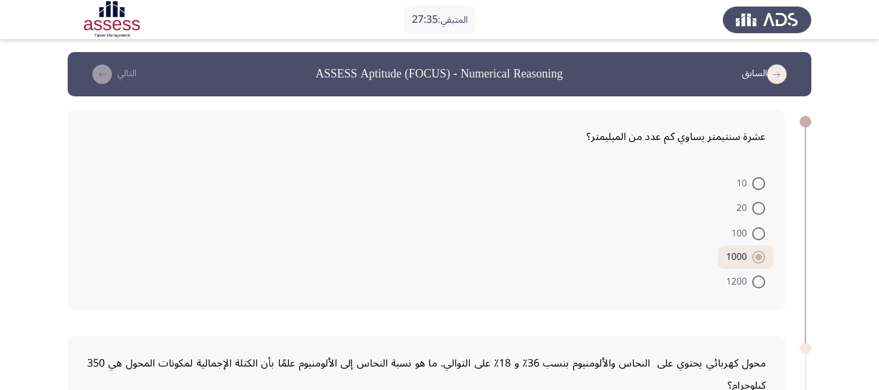
radio input "true"
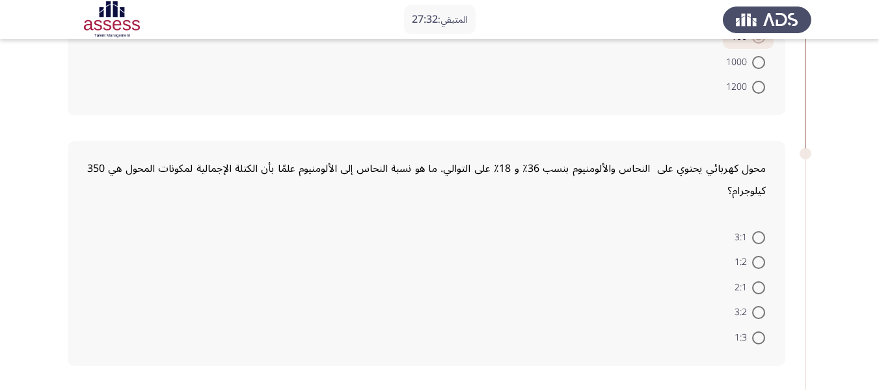
scroll to position [195, 0]
drag, startPoint x: 728, startPoint y: 200, endPoint x: 739, endPoint y: 181, distance: 21.6
click at [770, 156] on div "محول كهربائي يحتوي على النحاس والألومنيوم بنسب 36٪ و 18٪ على التوالي. ما هو نسب…" at bounding box center [427, 253] width 718 height 225
click at [739, 185] on div "محول كهربائي يحتوي على النحاس والألومنيوم بنسب 36٪ و 18٪ على التوالي. ما هو نسب…" at bounding box center [426, 179] width 679 height 44
click at [737, 186] on div "محول كهربائي يحتوي على النحاس والألومنيوم بنسب 36٪ و 18٪ على التوالي. ما هو نسب…" at bounding box center [426, 179] width 679 height 44
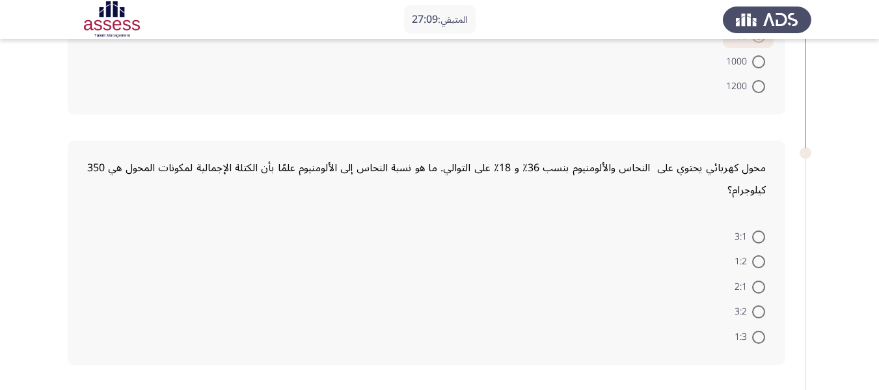
click at [738, 194] on div "محول كهربائي يحتوي على النحاس والألومنيوم بنسب 36٪ و 18٪ على التوالي. ما هو نسب…" at bounding box center [426, 179] width 679 height 44
click at [738, 193] on div "محول كهربائي يحتوي على النحاس والألومنيوم بنسب 36٪ و 18٪ على التوالي. ما هو نسب…" at bounding box center [426, 179] width 679 height 44
drag, startPoint x: 724, startPoint y: 198, endPoint x: 747, endPoint y: 181, distance: 28.4
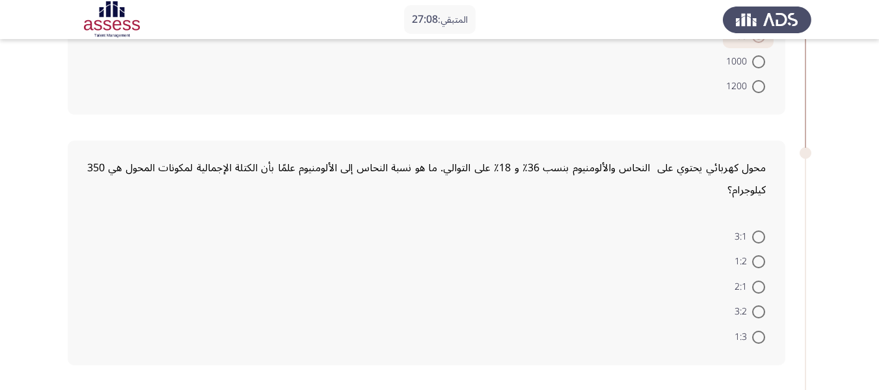
click at [747, 181] on div "محول كهربائي يحتوي على النحاس والألومنيوم بنسب 36٪ و 18٪ على التوالي. ما هو نسب…" at bounding box center [426, 179] width 679 height 44
click at [762, 262] on span at bounding box center [758, 261] width 13 height 13
click at [762, 262] on input "1:2" at bounding box center [758, 261] width 13 height 13
radio input "true"
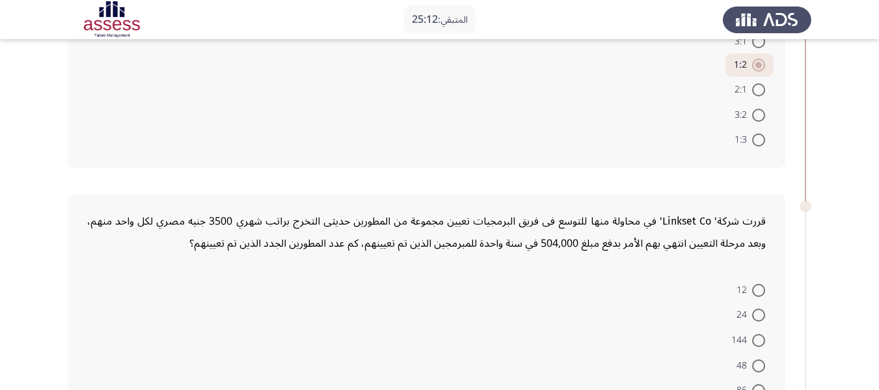
scroll to position [456, 0]
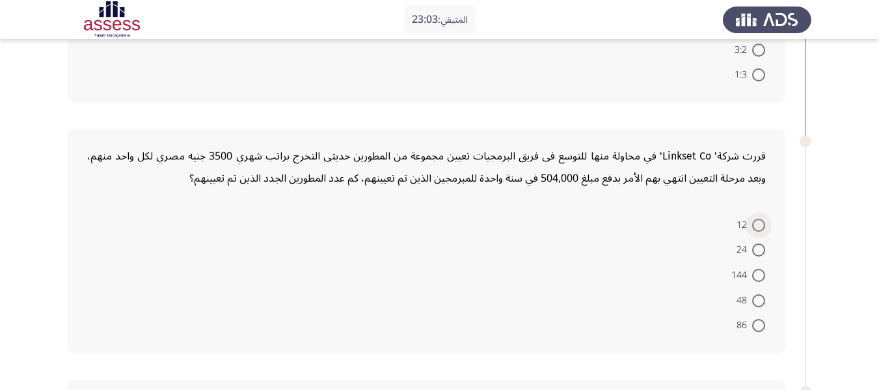
click at [759, 227] on span at bounding box center [758, 225] width 13 height 13
click at [759, 227] on input "12" at bounding box center [758, 225] width 13 height 13
radio input "true"
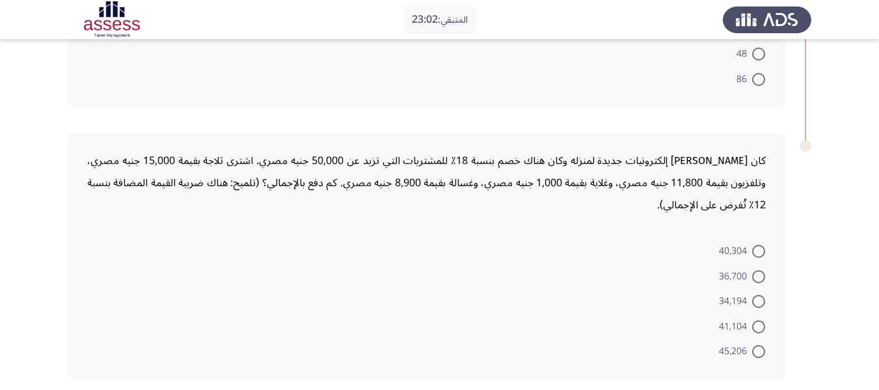
scroll to position [716, 0]
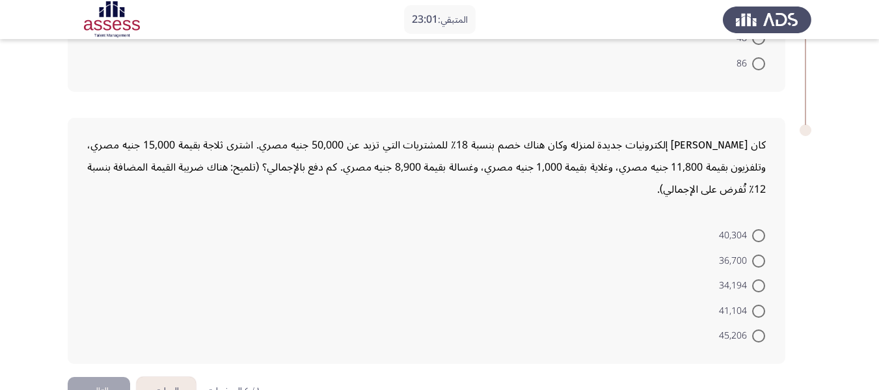
click at [621, 260] on form "40,304 36,700 34,194 41,104 45,206" at bounding box center [426, 286] width 679 height 126
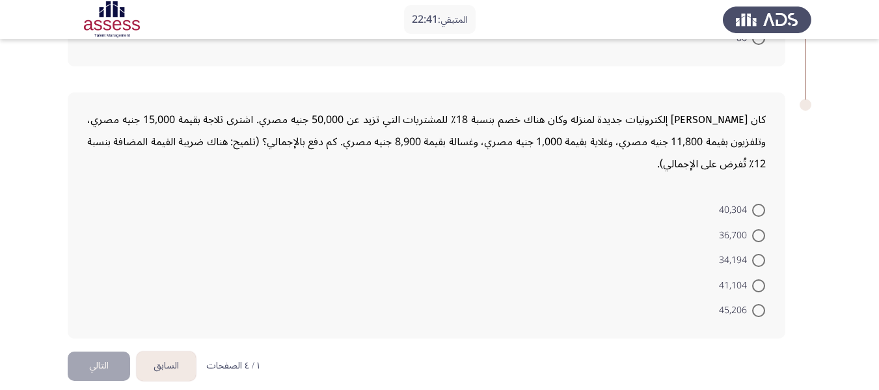
scroll to position [755, 0]
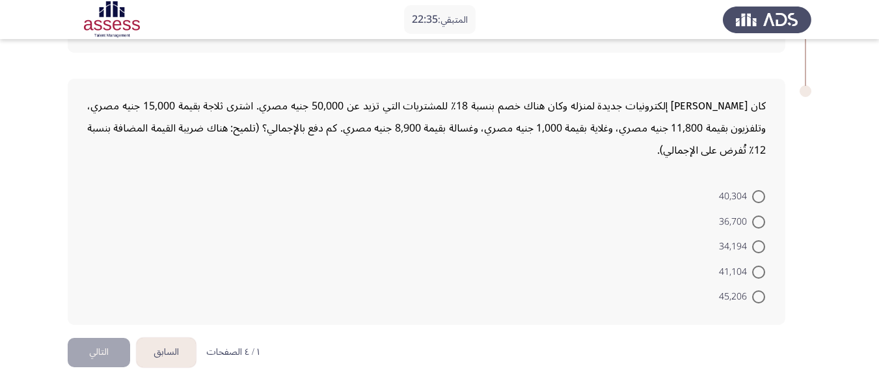
click at [784, 264] on div "كان شريف يشتري إلكترونيات جديدة لمنزله وكان هناك خصم بنسبة 18٪ للمشتريات التي ت…" at bounding box center [427, 202] width 718 height 247
click at [753, 195] on span at bounding box center [758, 196] width 13 height 13
click at [753, 195] on input "40,304" at bounding box center [758, 196] width 13 height 13
radio input "true"
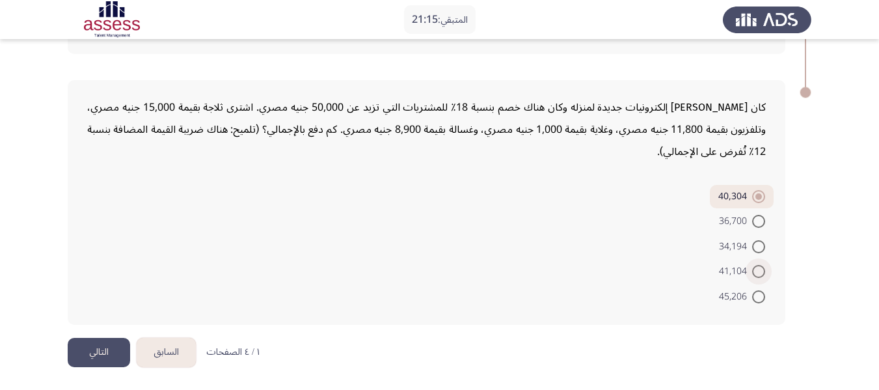
click at [759, 273] on span at bounding box center [758, 271] width 13 height 13
click at [759, 273] on input "41,104" at bounding box center [758, 271] width 13 height 13
radio input "true"
click at [83, 360] on button "التالي" at bounding box center [99, 352] width 62 height 29
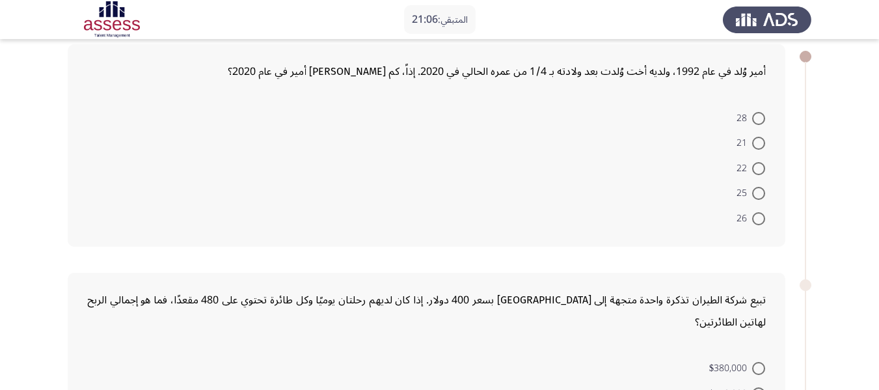
scroll to position [0, 0]
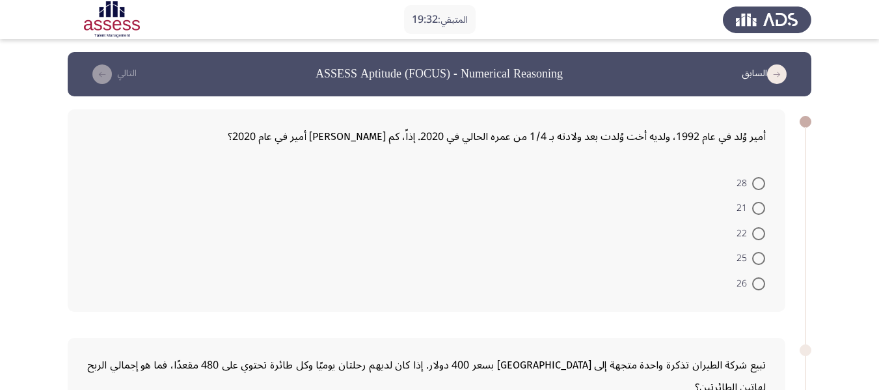
click at [759, 282] on span at bounding box center [758, 283] width 13 height 13
click at [759, 282] on input "26" at bounding box center [758, 283] width 13 height 13
radio input "true"
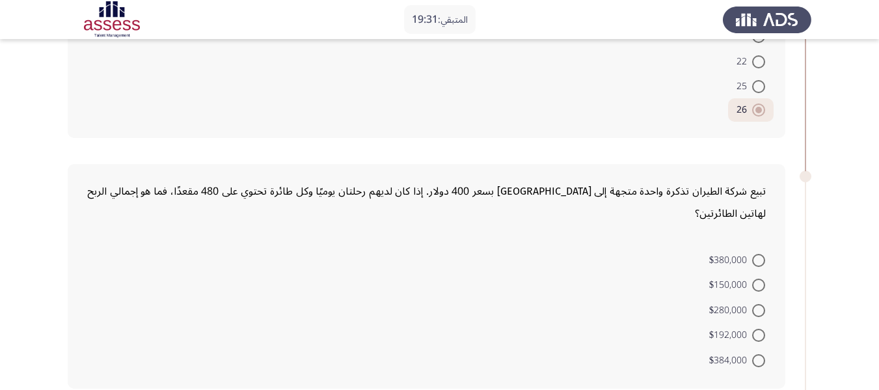
scroll to position [195, 0]
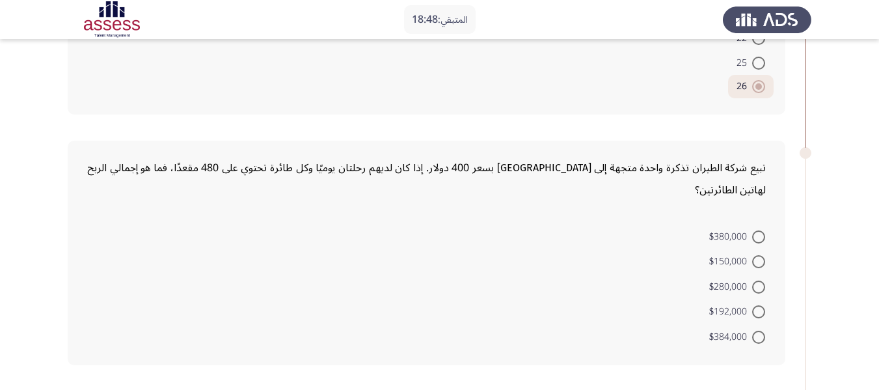
drag, startPoint x: 754, startPoint y: 293, endPoint x: 759, endPoint y: 298, distance: 7.4
click at [757, 305] on span at bounding box center [758, 311] width 13 height 13
click at [757, 305] on input "$192,000" at bounding box center [758, 311] width 13 height 13
radio input "true"
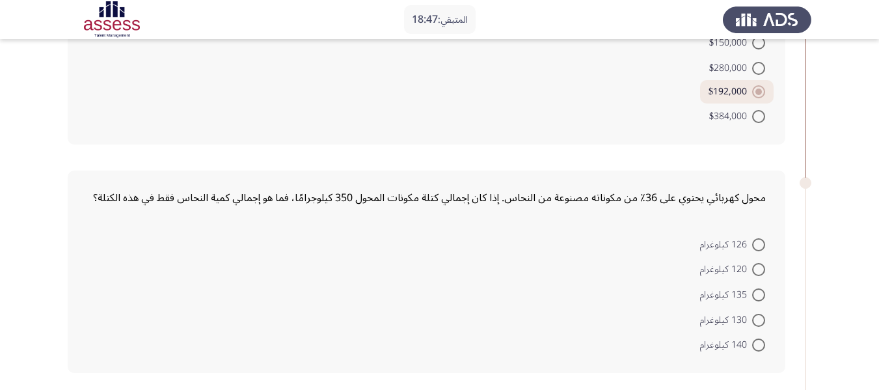
scroll to position [456, 0]
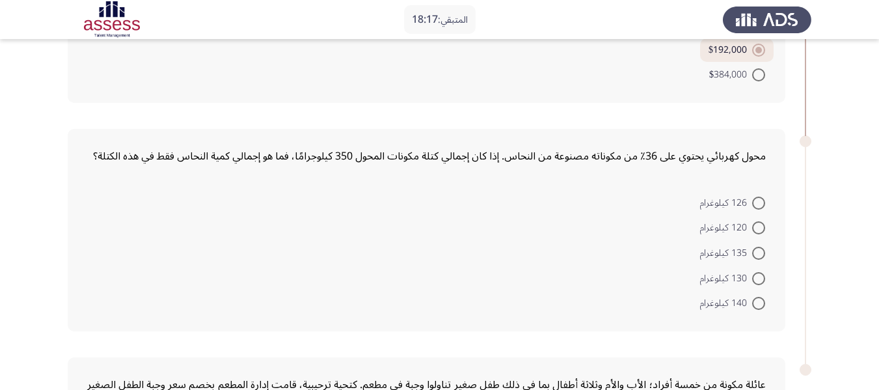
click at [757, 195] on label "126 كيلوغرام" at bounding box center [732, 203] width 65 height 16
click at [757, 197] on input "126 كيلوغرام" at bounding box center [758, 203] width 13 height 13
radio input "true"
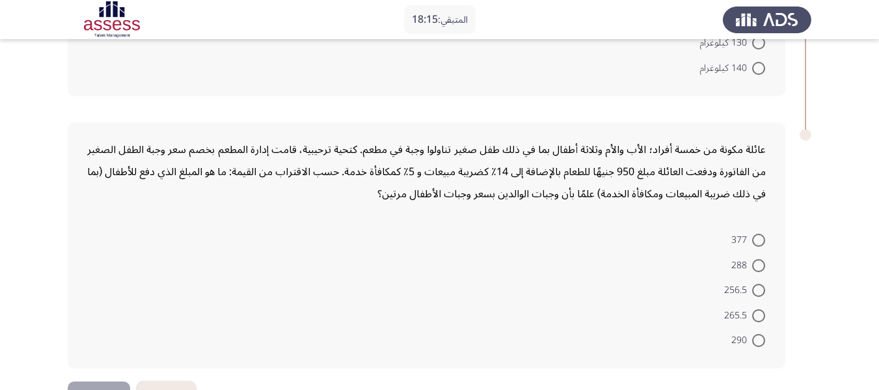
scroll to position [711, 0]
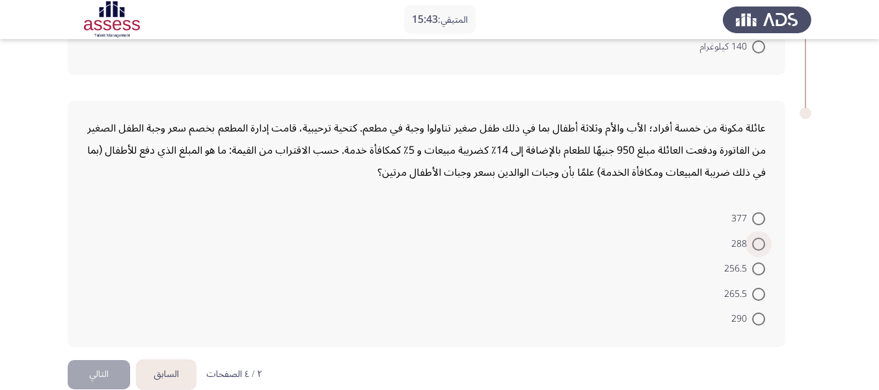
click at [747, 236] on span "288" at bounding box center [741, 244] width 21 height 16
click at [752, 238] on input "288" at bounding box center [758, 244] width 13 height 13
radio input "true"
click at [99, 360] on button "التالي" at bounding box center [99, 374] width 62 height 29
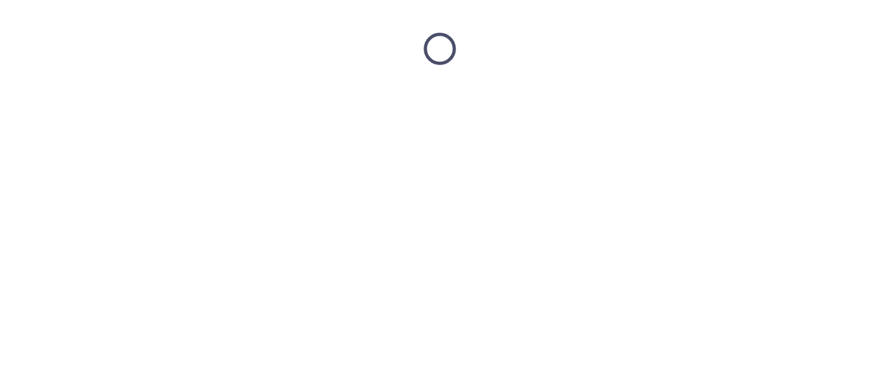
scroll to position [0, 0]
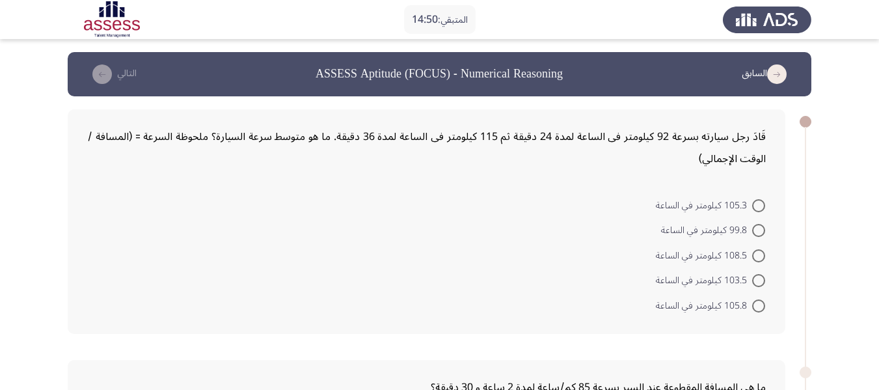
click at [751, 282] on span "103.5 كيلومتر في الساعة" at bounding box center [704, 281] width 96 height 16
click at [752, 282] on input "103.5 كيلومتر في الساعة" at bounding box center [758, 280] width 13 height 13
radio input "true"
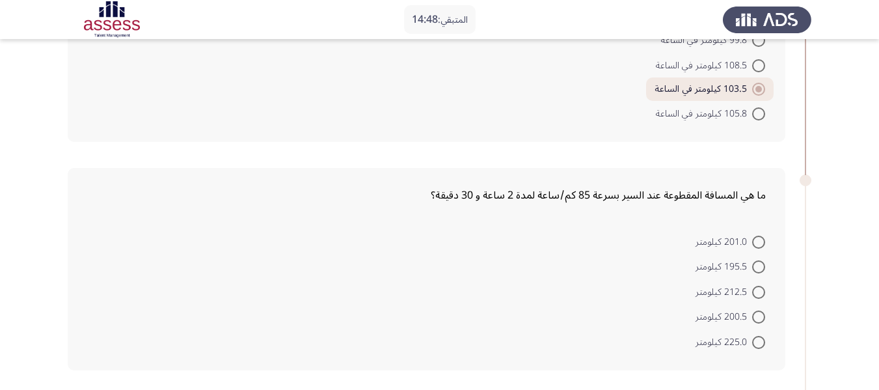
scroll to position [195, 0]
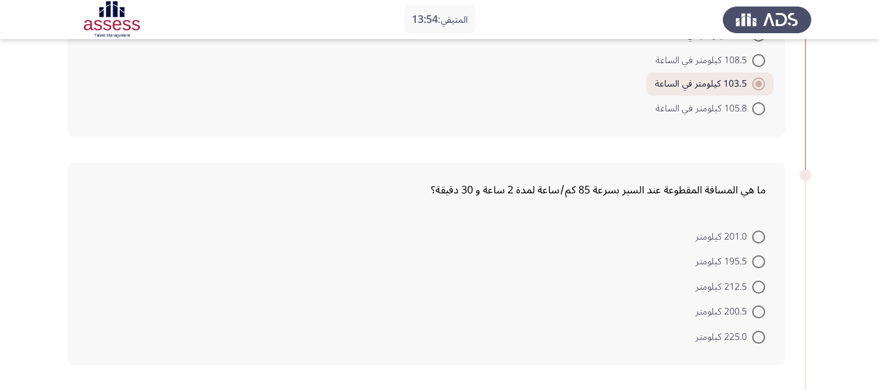
click at [759, 338] on span at bounding box center [758, 337] width 13 height 13
click at [759, 338] on input "225.0 كيلومتر" at bounding box center [758, 337] width 13 height 13
radio input "true"
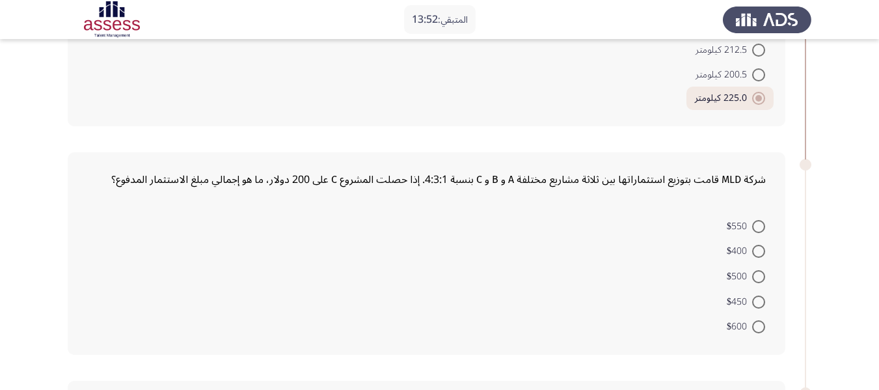
scroll to position [456, 0]
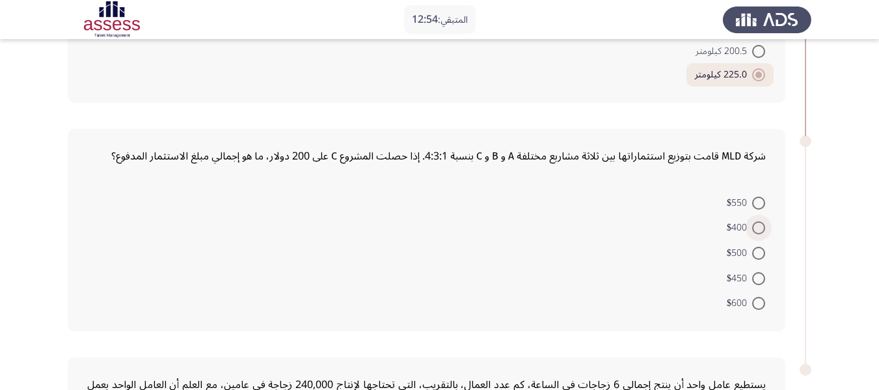
click at [757, 228] on span at bounding box center [758, 227] width 13 height 13
click at [757, 228] on input "$400" at bounding box center [758, 227] width 13 height 13
radio input "true"
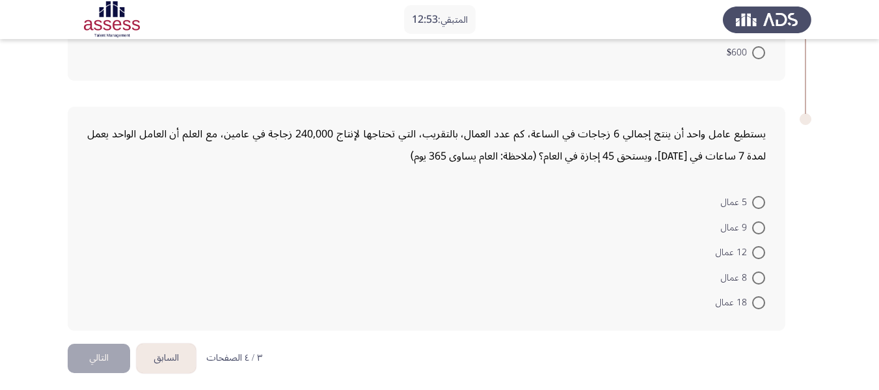
scroll to position [711, 0]
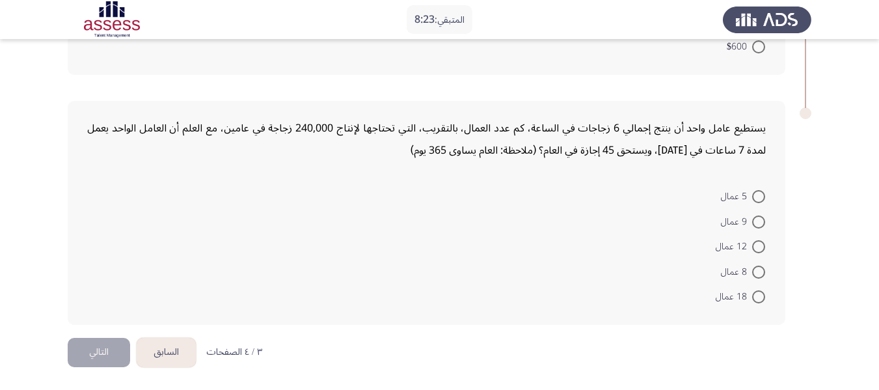
click at [757, 224] on span at bounding box center [758, 221] width 13 height 13
click at [757, 224] on input "9 عمال" at bounding box center [758, 221] width 13 height 13
radio input "true"
click at [98, 358] on button "التالي" at bounding box center [99, 352] width 62 height 29
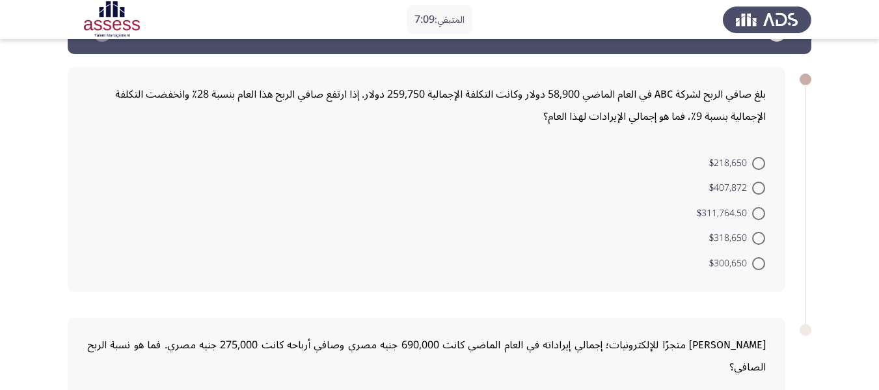
scroll to position [65, 0]
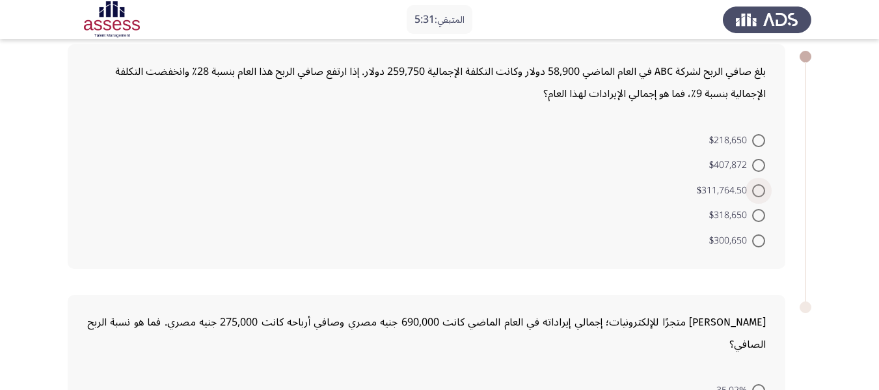
click at [752, 190] on span at bounding box center [758, 190] width 13 height 13
click at [752, 190] on input "$311,764.50" at bounding box center [758, 190] width 13 height 13
radio input "true"
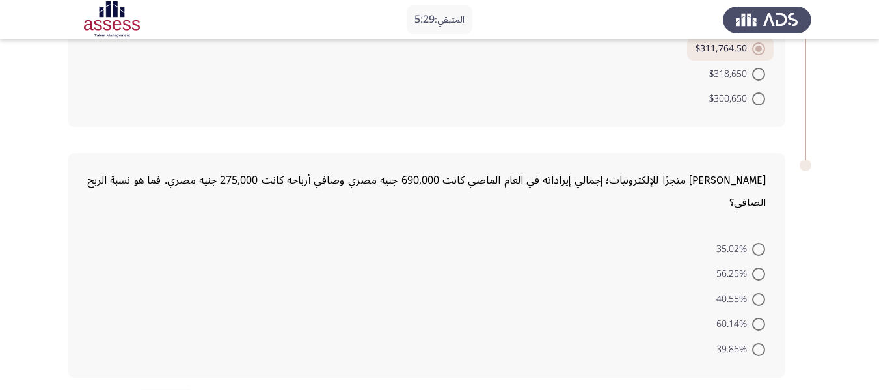
scroll to position [236, 0]
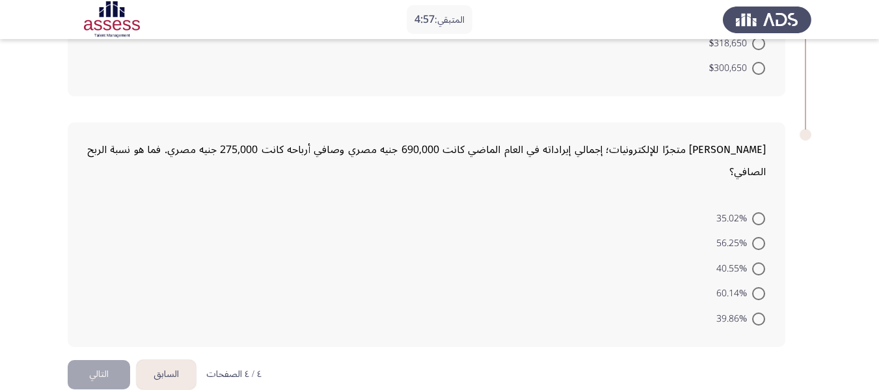
click at [752, 312] on span at bounding box center [758, 318] width 13 height 13
click at [752, 312] on input "39.86%" at bounding box center [758, 318] width 13 height 13
radio input "true"
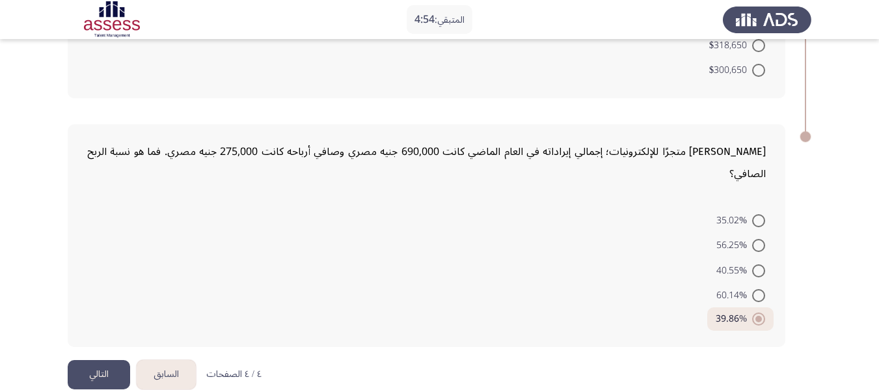
click at [95, 360] on button "التالي" at bounding box center [99, 374] width 62 height 29
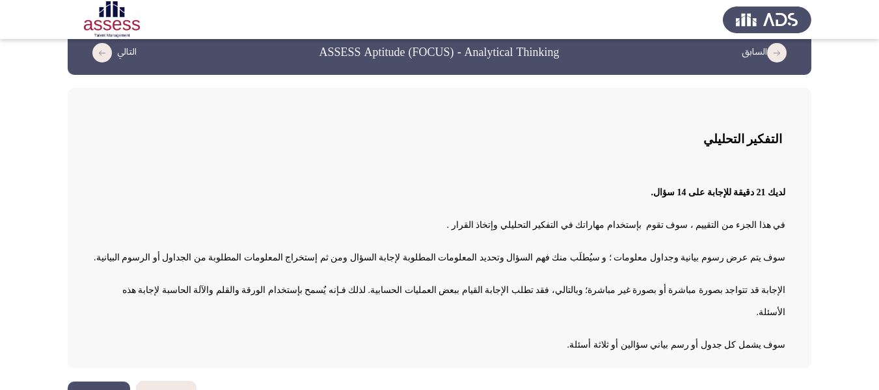
scroll to position [33, 0]
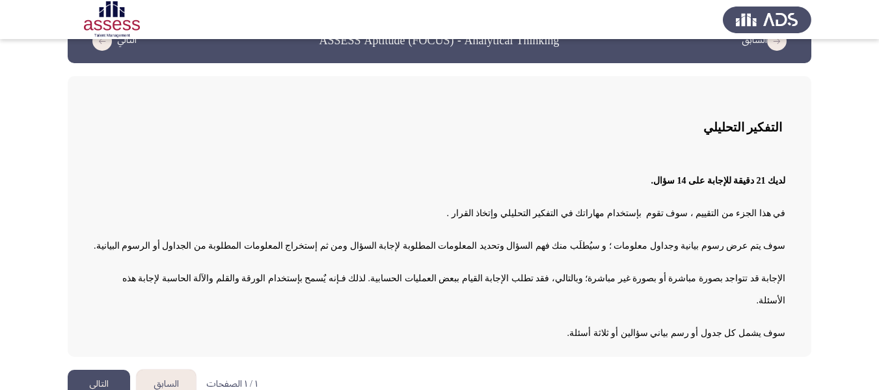
click at [77, 370] on button "التالي" at bounding box center [99, 384] width 62 height 29
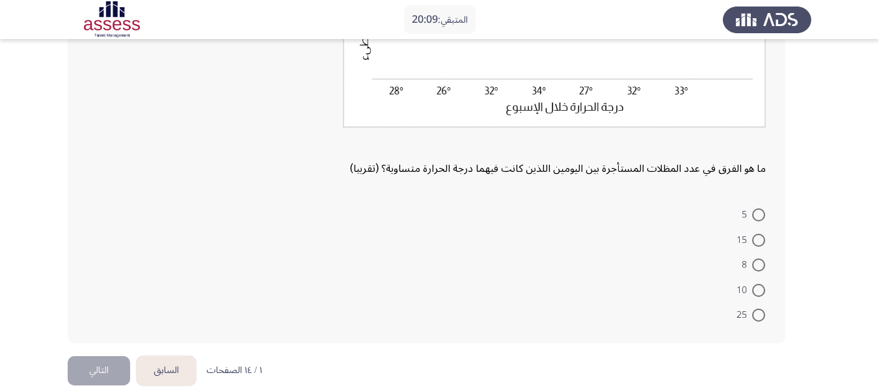
scroll to position [260, 0]
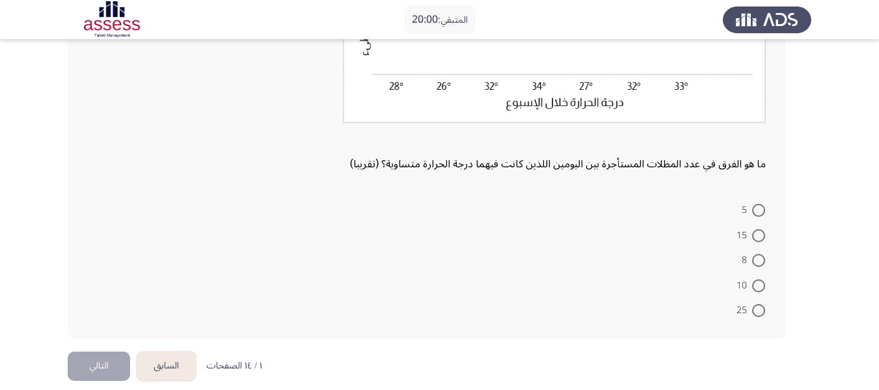
click at [755, 210] on span at bounding box center [758, 210] width 13 height 13
click at [755, 210] on input "5" at bounding box center [758, 210] width 13 height 13
radio input "true"
click at [108, 368] on button "التالي" at bounding box center [99, 364] width 62 height 29
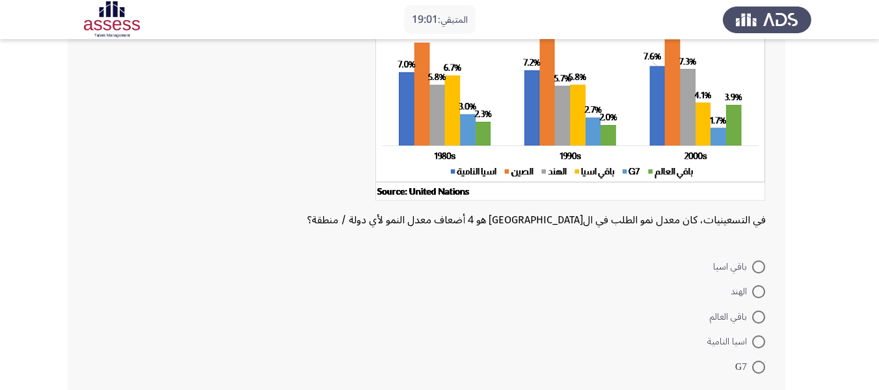
scroll to position [195, 0]
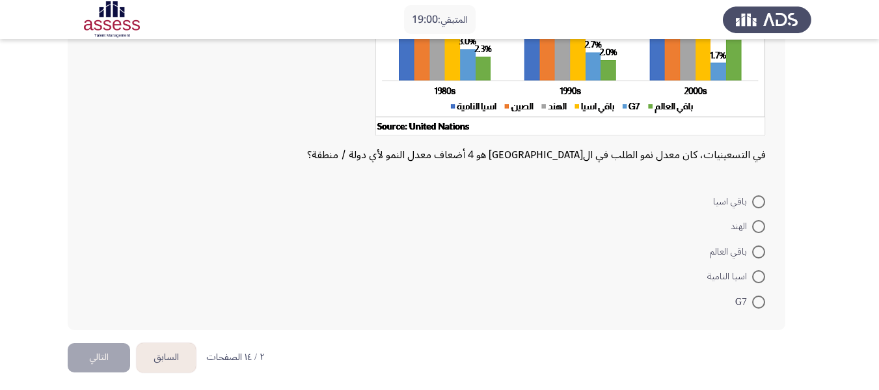
click at [752, 271] on span "اسيا النامية" at bounding box center [729, 277] width 45 height 16
click at [752, 271] on input "اسيا النامية" at bounding box center [758, 276] width 13 height 13
radio input "true"
click at [102, 355] on button "التالي" at bounding box center [99, 355] width 62 height 29
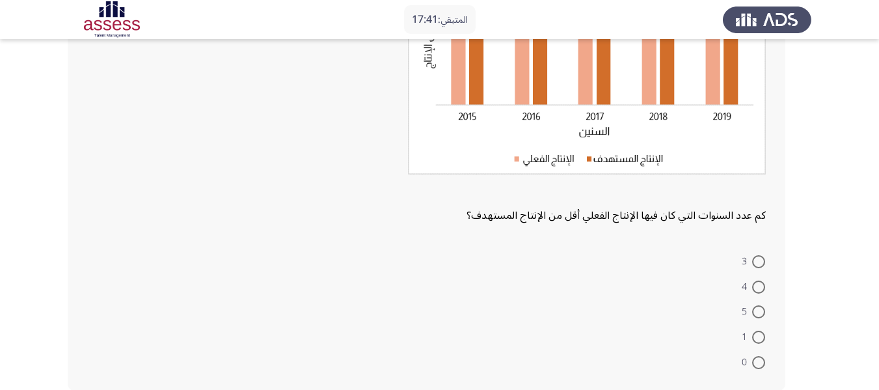
scroll to position [193, 0]
click at [757, 335] on span at bounding box center [758, 336] width 13 height 13
click at [757, 335] on input "1" at bounding box center [758, 336] width 13 height 13
radio input "true"
click at [753, 361] on span at bounding box center [758, 359] width 13 height 13
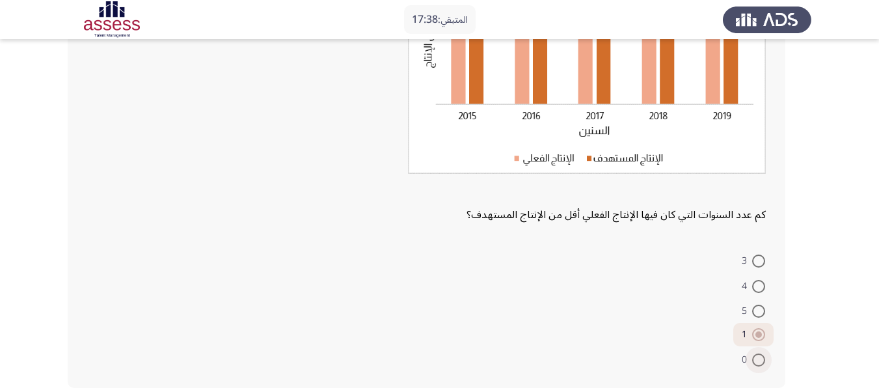
click at [753, 361] on input "0" at bounding box center [758, 359] width 13 height 13
radio input "true"
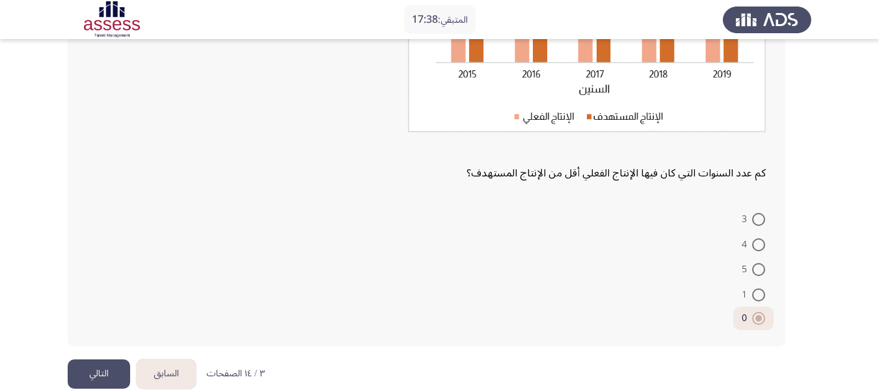
scroll to position [256, 0]
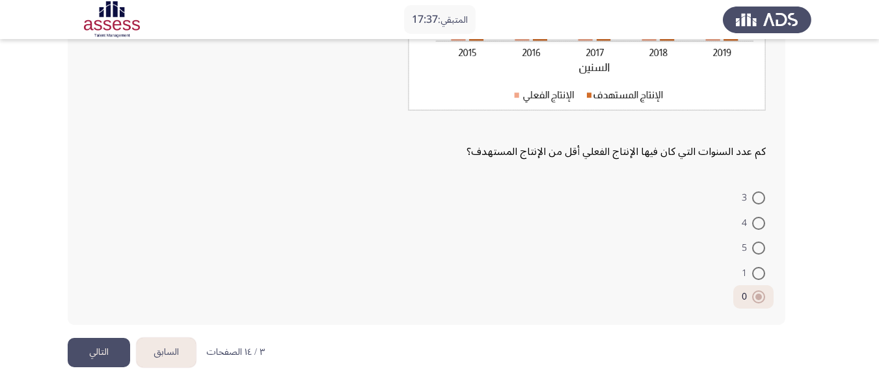
click at [91, 346] on button "التالي" at bounding box center [99, 352] width 62 height 29
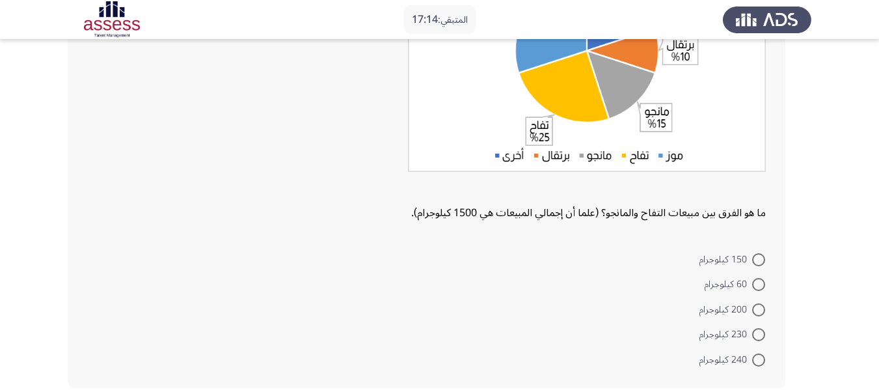
scroll to position [258, 0]
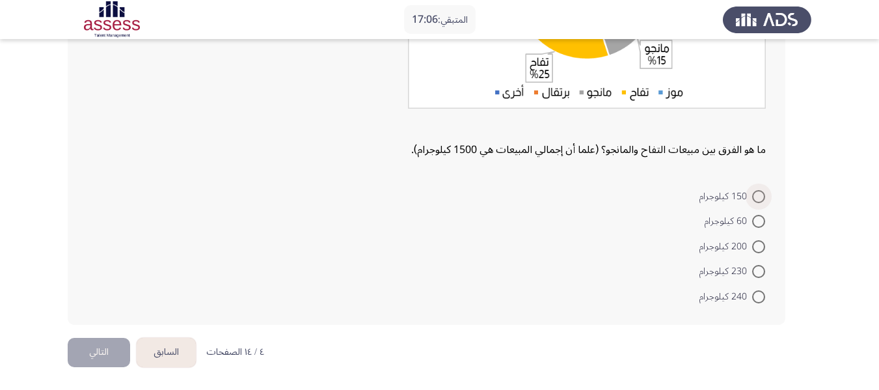
click at [759, 195] on span at bounding box center [758, 196] width 13 height 13
click at [759, 195] on input "150 كيلوجرام" at bounding box center [758, 196] width 13 height 13
radio input "true"
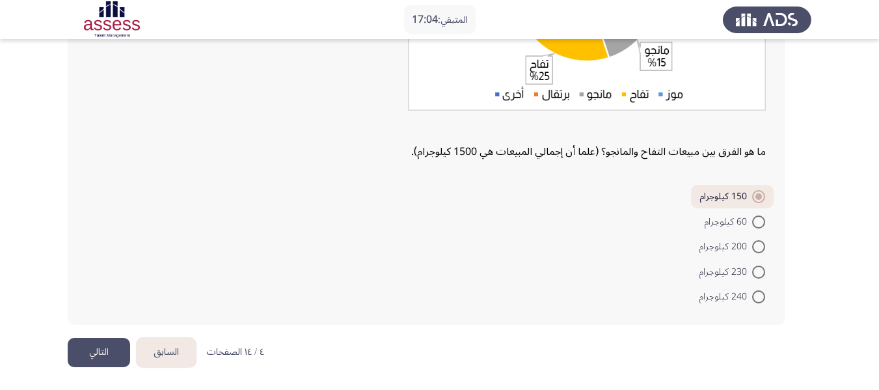
click at [111, 354] on button "التالي" at bounding box center [99, 352] width 62 height 29
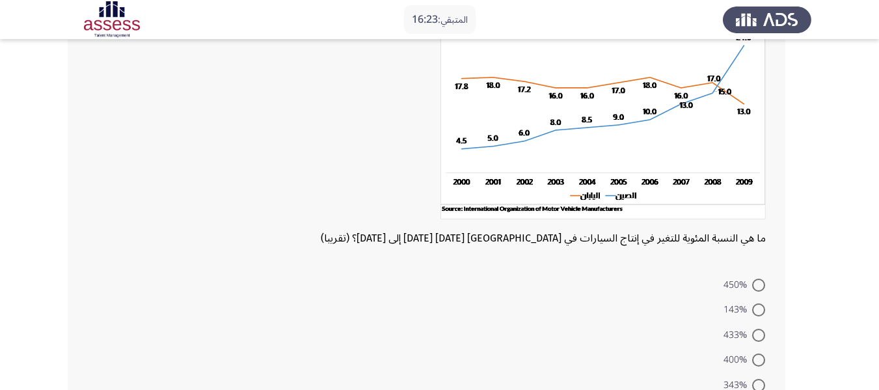
scroll to position [129, 0]
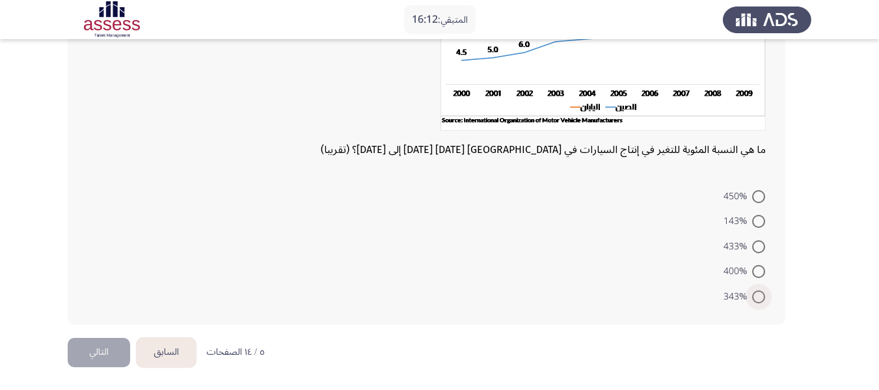
click at [755, 295] on span at bounding box center [758, 296] width 13 height 13
click at [755, 295] on input "343%" at bounding box center [758, 296] width 13 height 13
radio input "true"
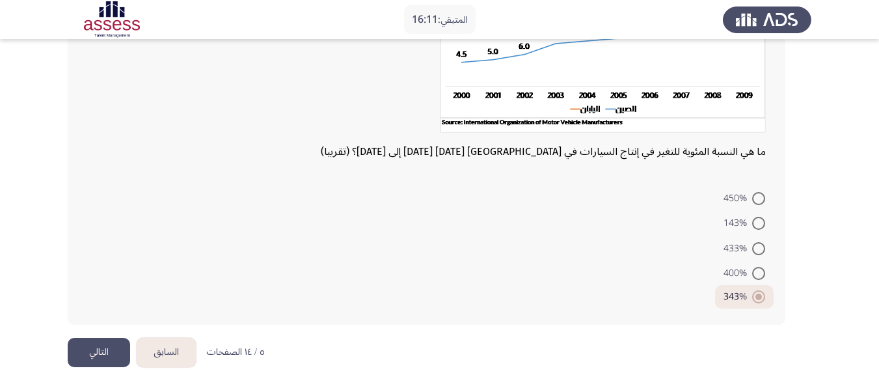
click at [113, 356] on button "التالي" at bounding box center [99, 352] width 62 height 29
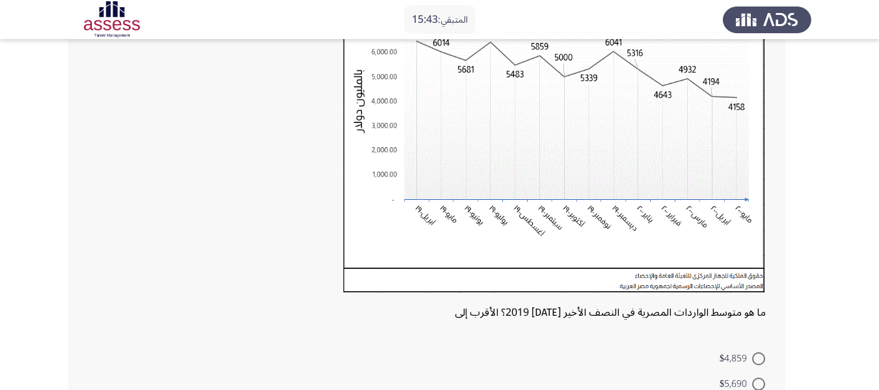
scroll to position [260, 0]
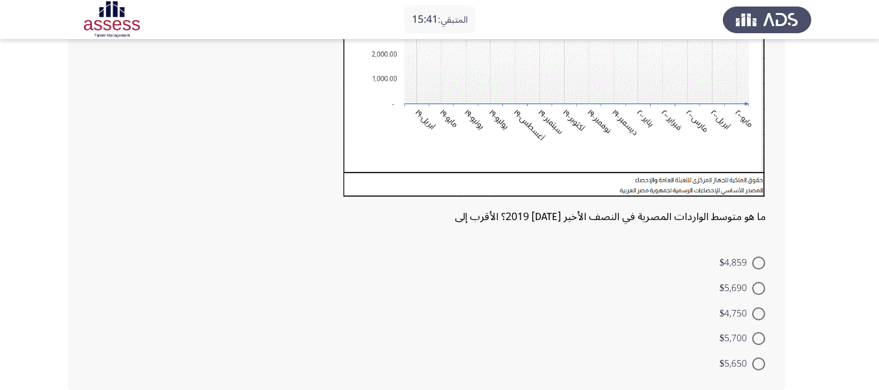
click at [759, 311] on span at bounding box center [758, 313] width 13 height 13
click at [759, 311] on input "$4,750" at bounding box center [758, 313] width 13 height 13
radio input "true"
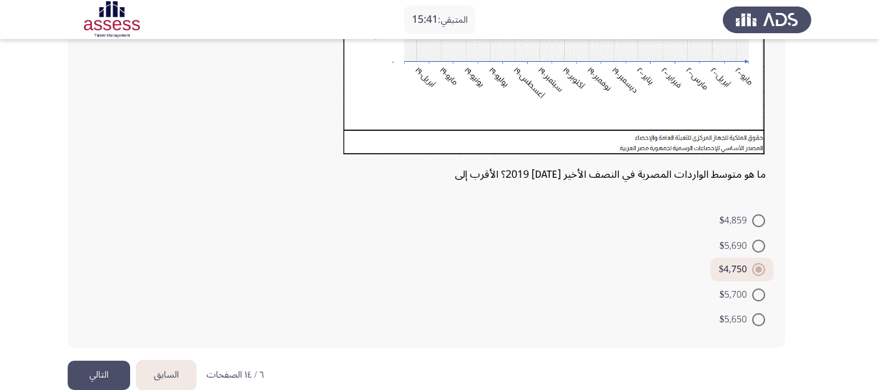
scroll to position [325, 0]
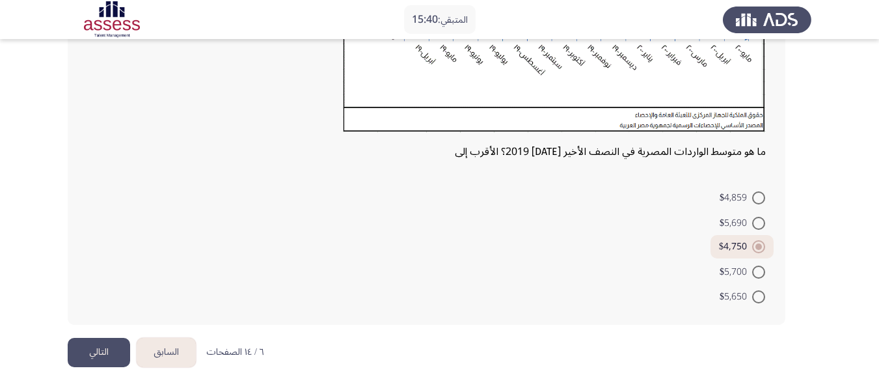
click at [111, 353] on button "التالي" at bounding box center [99, 352] width 62 height 29
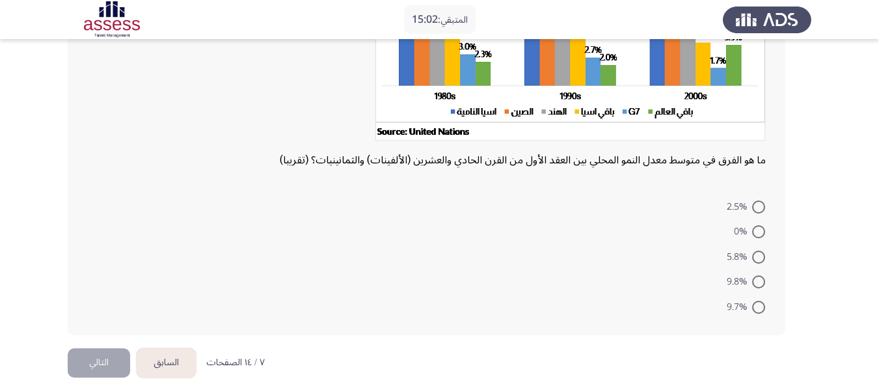
scroll to position [195, 0]
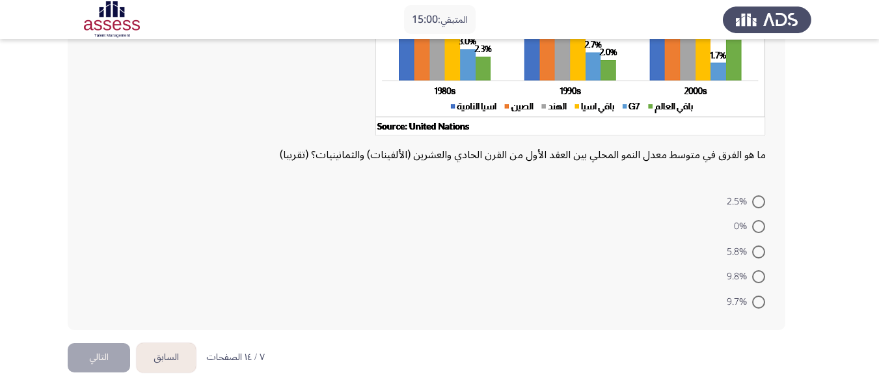
click at [756, 297] on span at bounding box center [758, 301] width 13 height 13
click at [756, 297] on input "9.7%" at bounding box center [758, 301] width 13 height 13
radio input "true"
click at [115, 362] on button "التالي" at bounding box center [99, 355] width 62 height 29
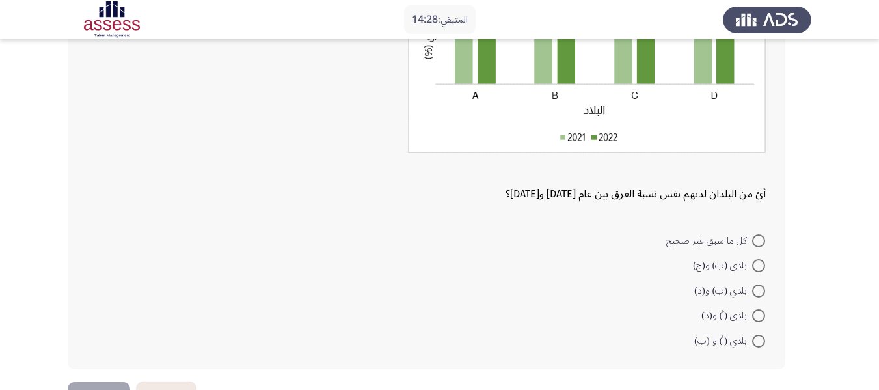
scroll to position [257, 0]
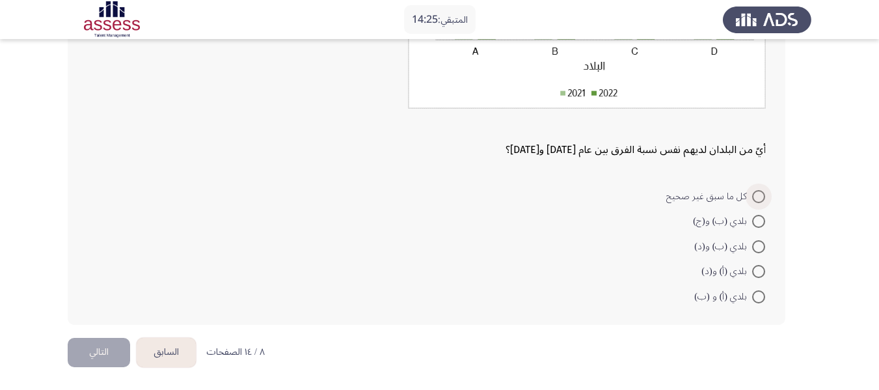
click at [752, 195] on span at bounding box center [758, 196] width 13 height 13
click at [752, 195] on input "كل ما سبق غير صحيح" at bounding box center [758, 196] width 13 height 13
radio input "true"
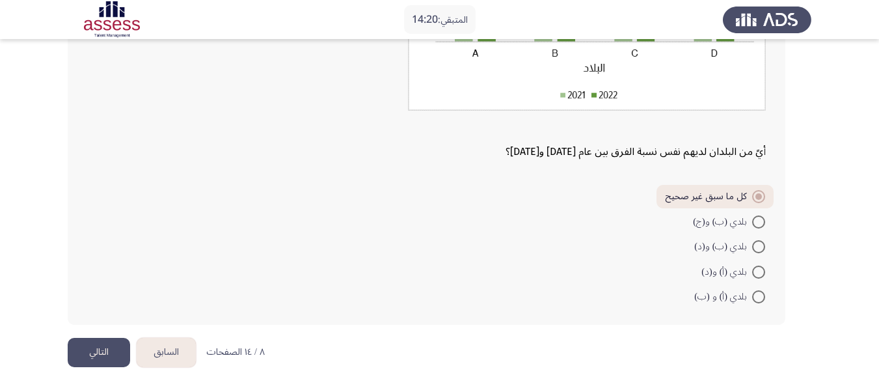
click at [99, 344] on button "التالي" at bounding box center [99, 352] width 62 height 29
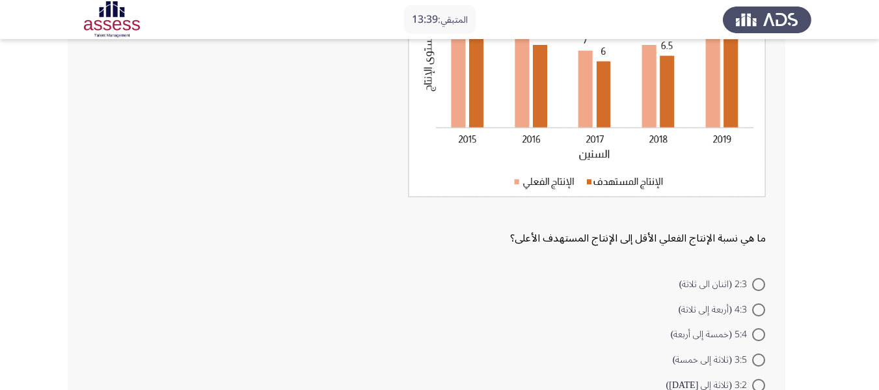
scroll to position [193, 0]
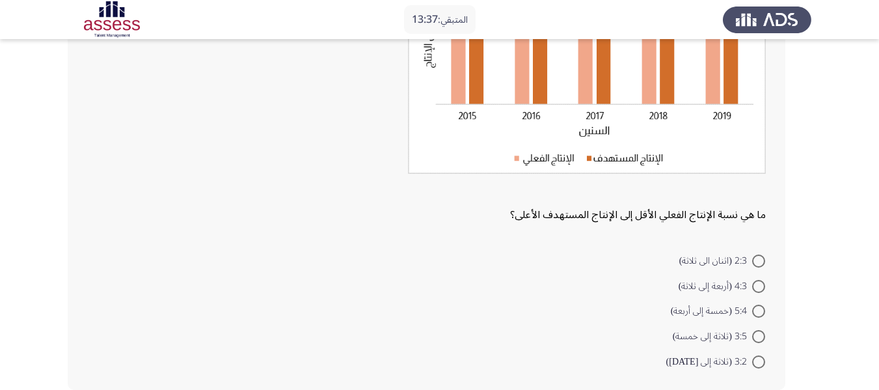
click at [761, 361] on span at bounding box center [758, 361] width 13 height 13
click at [761, 361] on input "3:2 (ثلاثة إلى اثنين)" at bounding box center [758, 361] width 13 height 13
radio input "true"
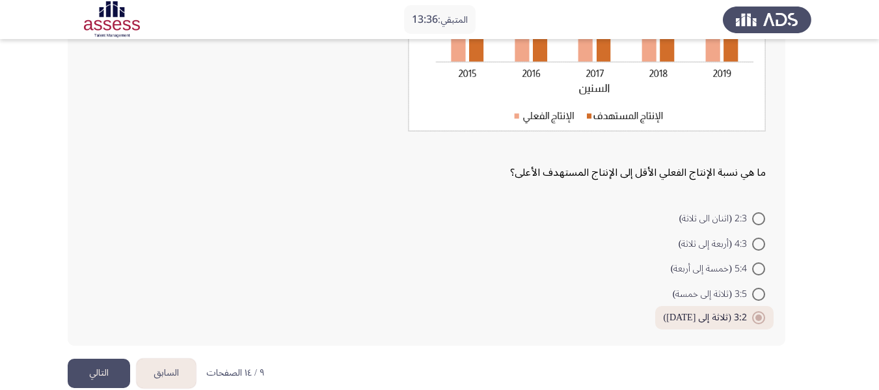
scroll to position [256, 0]
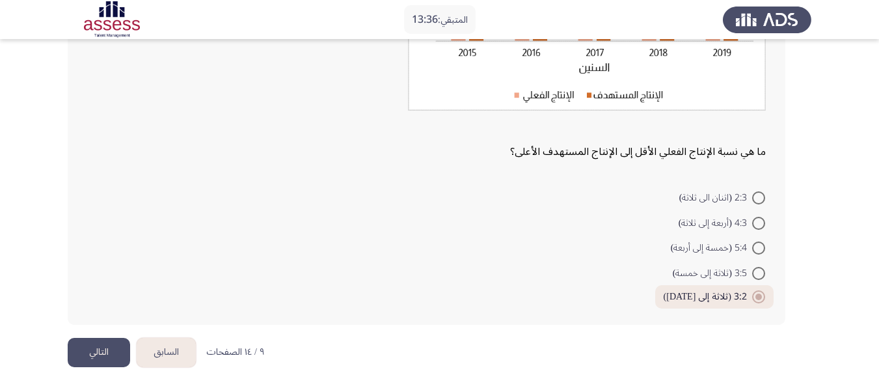
click at [118, 340] on button "التالي" at bounding box center [99, 352] width 62 height 29
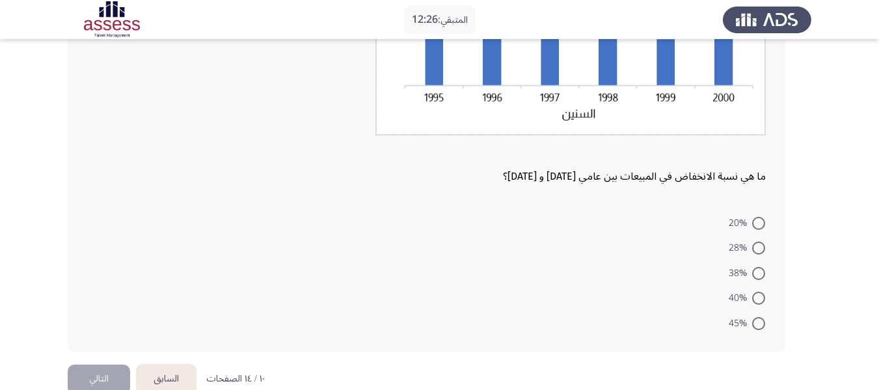
scroll to position [260, 0]
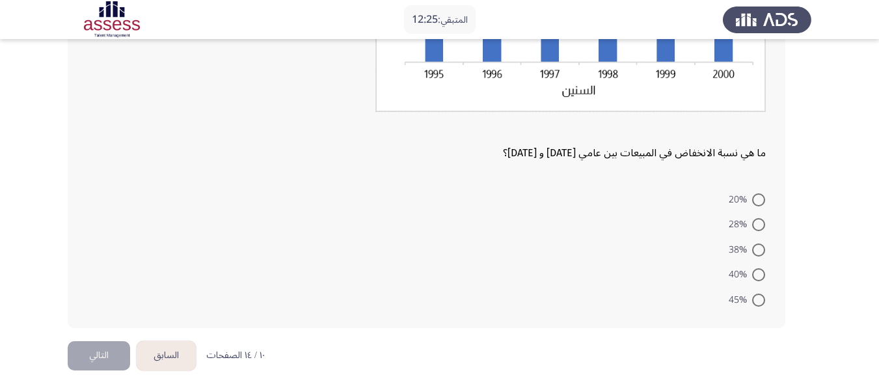
click at [758, 273] on span at bounding box center [758, 274] width 13 height 13
click at [758, 273] on input "40%" at bounding box center [758, 274] width 13 height 13
radio input "true"
click at [88, 350] on button "التالي" at bounding box center [99, 353] width 62 height 29
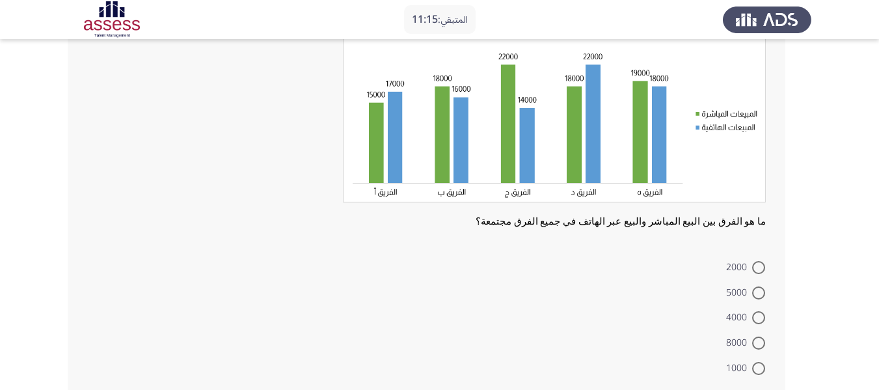
scroll to position [130, 0]
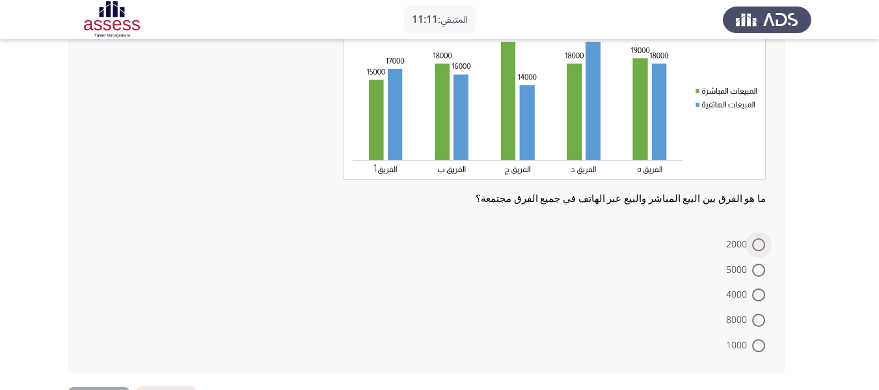
click at [760, 245] on span at bounding box center [758, 244] width 13 height 13
click at [760, 245] on input "2000" at bounding box center [758, 244] width 13 height 13
radio input "true"
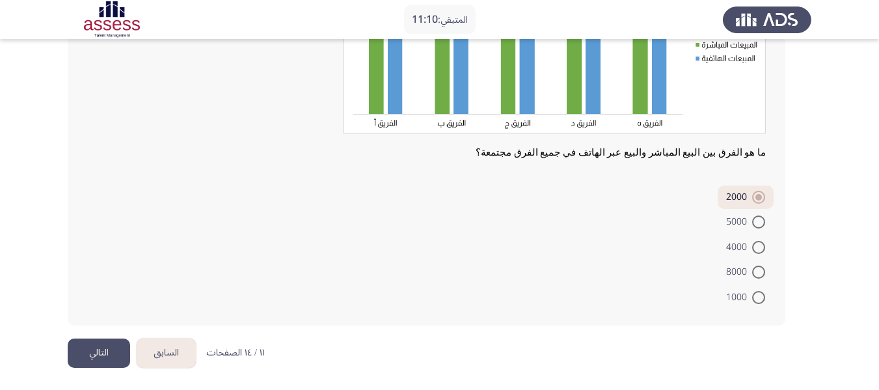
scroll to position [177, 0]
click at [81, 350] on button "التالي" at bounding box center [99, 352] width 62 height 29
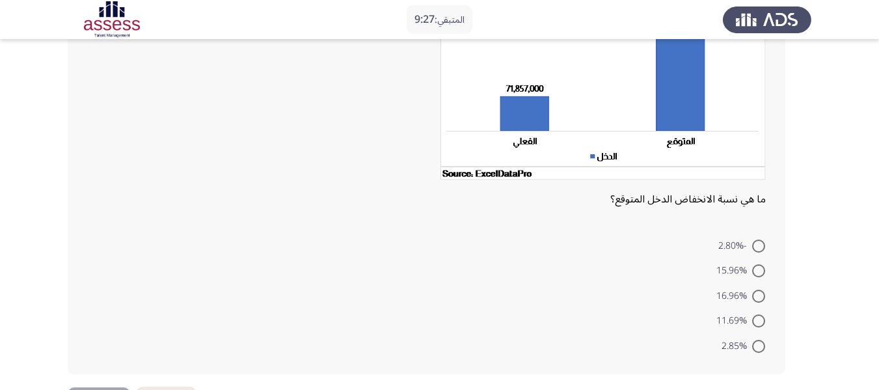
scroll to position [181, 0]
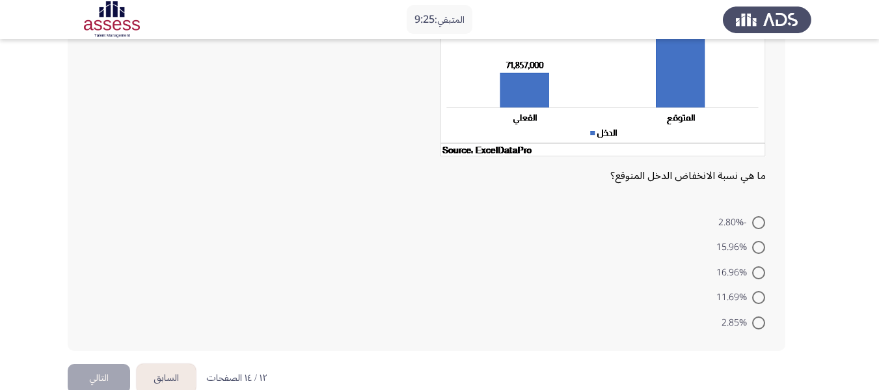
click at [759, 249] on span at bounding box center [758, 247] width 13 height 13
click at [759, 249] on input "15.96%" at bounding box center [758, 247] width 13 height 13
radio input "true"
click at [109, 376] on button "التالي" at bounding box center [99, 376] width 62 height 29
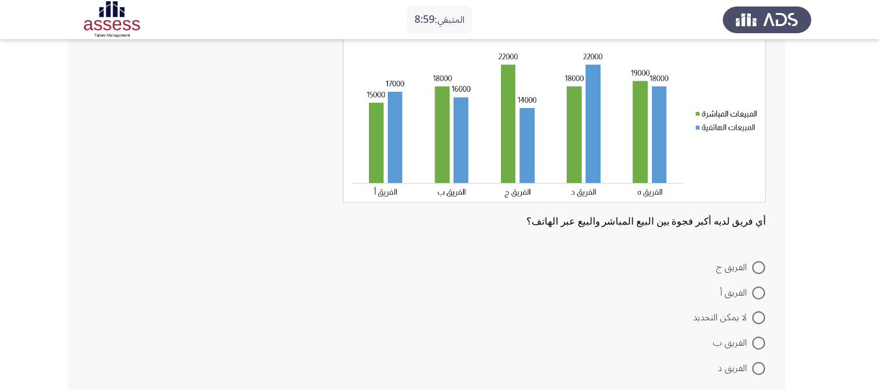
scroll to position [130, 0]
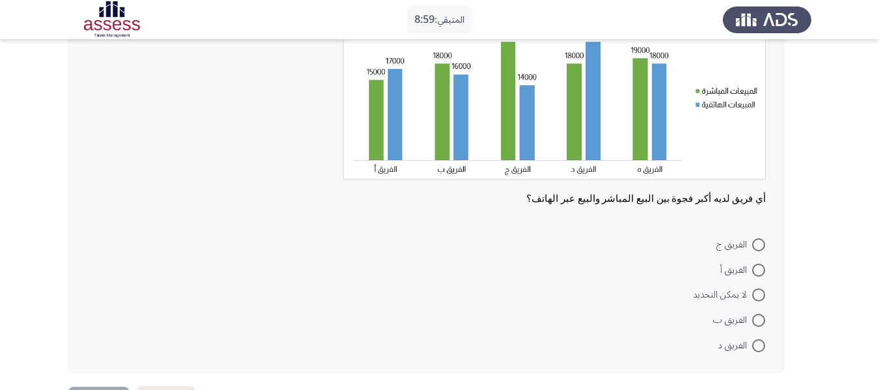
click at [754, 244] on span at bounding box center [758, 244] width 13 height 13
click at [754, 244] on input "الفريق ج" at bounding box center [758, 244] width 13 height 13
radio input "true"
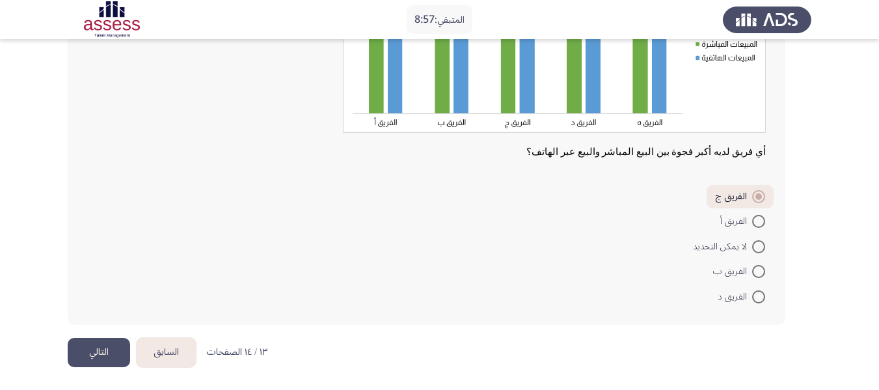
click at [103, 354] on button "التالي" at bounding box center [99, 352] width 62 height 29
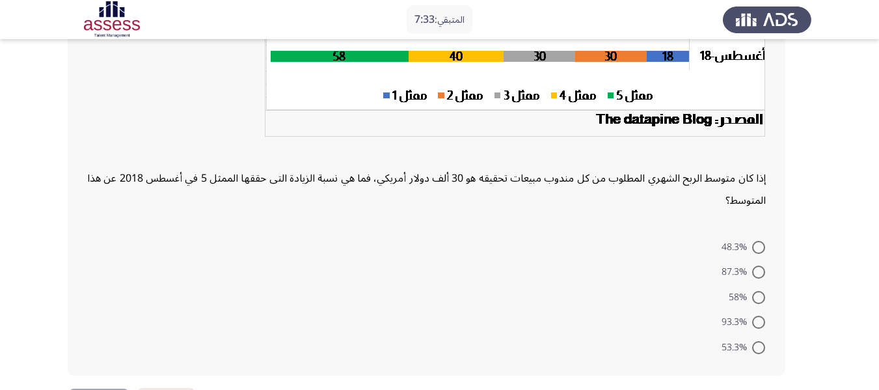
scroll to position [325, 0]
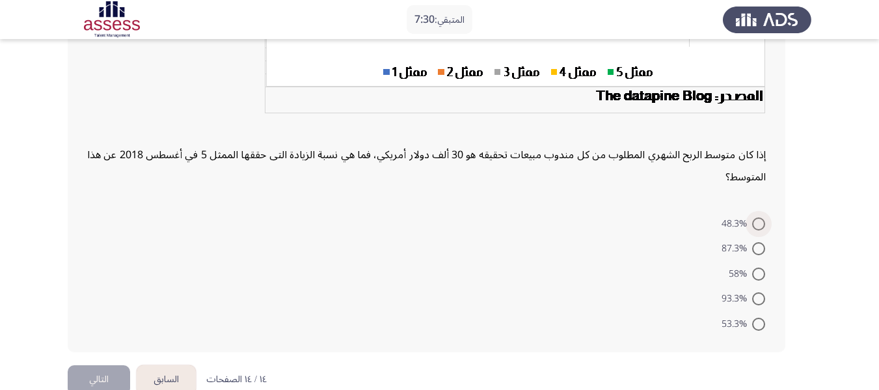
click at [754, 225] on span at bounding box center [758, 223] width 13 height 13
click at [754, 225] on input "48.3%" at bounding box center [758, 223] width 13 height 13
radio input "true"
click at [109, 379] on button "التالي" at bounding box center [99, 377] width 62 height 29
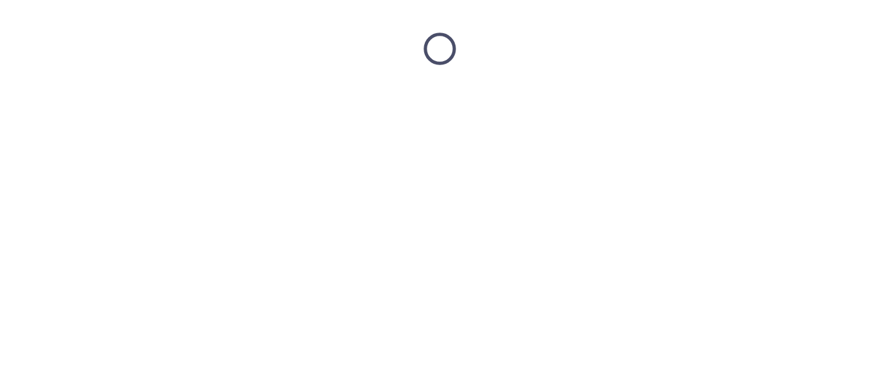
scroll to position [0, 0]
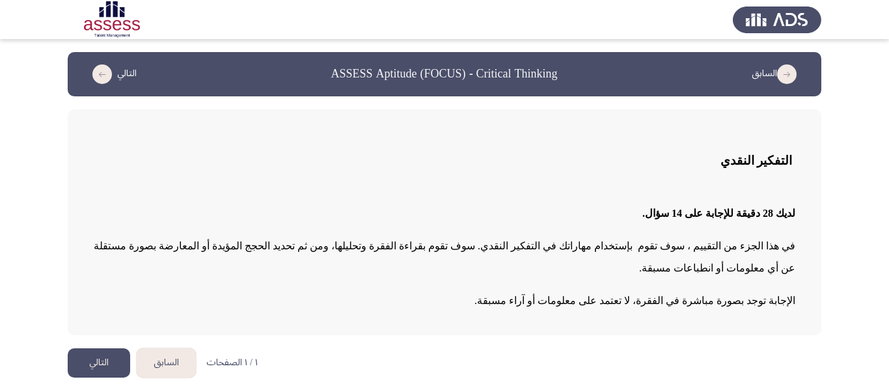
click at [97, 348] on button "التالي" at bounding box center [99, 362] width 62 height 29
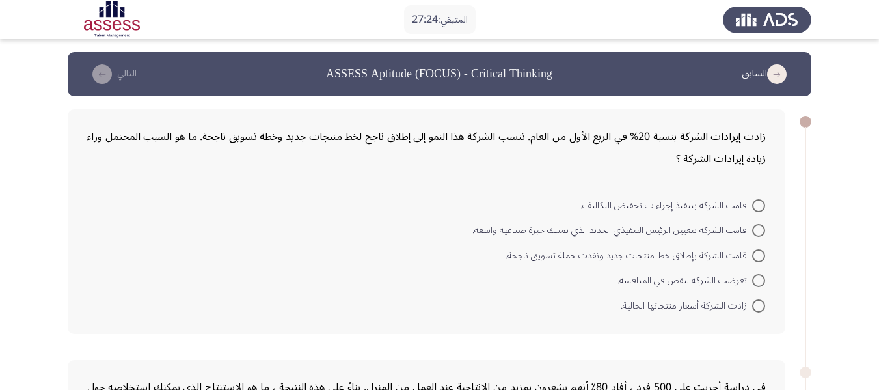
click at [746, 248] on span "قامت الشركة بإطلاق خط منتجات جديد ونفذت حملة تسويق ناجحة." at bounding box center [629, 256] width 247 height 16
click at [752, 249] on input "قامت الشركة بإطلاق خط منتجات جديد ونفذت حملة تسويق ناجحة." at bounding box center [758, 255] width 13 height 13
radio input "true"
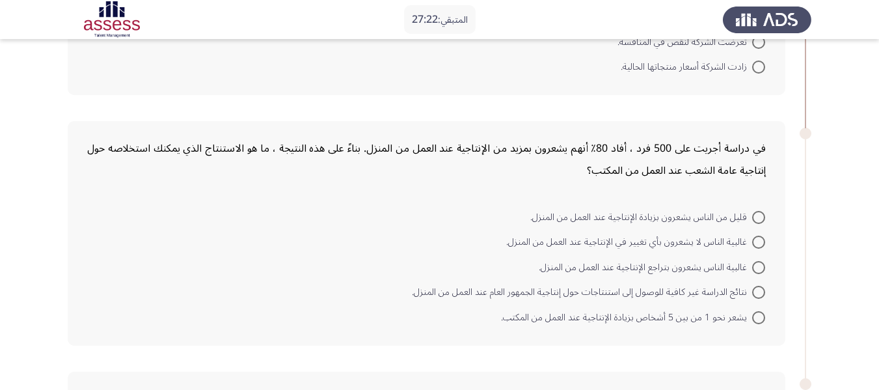
scroll to position [260, 0]
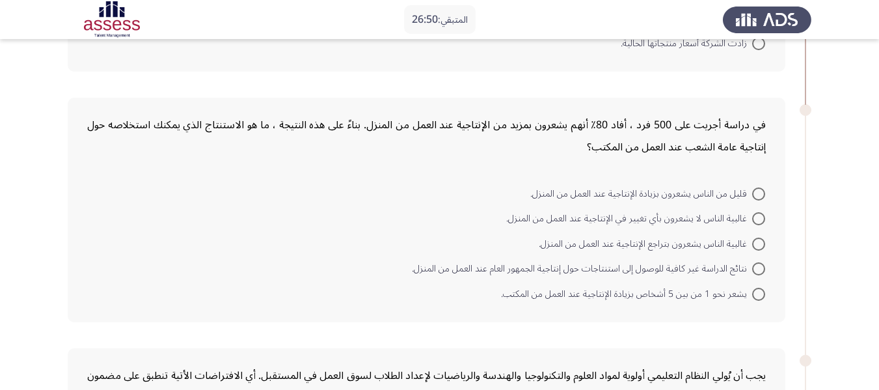
click at [758, 273] on span at bounding box center [758, 268] width 13 height 13
click at [758, 273] on input "نتائج الدراسة غير كافية للوصول إلى استنتاجات حول إنتاجية الجمهور العام عند العم…" at bounding box center [758, 268] width 13 height 13
radio input "true"
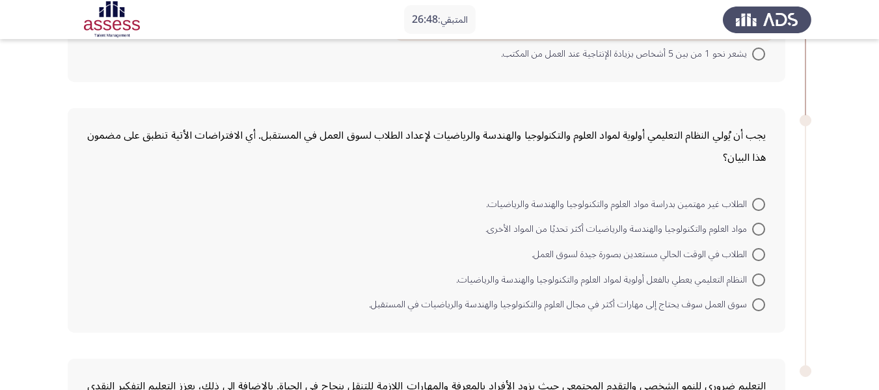
scroll to position [521, 0]
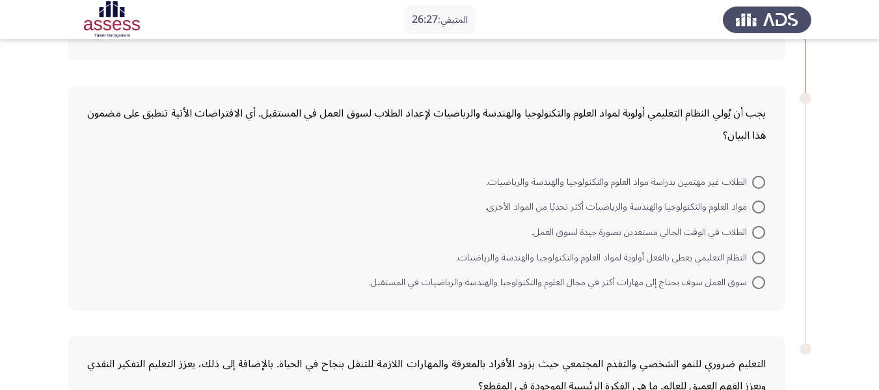
click at [759, 230] on span at bounding box center [758, 232] width 13 height 13
click at [759, 230] on input "الطلاب في الوقت الحالي مستعدين بصورة جيدة لسوق العمل." at bounding box center [758, 232] width 13 height 13
radio input "true"
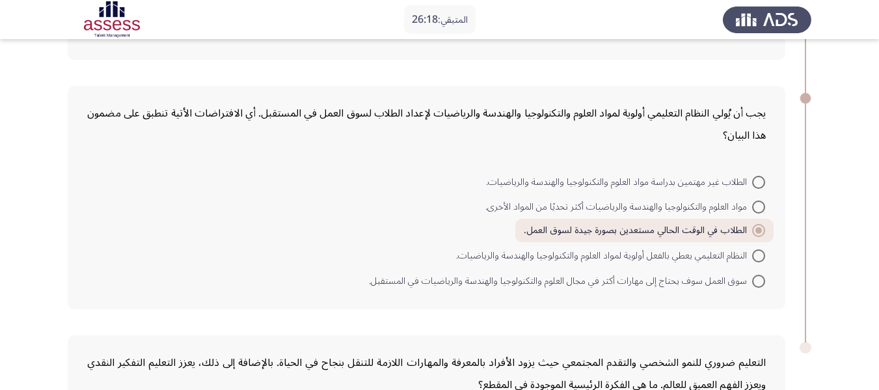
click at [756, 283] on span at bounding box center [758, 281] width 13 height 13
click at [756, 283] on input "سوق العمل سوف يحتاج إلى مهارات أكثر في مجال العلوم والتكنولوجيا والهندسة والريا…" at bounding box center [758, 281] width 13 height 13
radio input "true"
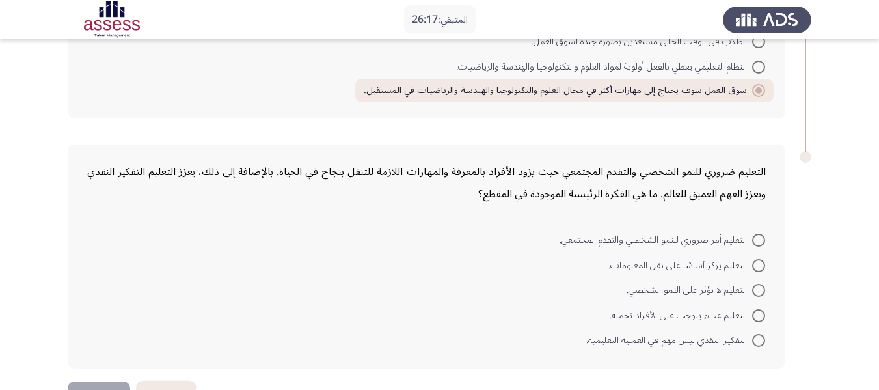
scroll to position [716, 0]
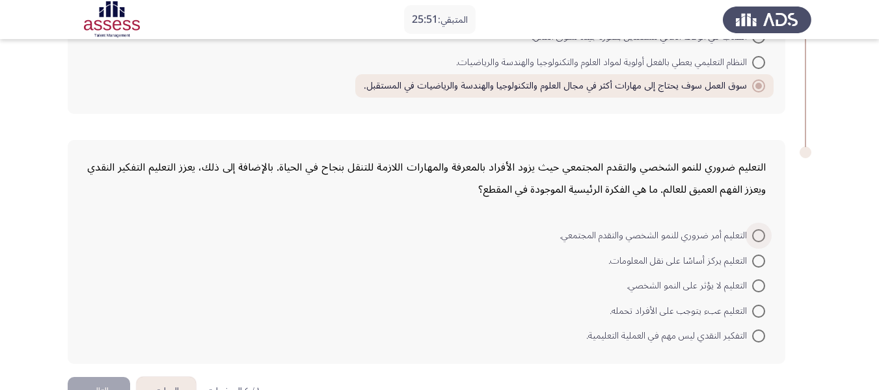
click at [757, 230] on span at bounding box center [758, 235] width 13 height 13
click at [757, 230] on input "التعليم أمر ضروري للنمو الشخصي والتقدم المجتمعي." at bounding box center [758, 235] width 13 height 13
radio input "true"
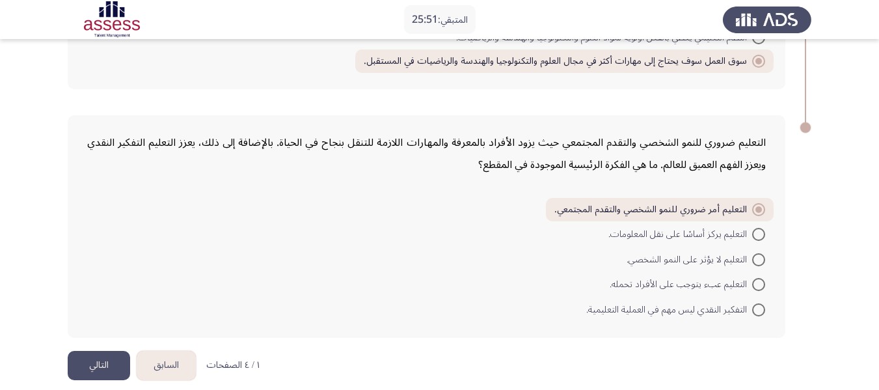
scroll to position [754, 0]
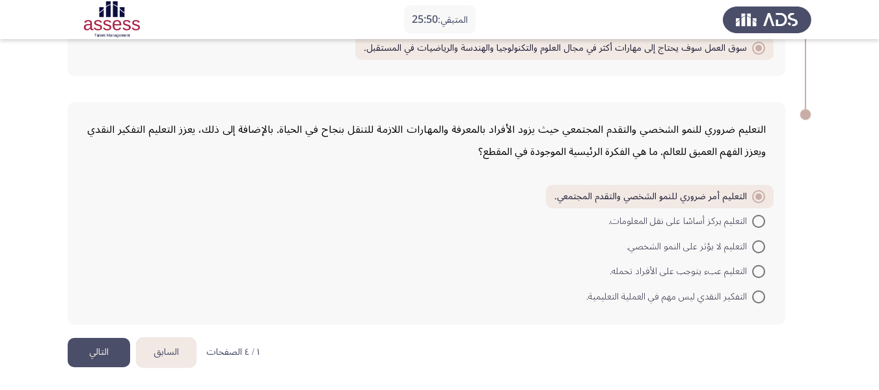
click at [103, 352] on button "التالي" at bounding box center [99, 352] width 62 height 29
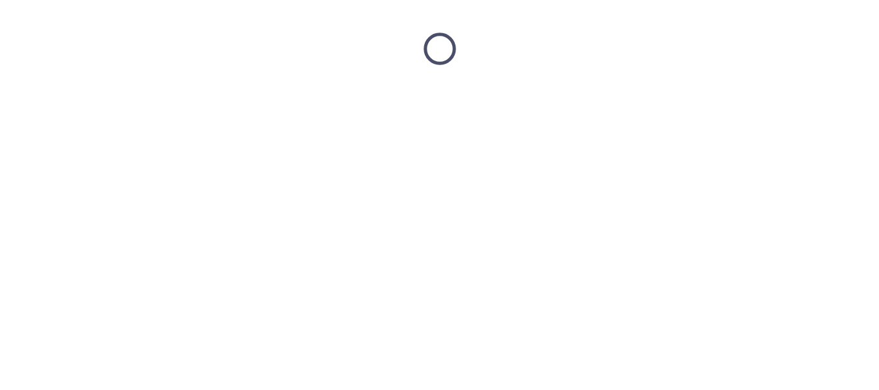
scroll to position [0, 0]
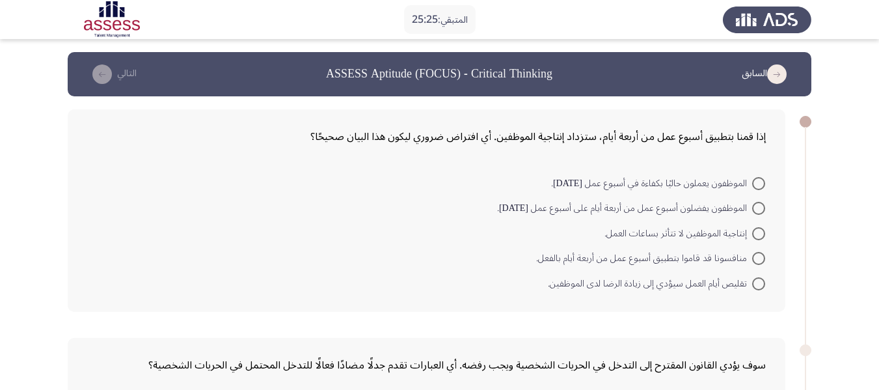
click at [750, 182] on span "الموظفون يعملون حاليًا بكفاءة في أسبوع عمل من خمسة أيام." at bounding box center [651, 184] width 201 height 16
click at [752, 182] on input "الموظفون يعملون حاليًا بكفاءة في أسبوع عمل من خمسة أيام." at bounding box center [758, 183] width 13 height 13
radio input "true"
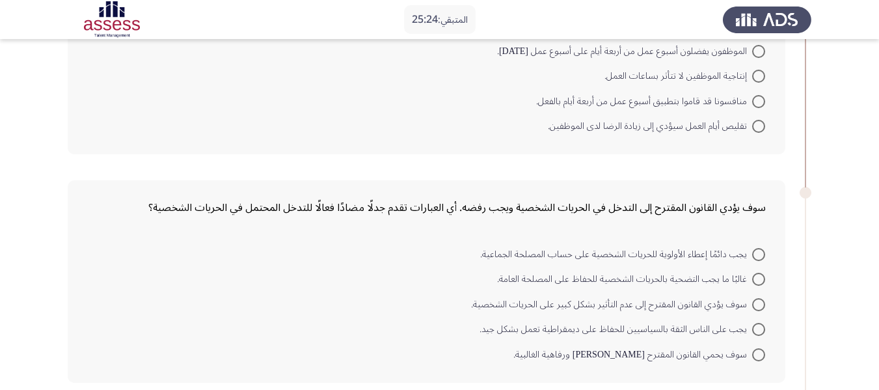
scroll to position [195, 0]
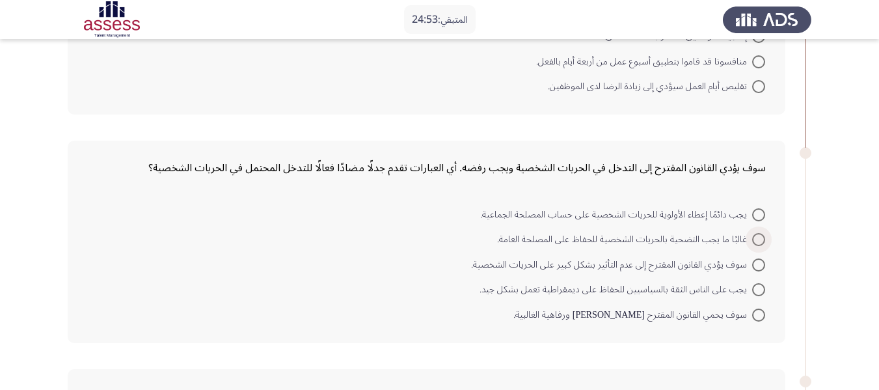
click at [760, 239] on span at bounding box center [758, 239] width 13 height 13
click at [760, 239] on input "غالبًا ما يجب التضحية بالحريات الشخصية للحفاظ على المصلحة العامة." at bounding box center [758, 239] width 13 height 13
radio input "true"
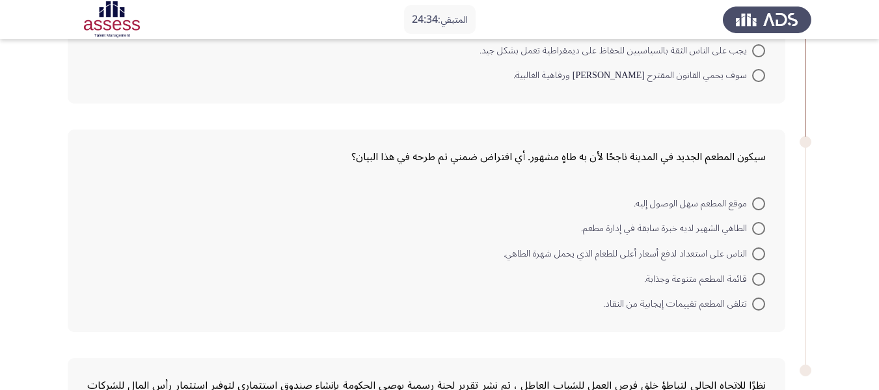
scroll to position [456, 0]
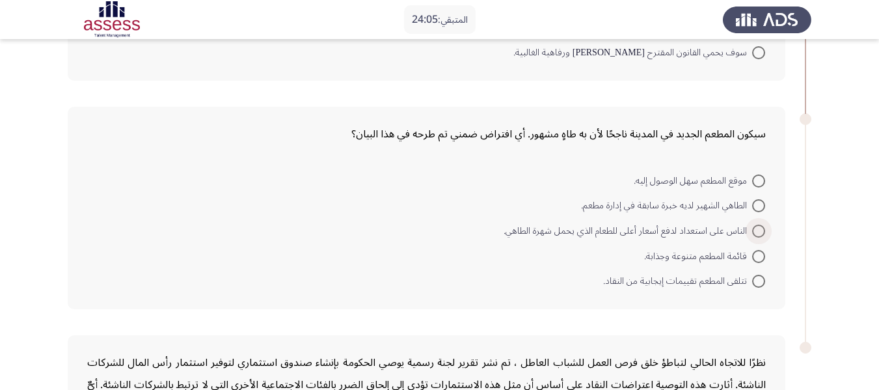
click at [752, 234] on span "الناس على استعداد لدفع أسعار أعلى للطعام الذي يحمل شهرة الطاهي." at bounding box center [628, 231] width 249 height 16
click at [752, 234] on input "الناس على استعداد لدفع أسعار أعلى للطعام الذي يحمل شهرة الطاهي." at bounding box center [758, 231] width 13 height 13
radio input "true"
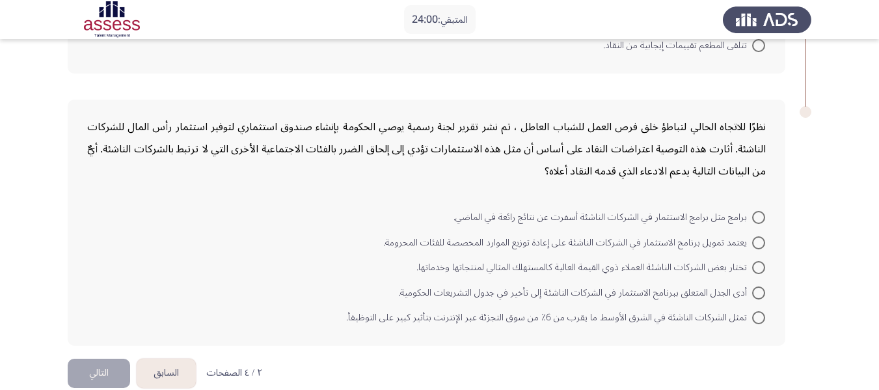
scroll to position [711, 0]
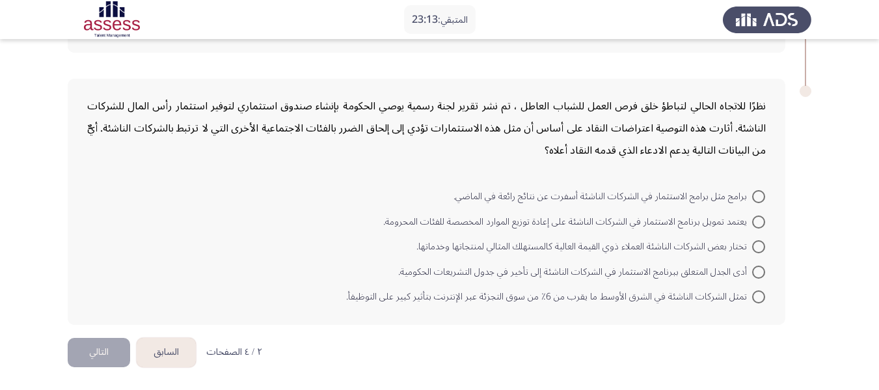
click at [756, 299] on span at bounding box center [758, 296] width 13 height 13
click at [756, 299] on input "تمثل الشركات الناشئة في الشرق الأوسط ما يقرب من 6٪ من سوق التجزئة عبر الإنترنت …" at bounding box center [758, 296] width 13 height 13
radio input "true"
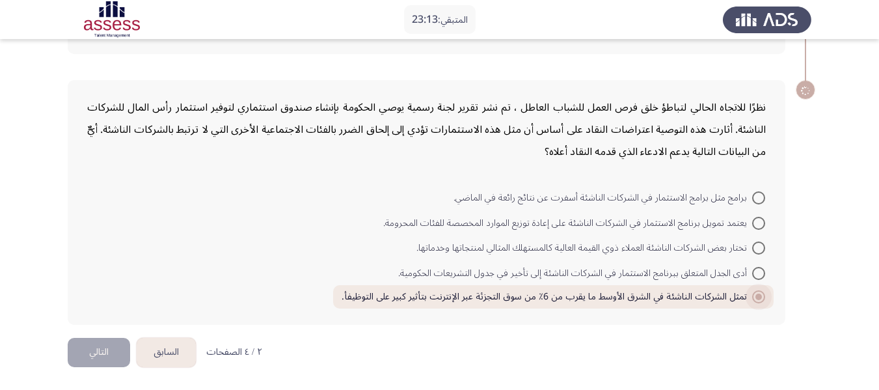
scroll to position [709, 0]
click at [109, 351] on button "التالي" at bounding box center [99, 352] width 62 height 29
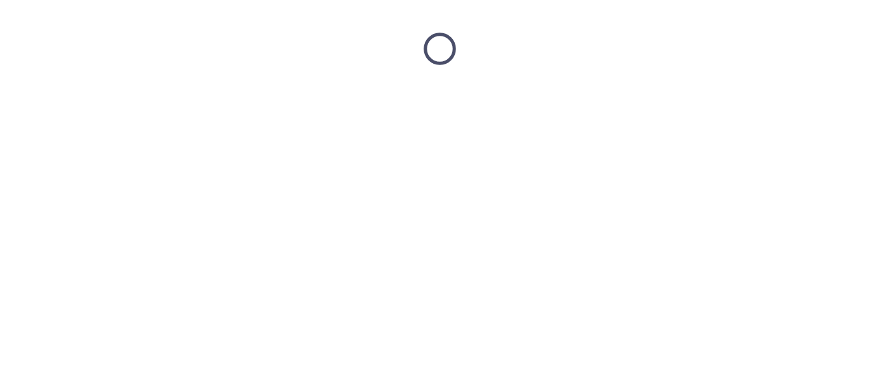
scroll to position [0, 0]
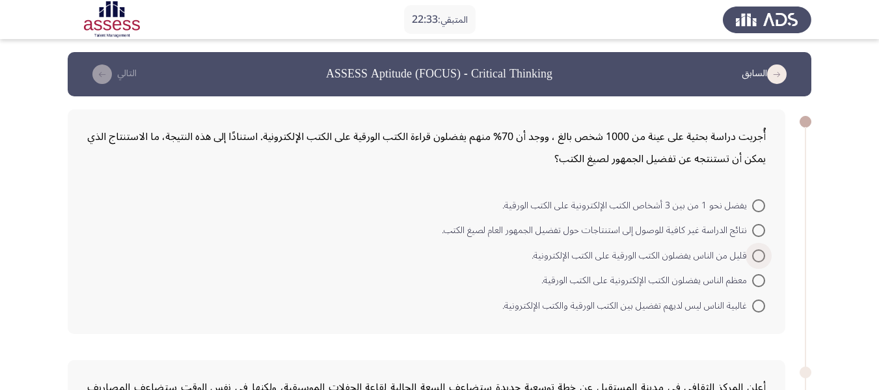
click at [746, 258] on span "قليل من الناس يفضلون الكتب الورقية على الكتب الإلكترونية." at bounding box center [642, 256] width 221 height 16
click at [752, 258] on input "قليل من الناس يفضلون الكتب الورقية على الكتب الإلكترونية." at bounding box center [758, 255] width 13 height 13
radio input "true"
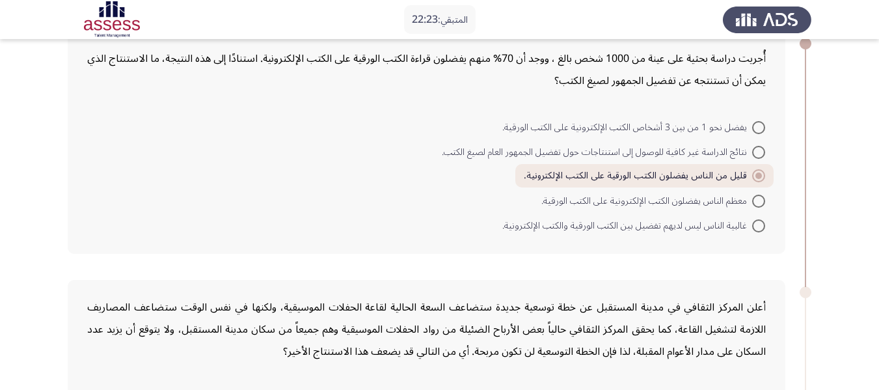
scroll to position [65, 0]
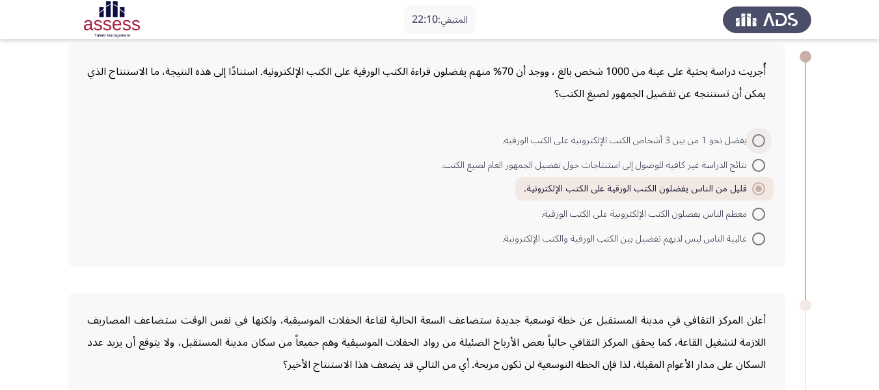
click at [744, 139] on span "يفضل نحو 1 من بين 3 أشخاص الكتب الإلكترونية على الكتب الورقية." at bounding box center [627, 141] width 250 height 16
click at [752, 139] on input "يفضل نحو 1 من بين 3 أشخاص الكتب الإلكترونية على الكتب الورقية." at bounding box center [758, 140] width 13 height 13
radio input "true"
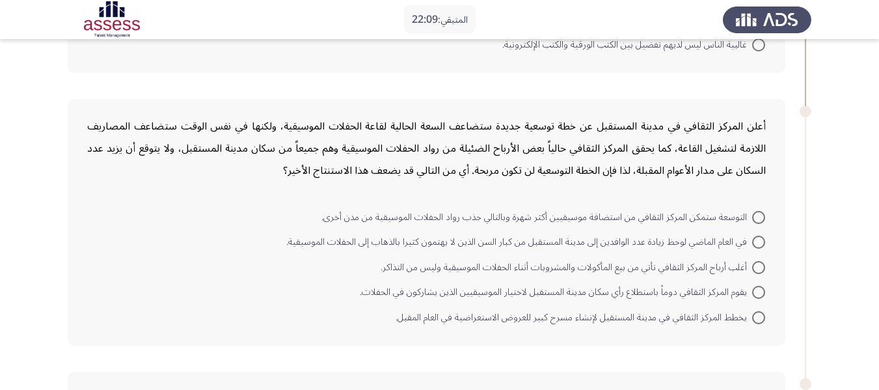
scroll to position [260, 0]
click at [754, 215] on span at bounding box center [758, 216] width 13 height 13
click at [754, 215] on input "التوسعة ستمكن المركز الثقافي من استضافة موسيقيين أكثر شهرة وبالتالي جذب رواد ال…" at bounding box center [758, 216] width 13 height 13
radio input "true"
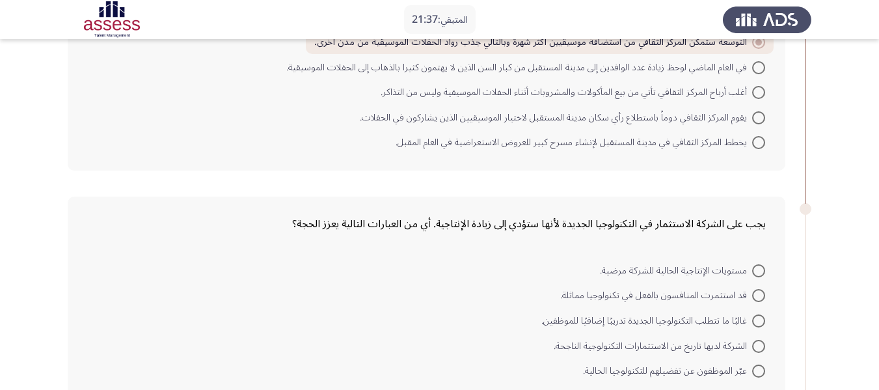
scroll to position [456, 0]
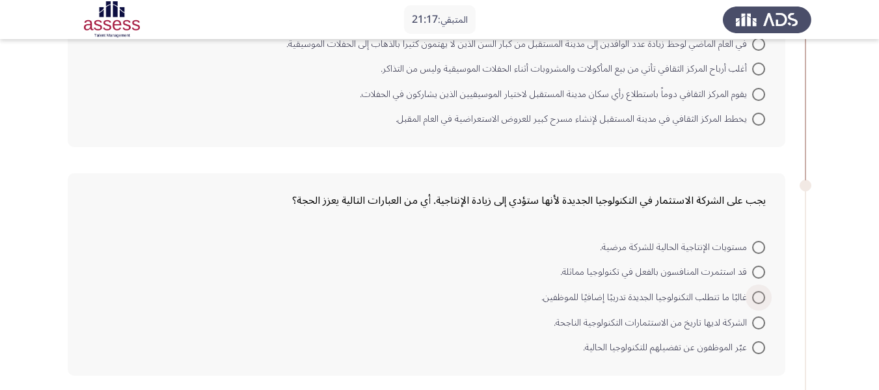
click at [758, 296] on span at bounding box center [758, 297] width 13 height 13
click at [758, 296] on input "غالبًا ما تتطلب التكنولوجيا الجديدة تدريبًا إضافيًا للموظفين." at bounding box center [758, 297] width 13 height 13
radio input "true"
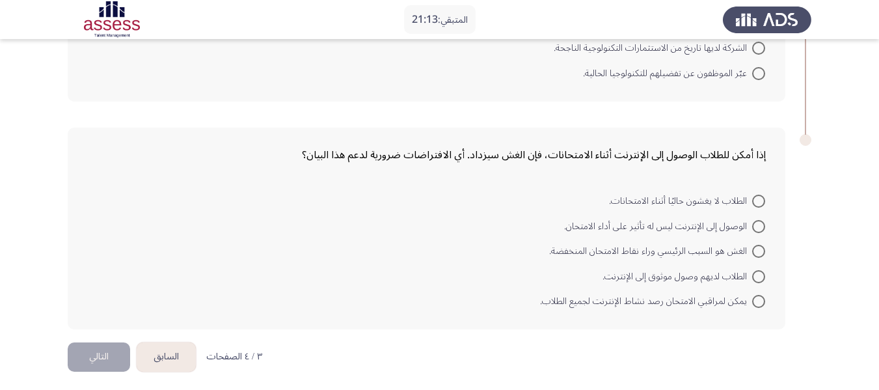
scroll to position [733, 0]
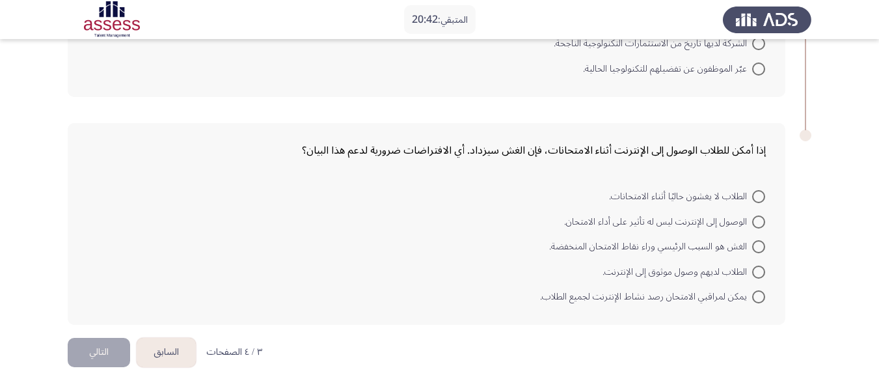
click at [750, 273] on span "الطلاب لديهم وصول موثوق إلى الإنترنت." at bounding box center [678, 272] width 150 height 16
click at [752, 273] on input "الطلاب لديهم وصول موثوق إلى الإنترنت." at bounding box center [758, 272] width 13 height 13
radio input "true"
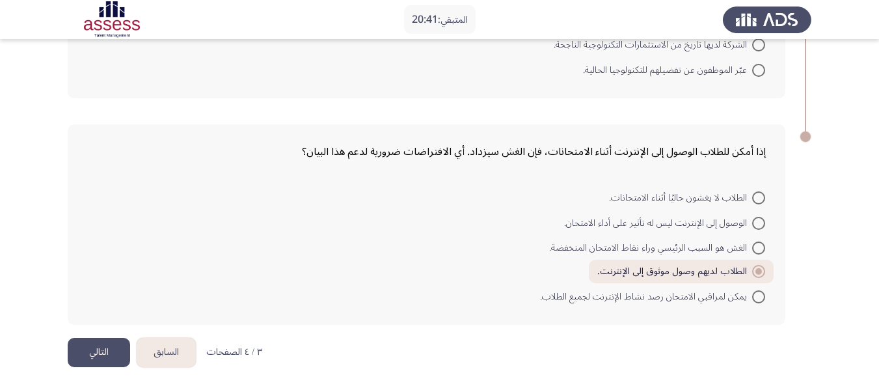
click at [105, 352] on button "التالي" at bounding box center [99, 352] width 62 height 29
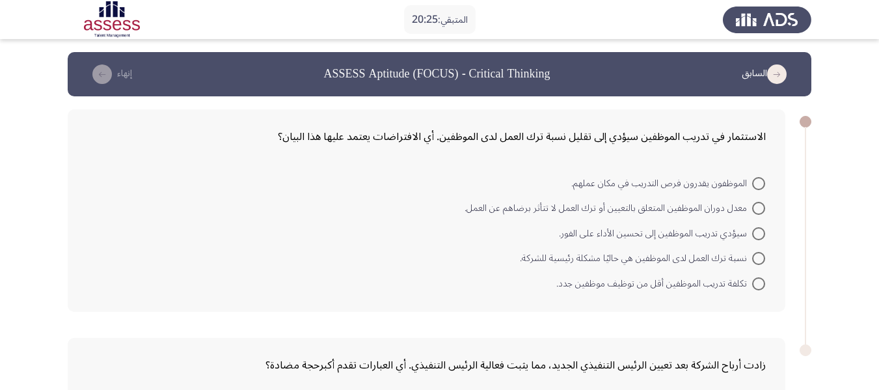
click at [750, 187] on span "الموظفون يقدرون فرص التدريب في مكان عملهم." at bounding box center [661, 184] width 181 height 16
click at [752, 187] on input "الموظفون يقدرون فرص التدريب في مكان عملهم." at bounding box center [758, 183] width 13 height 13
radio input "true"
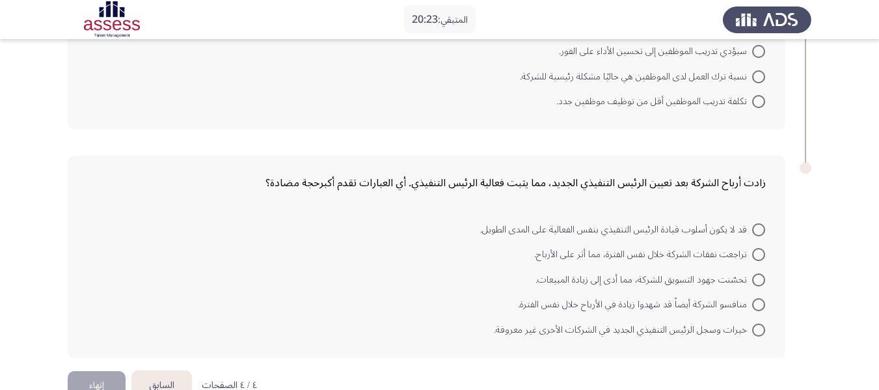
scroll to position [195, 0]
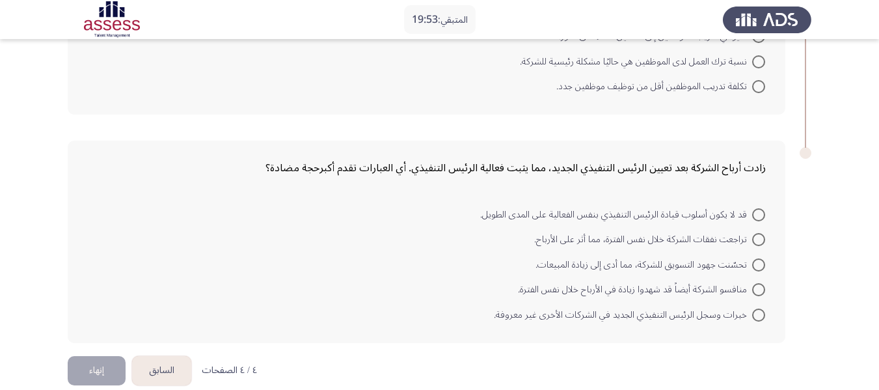
click at [746, 267] on span "تحسّنت جهود التسويق للشركة، مما أدى إلى زيادة المبيعات." at bounding box center [644, 265] width 217 height 16
click at [752, 267] on input "تحسّنت جهود التسويق للشركة، مما أدى إلى زيادة المبيعات." at bounding box center [758, 264] width 13 height 13
radio input "true"
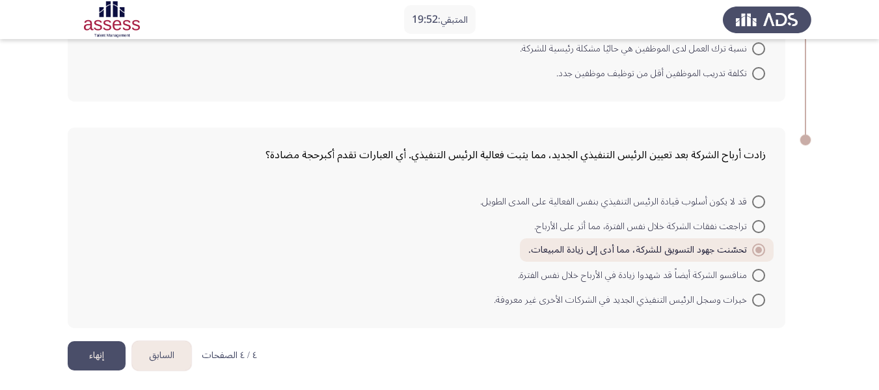
scroll to position [211, 0]
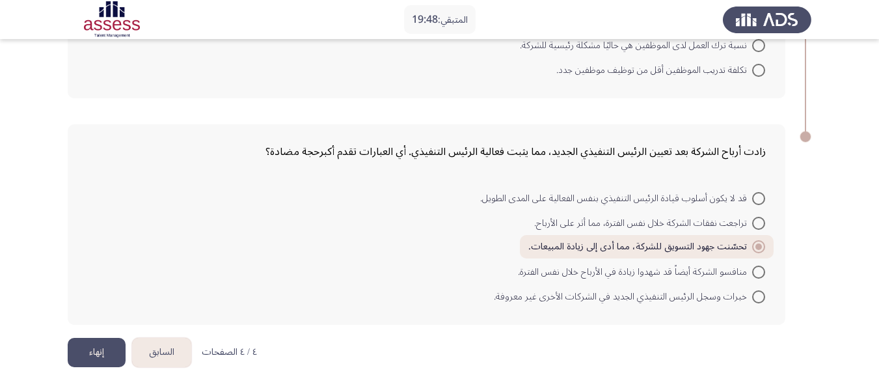
click at [114, 359] on button "إنهاء" at bounding box center [97, 352] width 58 height 29
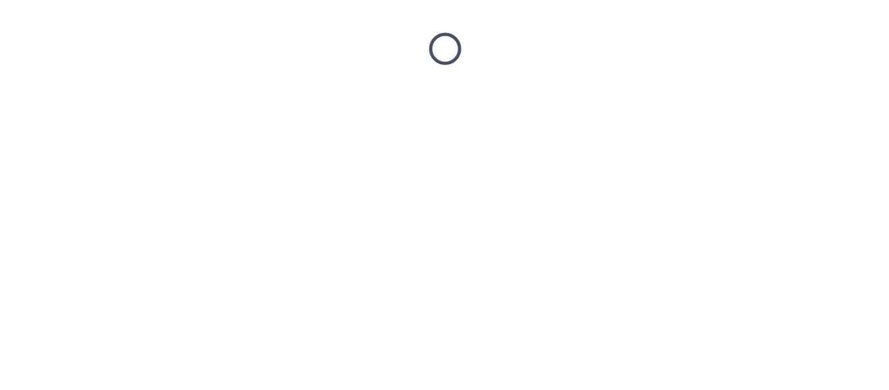
scroll to position [0, 0]
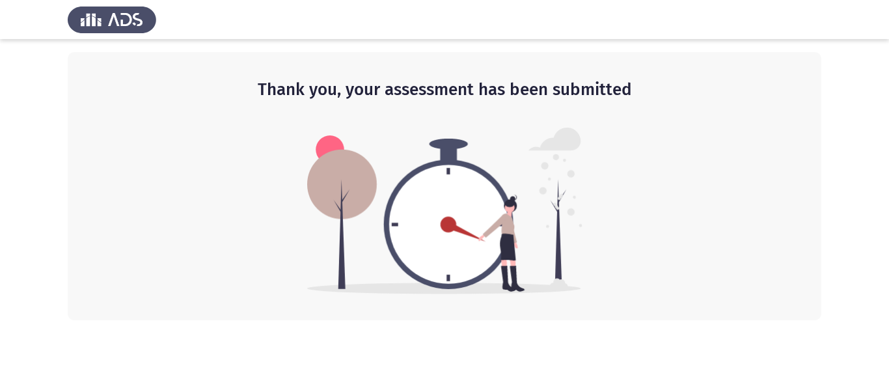
drag, startPoint x: 843, startPoint y: 333, endPoint x: 0, endPoint y: -79, distance: 938.3
click at [0, 0] on html "Thank you, your assessment has been submitted" at bounding box center [444, 160] width 889 height 320
drag, startPoint x: 663, startPoint y: 233, endPoint x: 653, endPoint y: 231, distance: 10.6
click at [662, 233] on div "Thank you, your assessment has been submitted" at bounding box center [445, 186] width 754 height 268
